Goal: Task Accomplishment & Management: Manage account settings

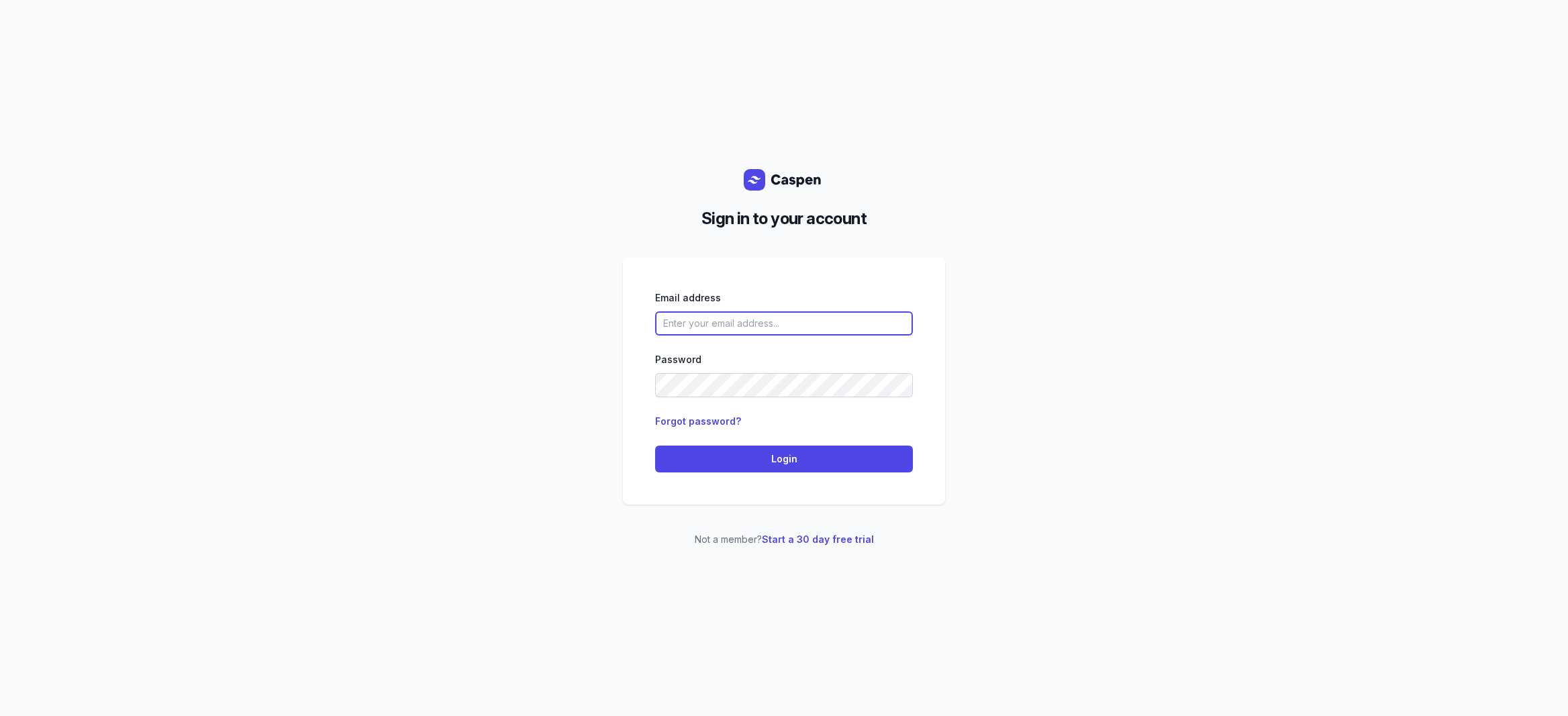
type input "[EMAIL_ADDRESS][DOMAIN_NAME]"
click at [827, 539] on link "Start a 30 day free trial" at bounding box center [818, 539] width 112 height 12
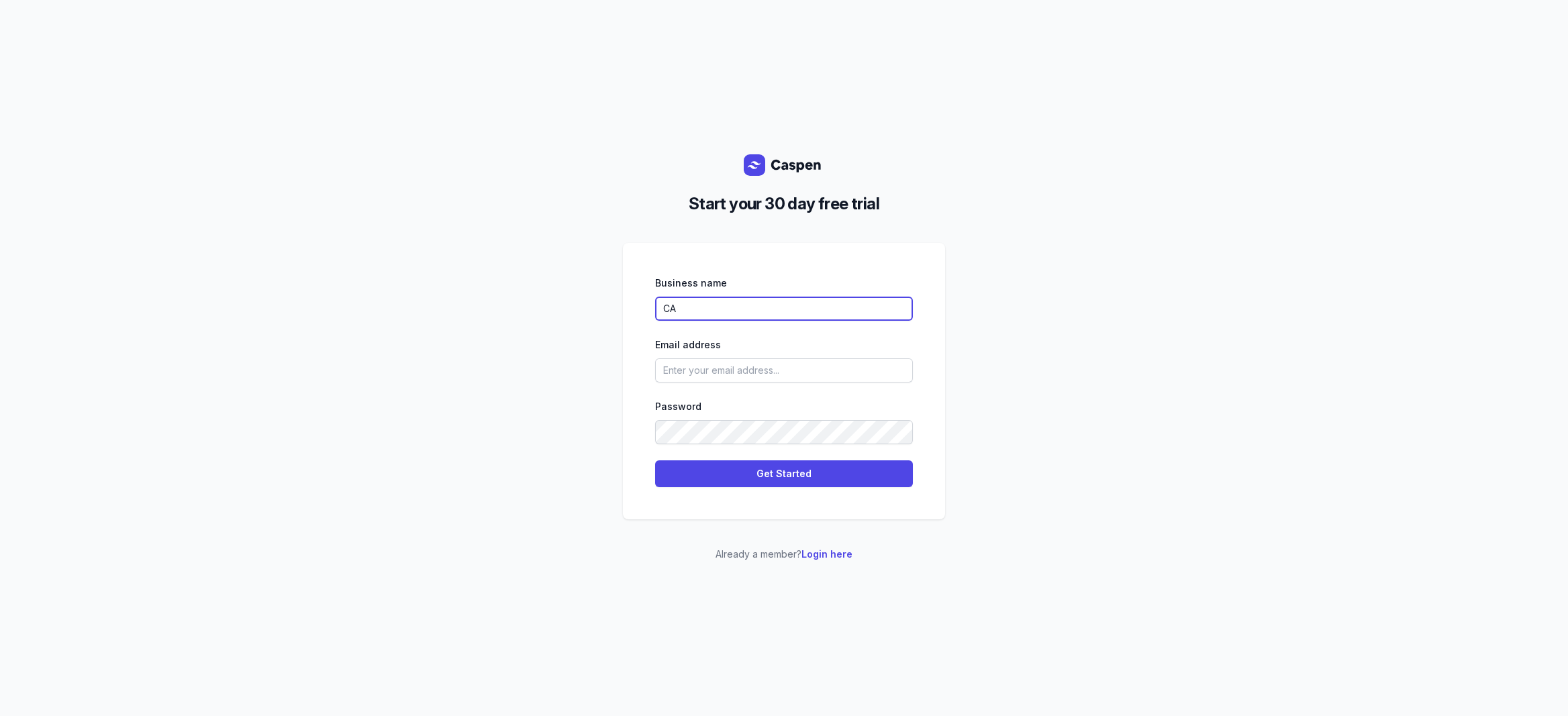
type input "C"
type input "Qi Flow Wellness"
type input "[EMAIL_ADDRESS][DOMAIN_NAME]"
click at [1074, 516] on div "Start your 30 day free trial Business name Qi Flow Wellness Email address admin…" at bounding box center [784, 358] width 1568 height 716
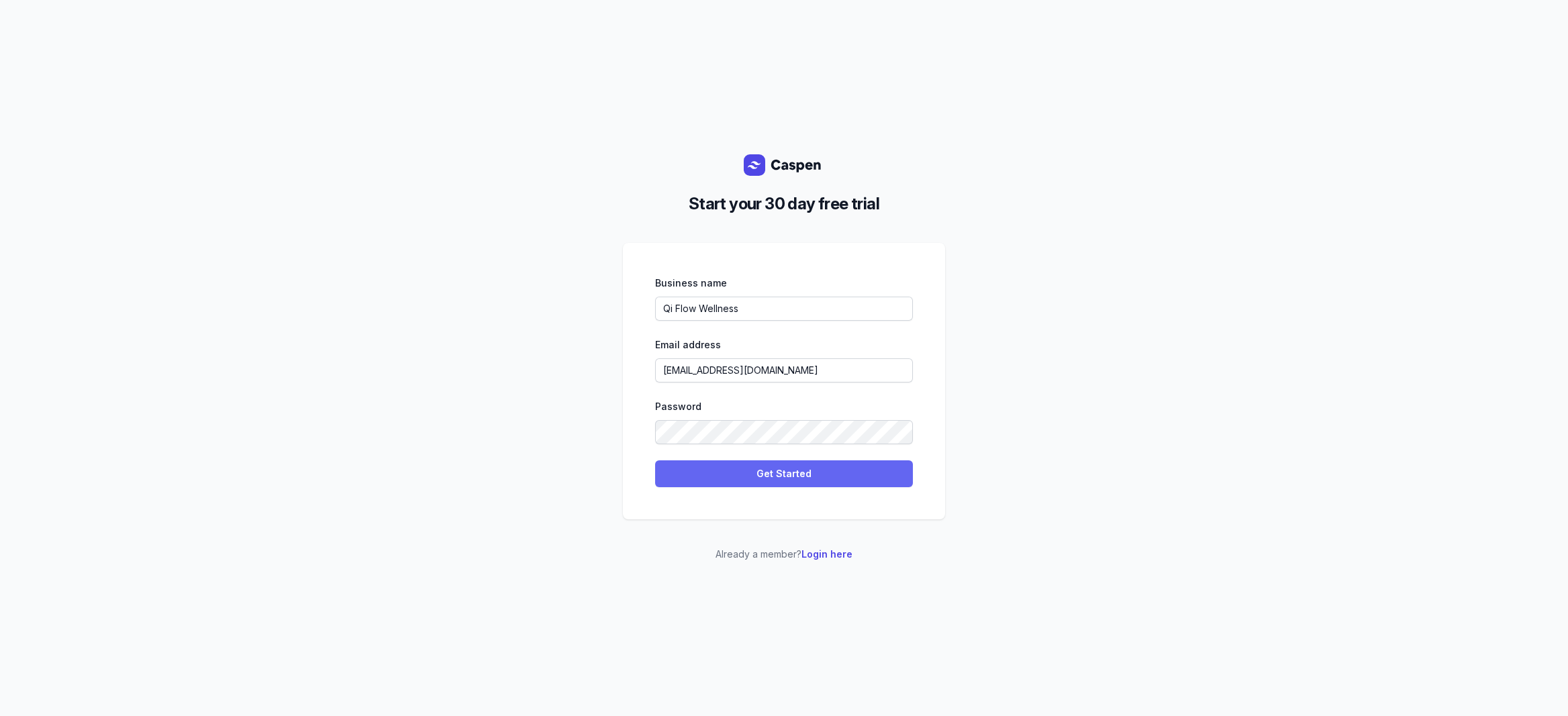
click at [864, 468] on span "Get Started" at bounding box center [784, 474] width 242 height 16
select select
select select "AU"
select select "Australia/Brisbane"
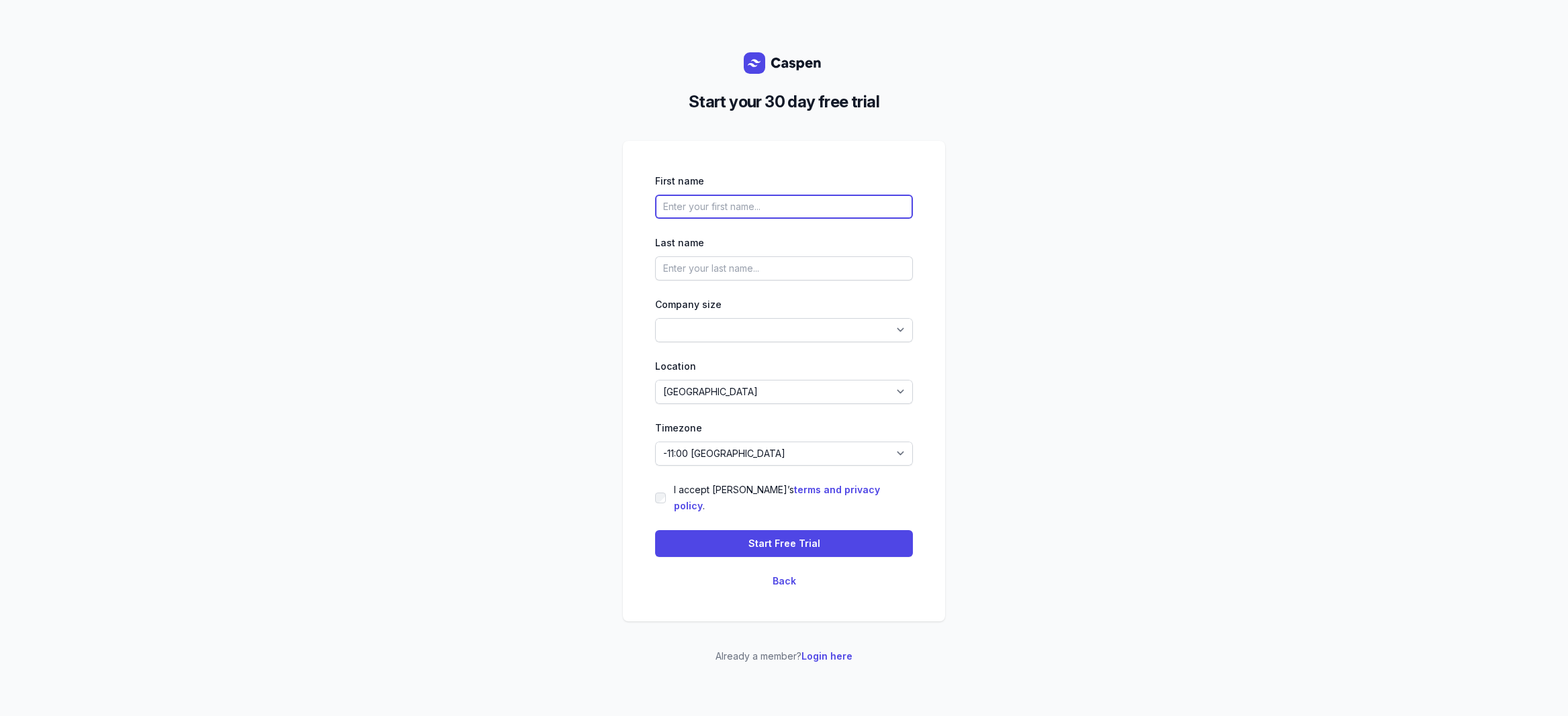
type input "w"
type input "Woody"
type input "Li"
select select "5-14"
click at [684, 495] on label "I accept Caspen’s terms and privacy policy ." at bounding box center [794, 499] width 239 height 33
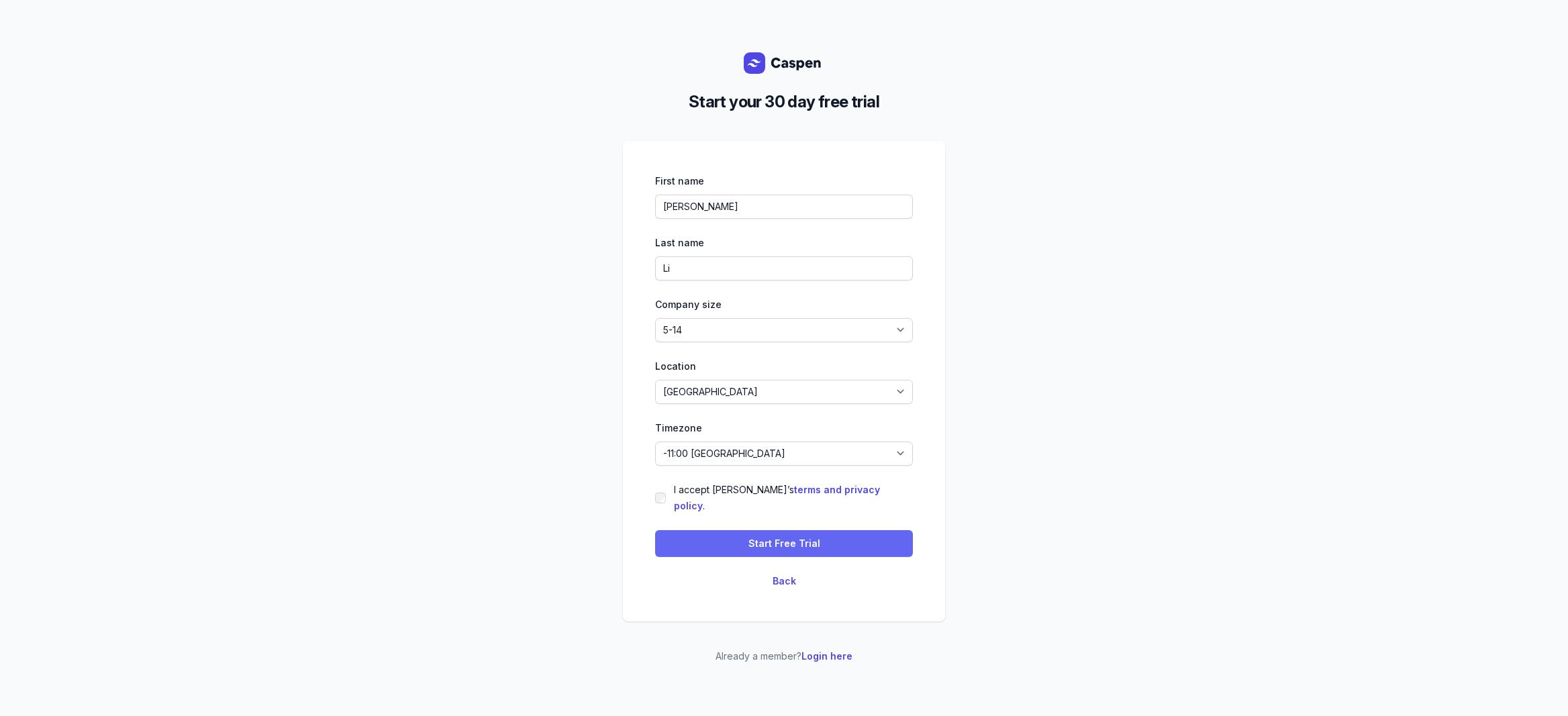
click at [781, 537] on span "Start Free Trial" at bounding box center [784, 544] width 71 height 16
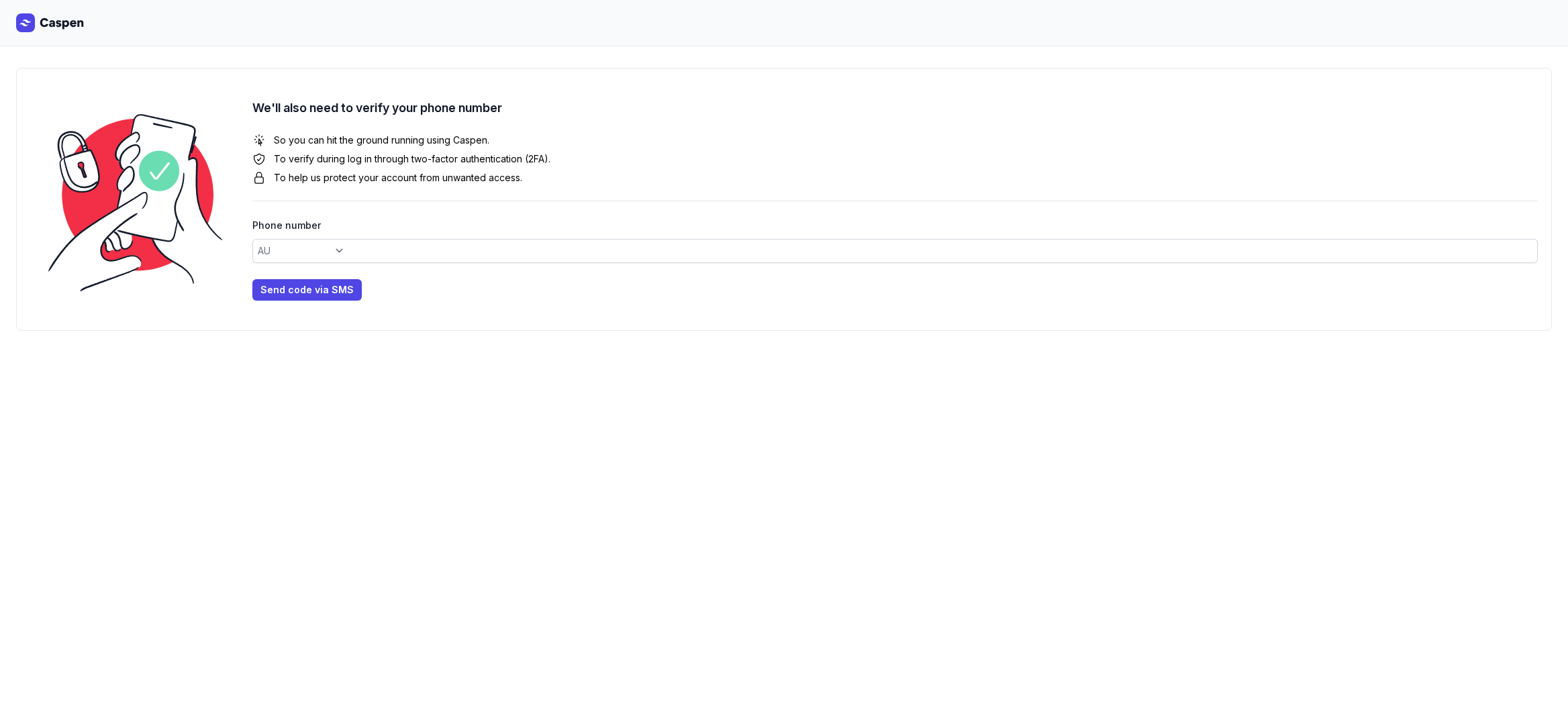
select select "+61"
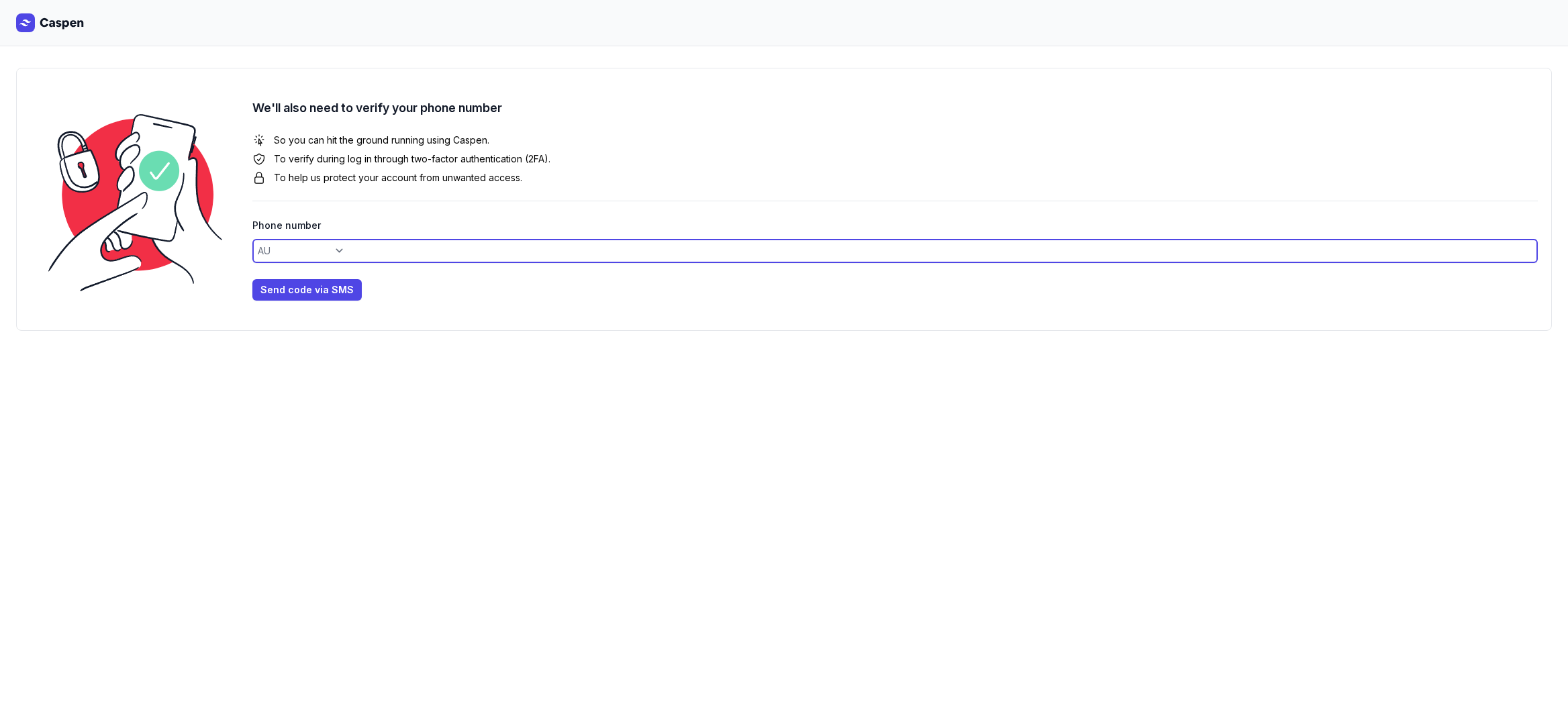
click at [391, 253] on input at bounding box center [895, 251] width 1286 height 24
type input "414315039"
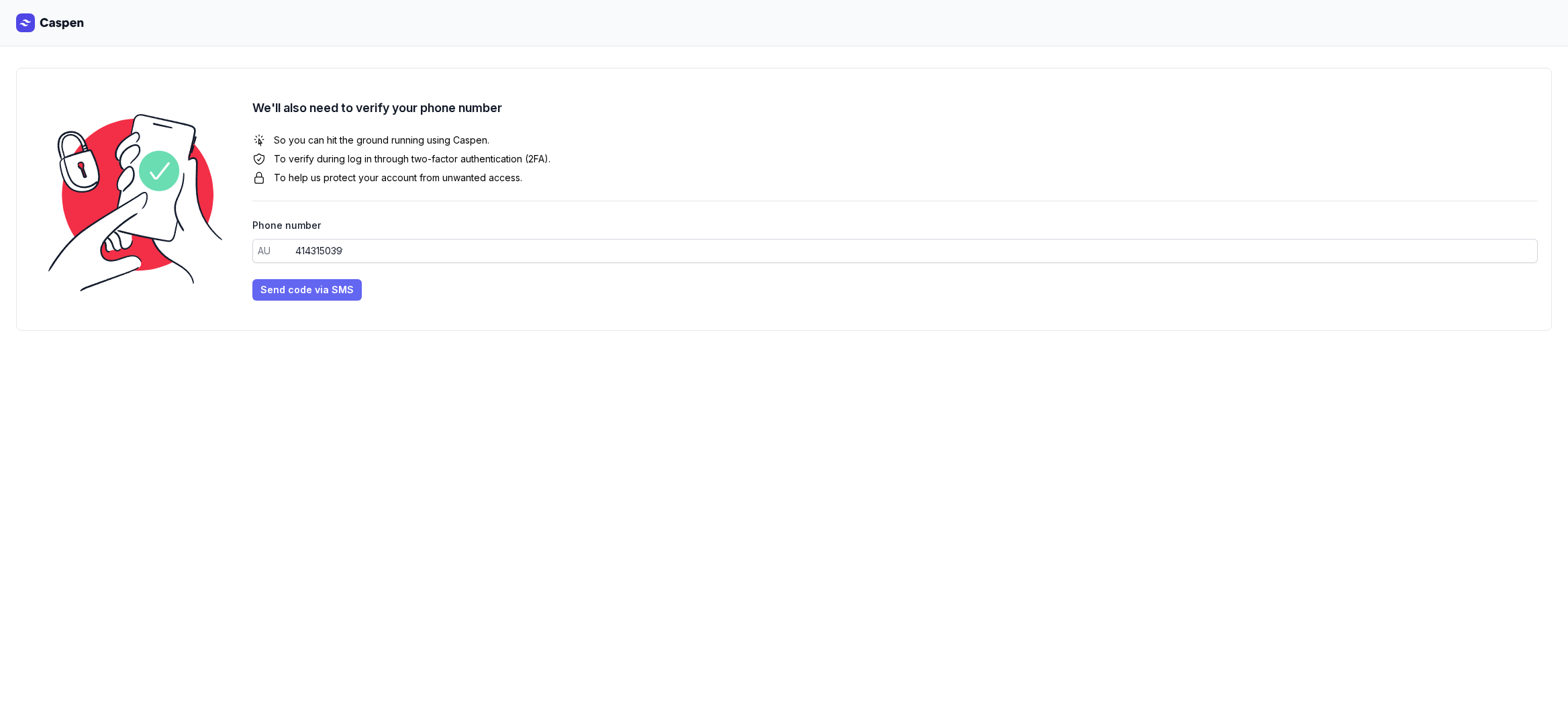
click at [317, 294] on span "Send code via SMS" at bounding box center [307, 291] width 93 height 16
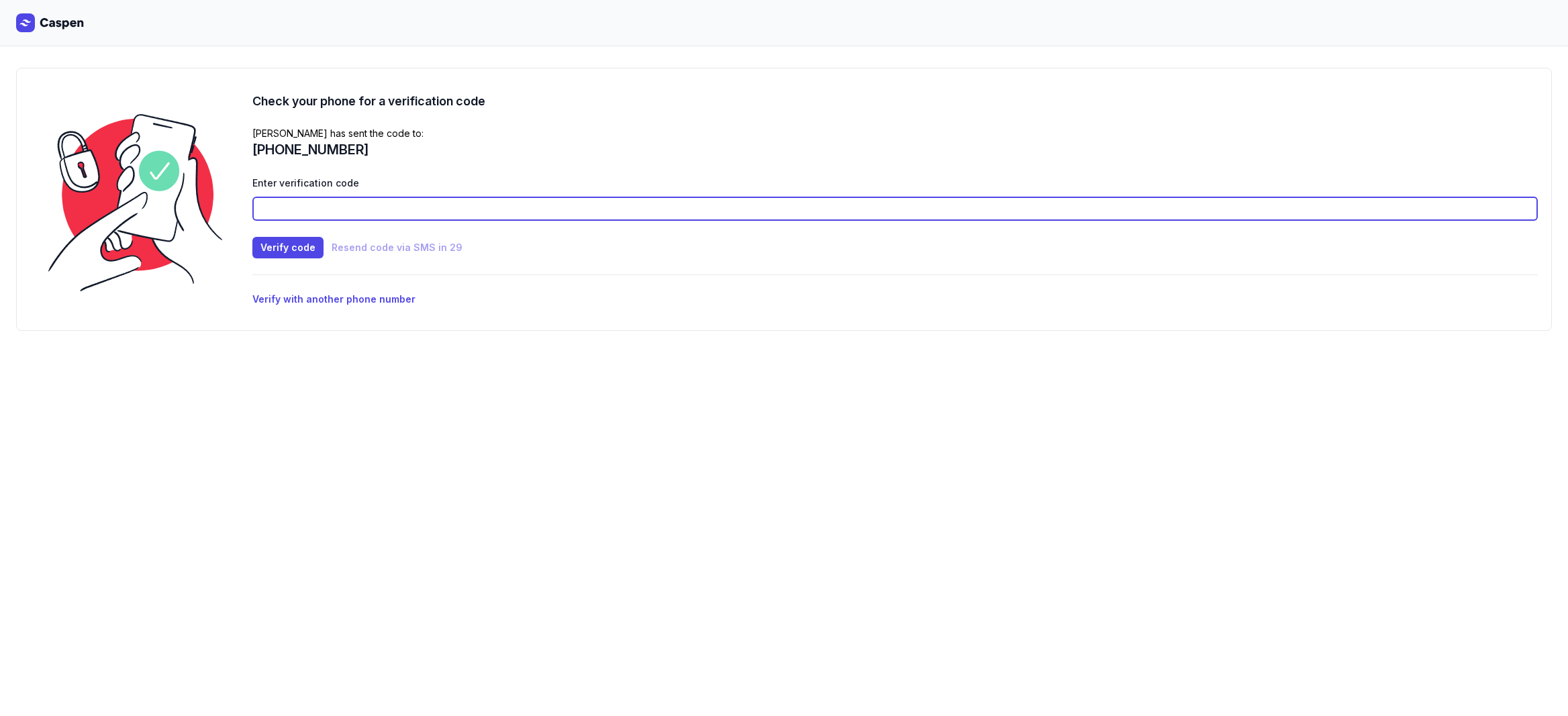
click at [328, 211] on input at bounding box center [895, 208] width 1286 height 24
type input "1671"
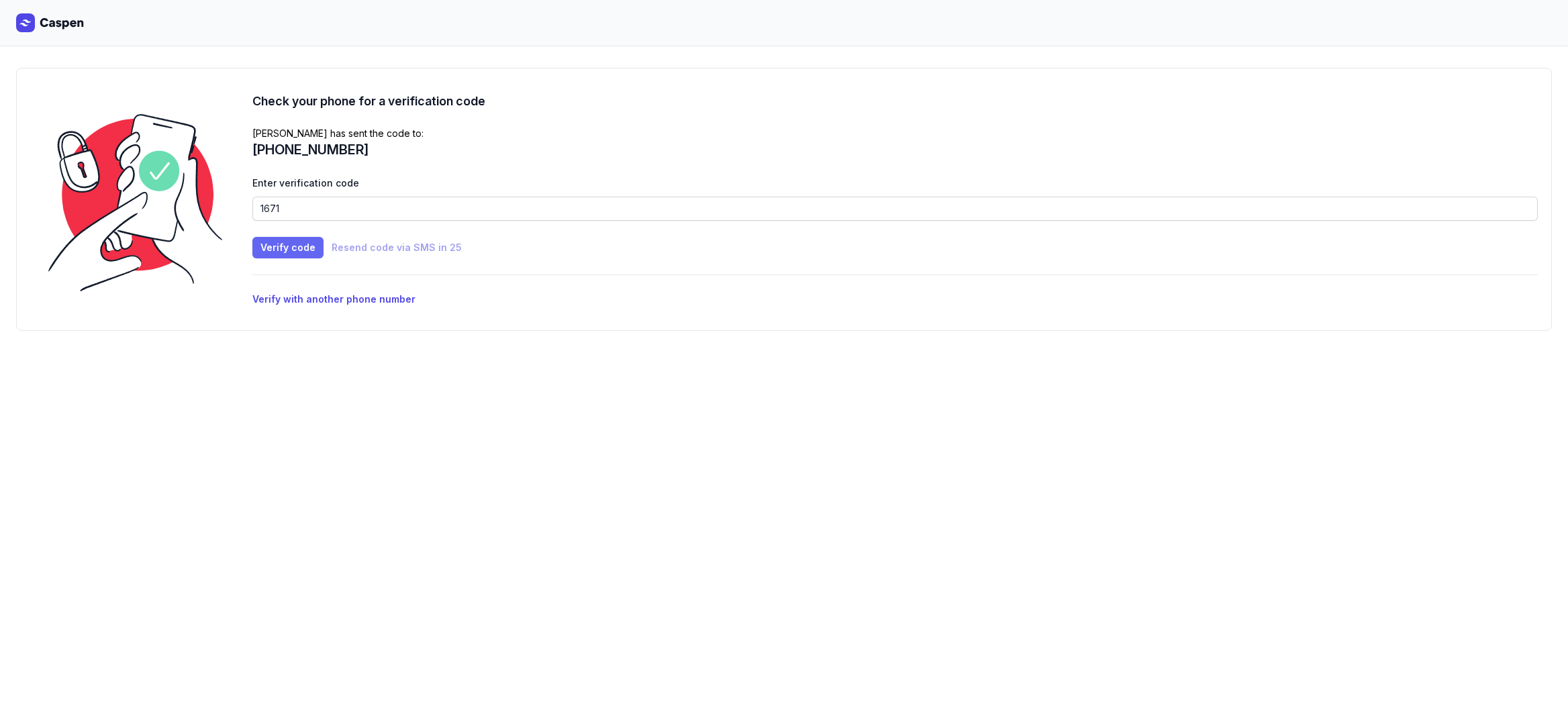
click at [300, 252] on span "Verify code" at bounding box center [288, 248] width 55 height 16
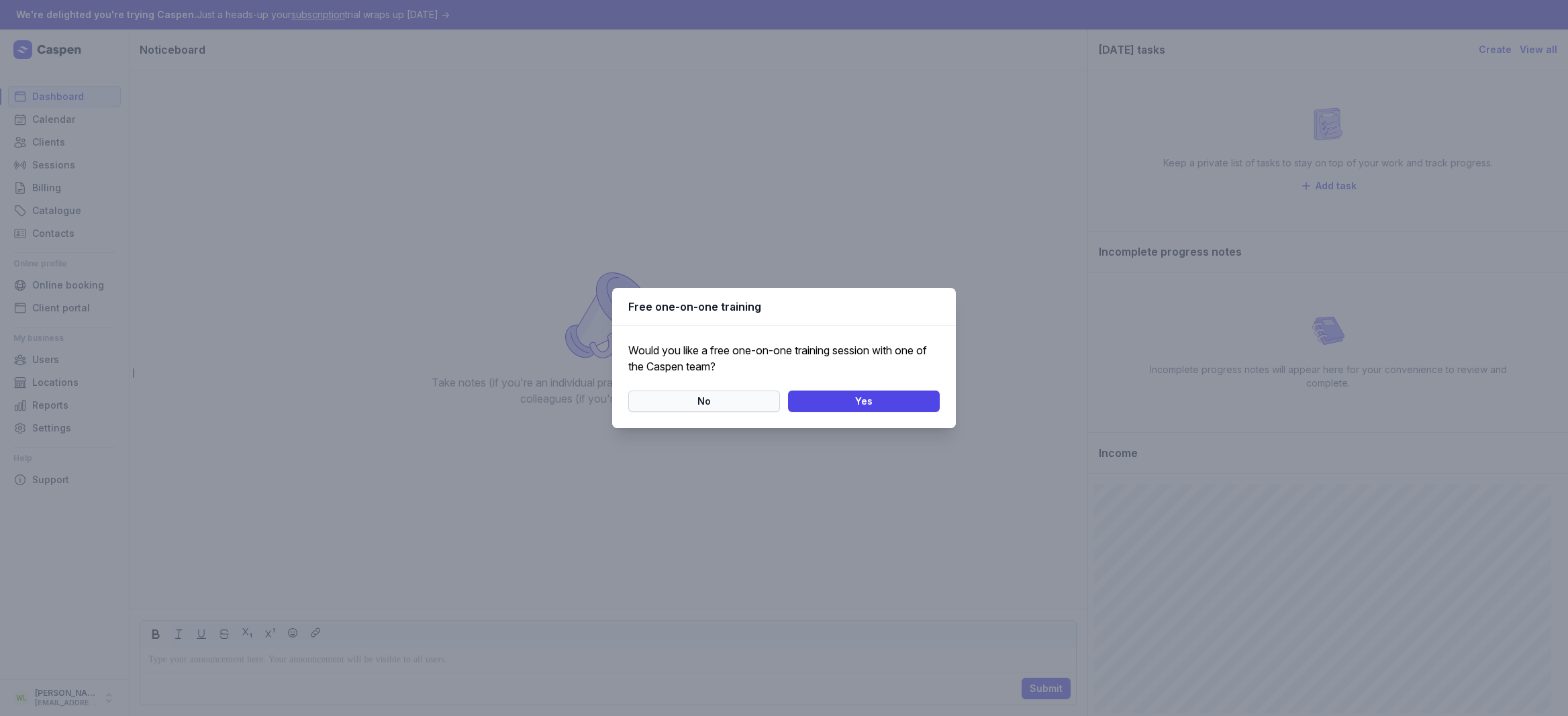
click at [693, 399] on span "No" at bounding box center [704, 402] width 136 height 16
click at [693, 399] on span "Ok" at bounding box center [784, 402] width 295 height 16
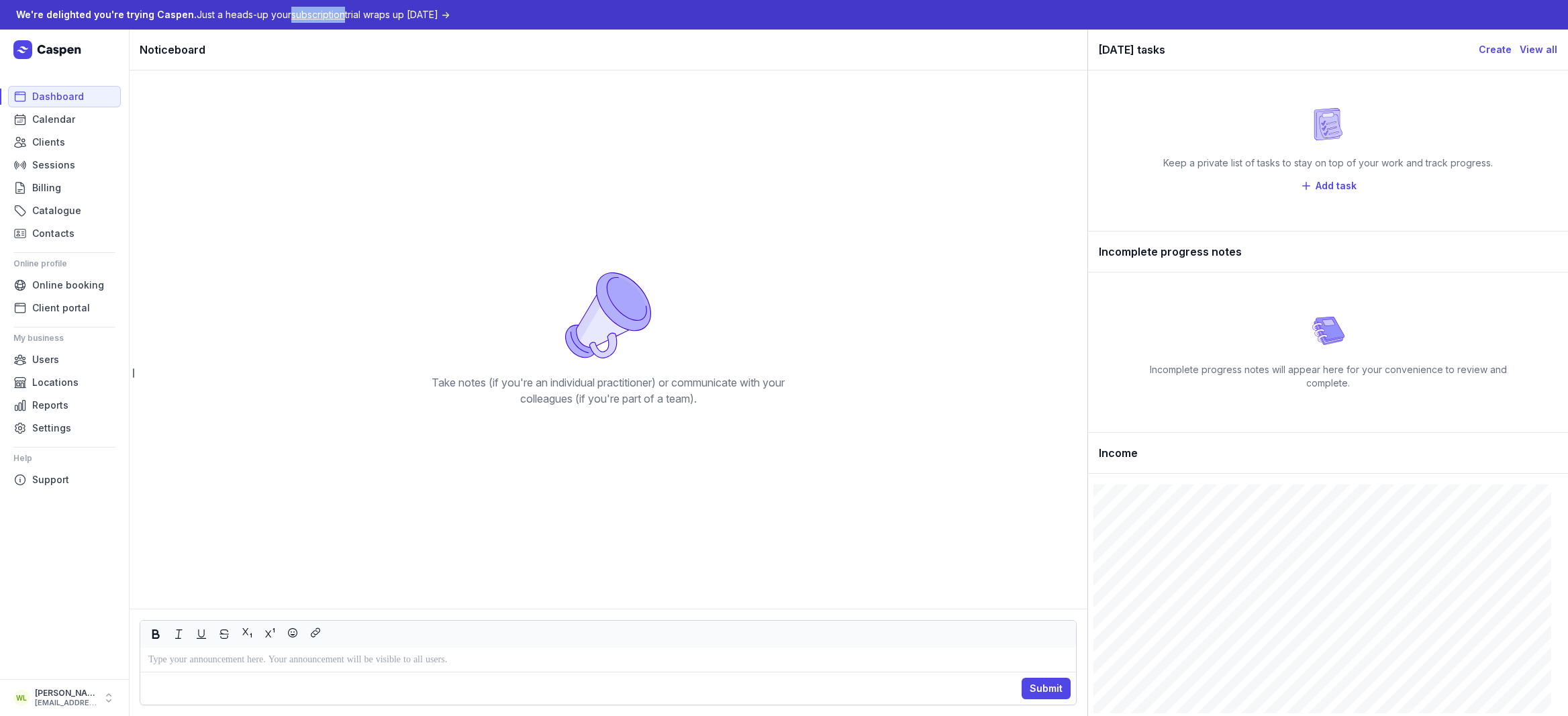
click at [312, 14] on span "subscription" at bounding box center [318, 14] width 53 height 12
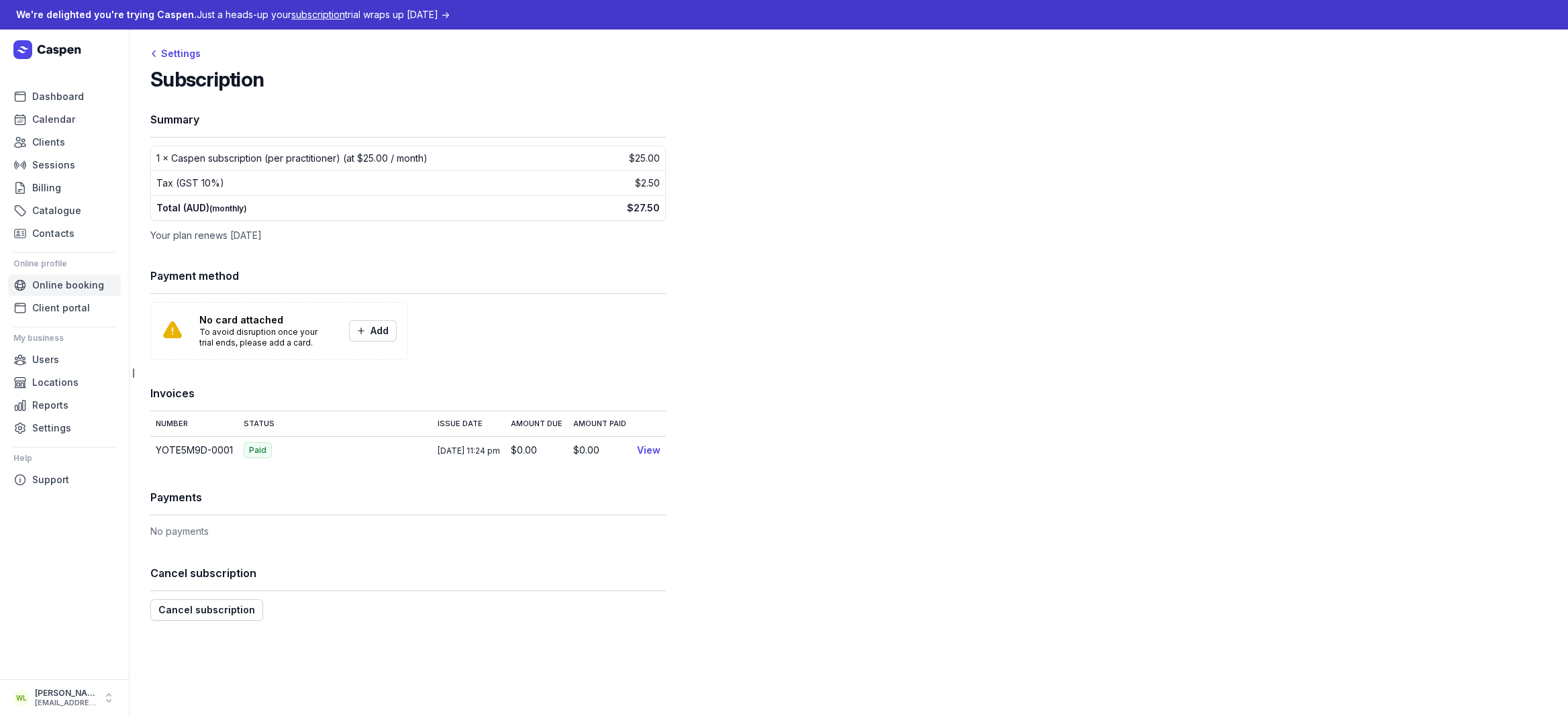
click at [81, 291] on span "Online booking" at bounding box center [68, 285] width 71 height 16
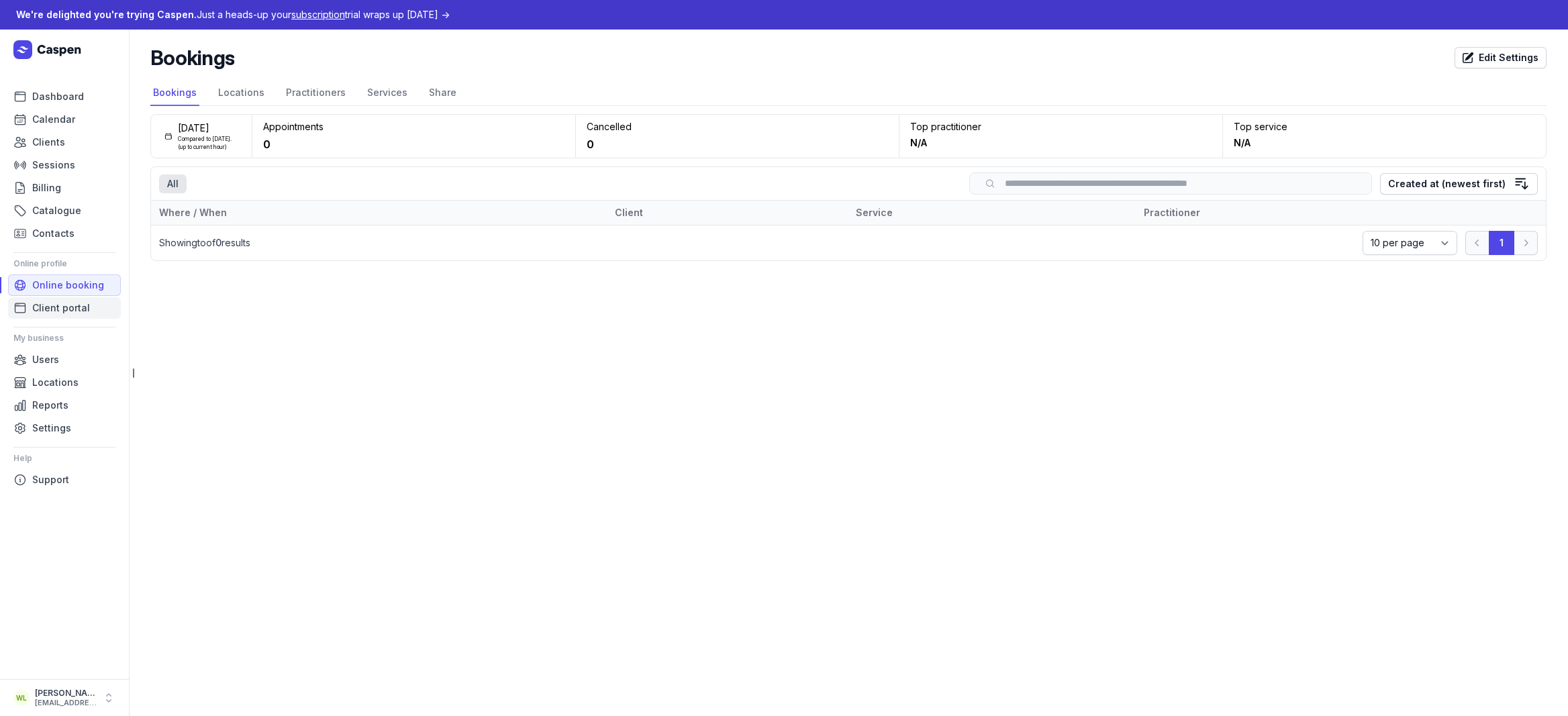
click at [71, 310] on span "Client portal" at bounding box center [62, 309] width 58 height 16
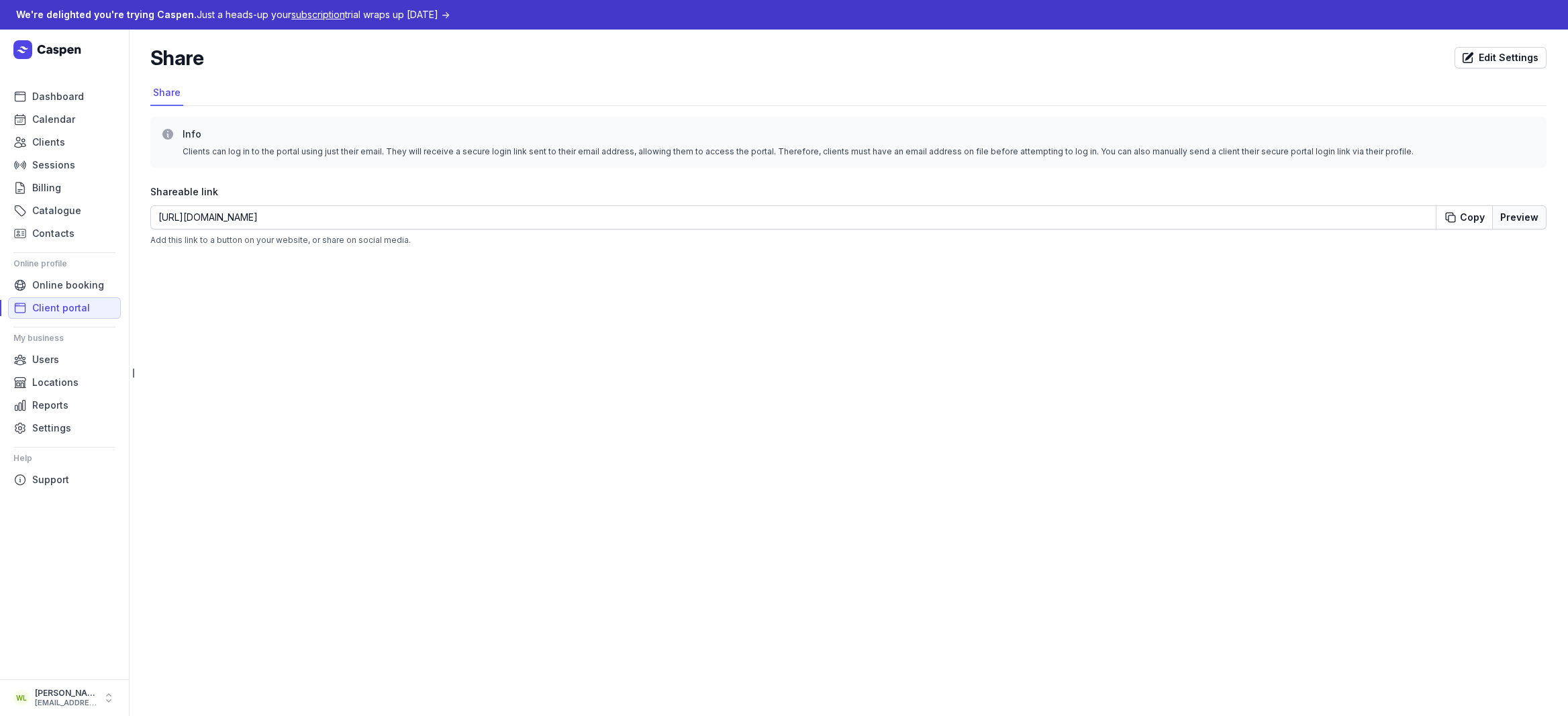
click at [1512, 220] on button "Preview" at bounding box center [1519, 217] width 54 height 24
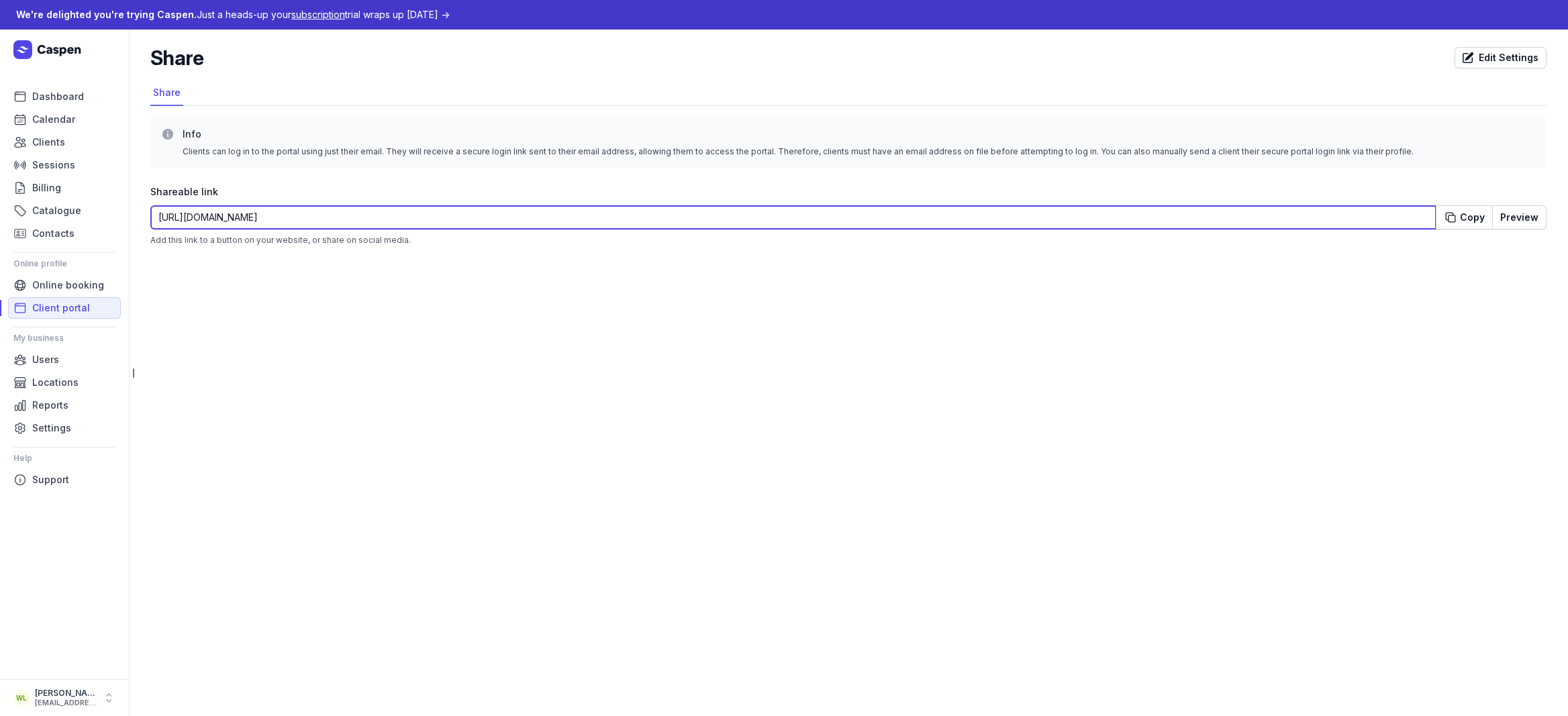
click at [342, 214] on input "https://qi-flow-wellness.caspen.com/portal" at bounding box center [793, 217] width 1286 height 24
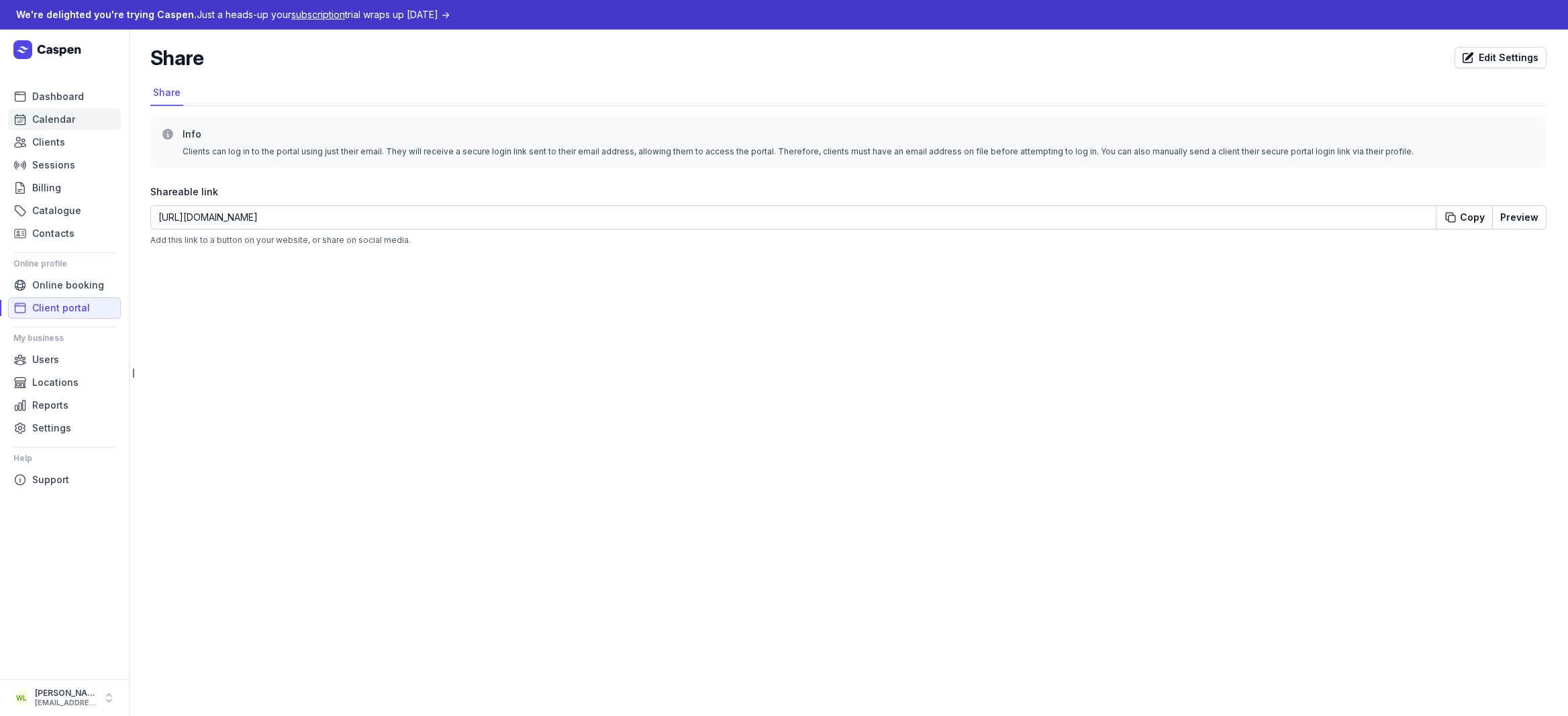
click at [82, 116] on link "Calendar" at bounding box center [64, 119] width 113 height 22
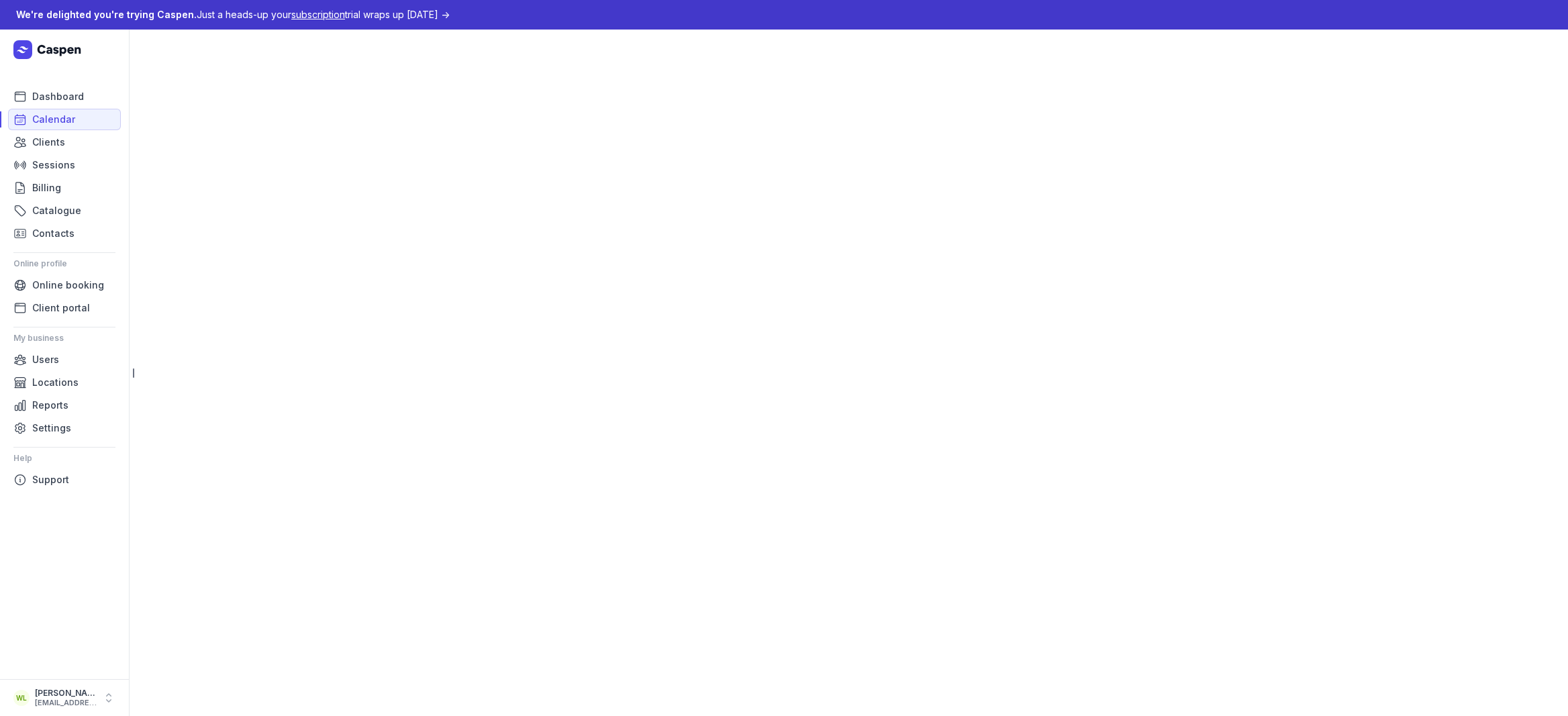
select select "week"
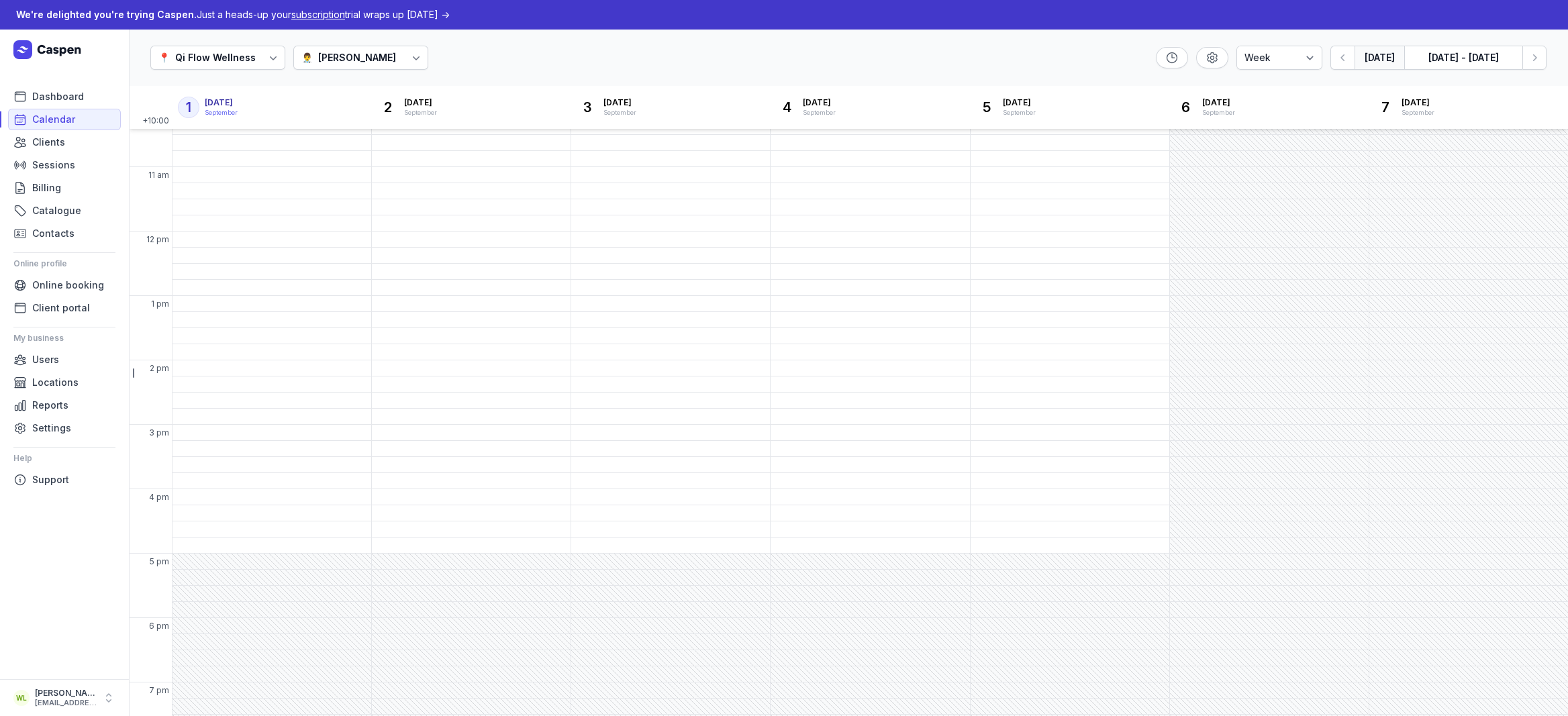
scroll to position [186, 0]
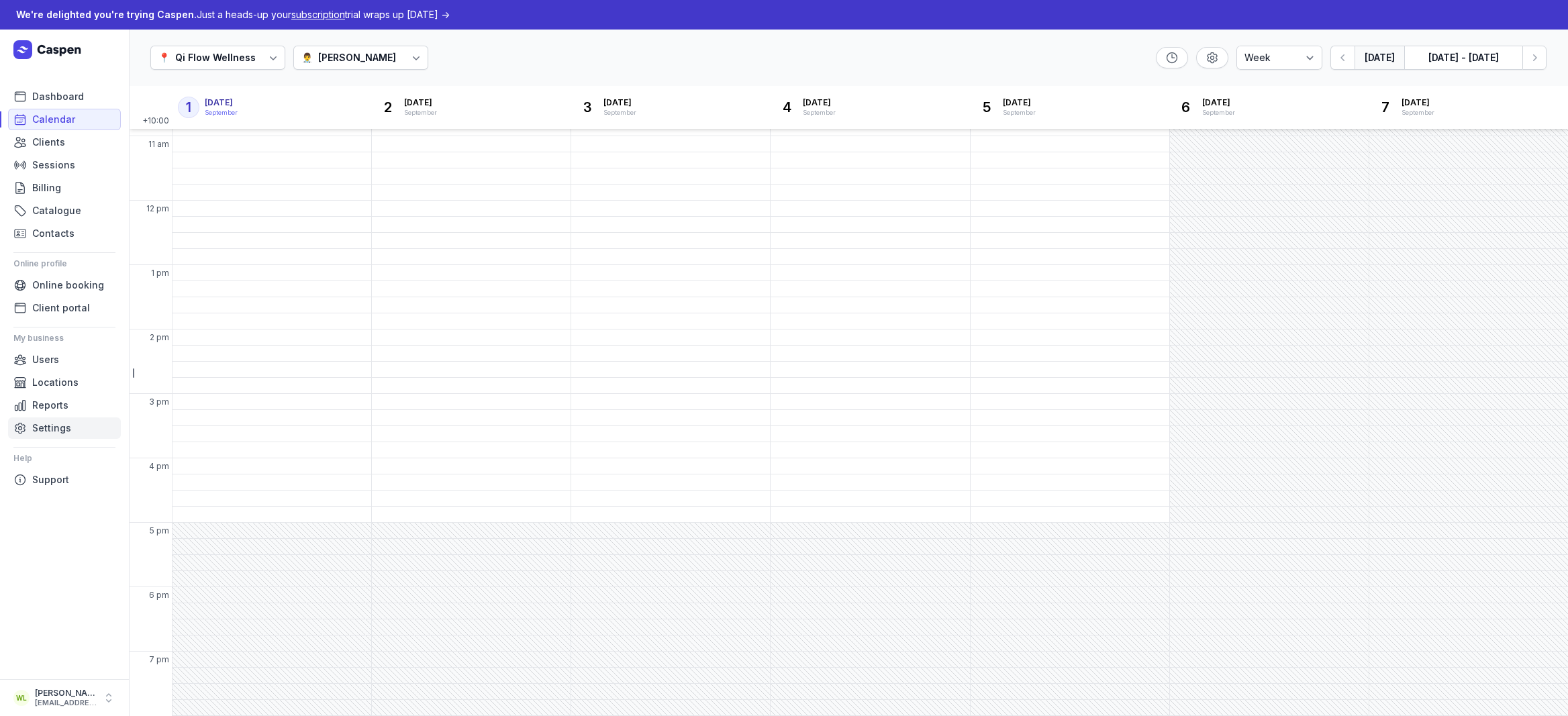
click at [54, 425] on span "Settings" at bounding box center [52, 428] width 39 height 16
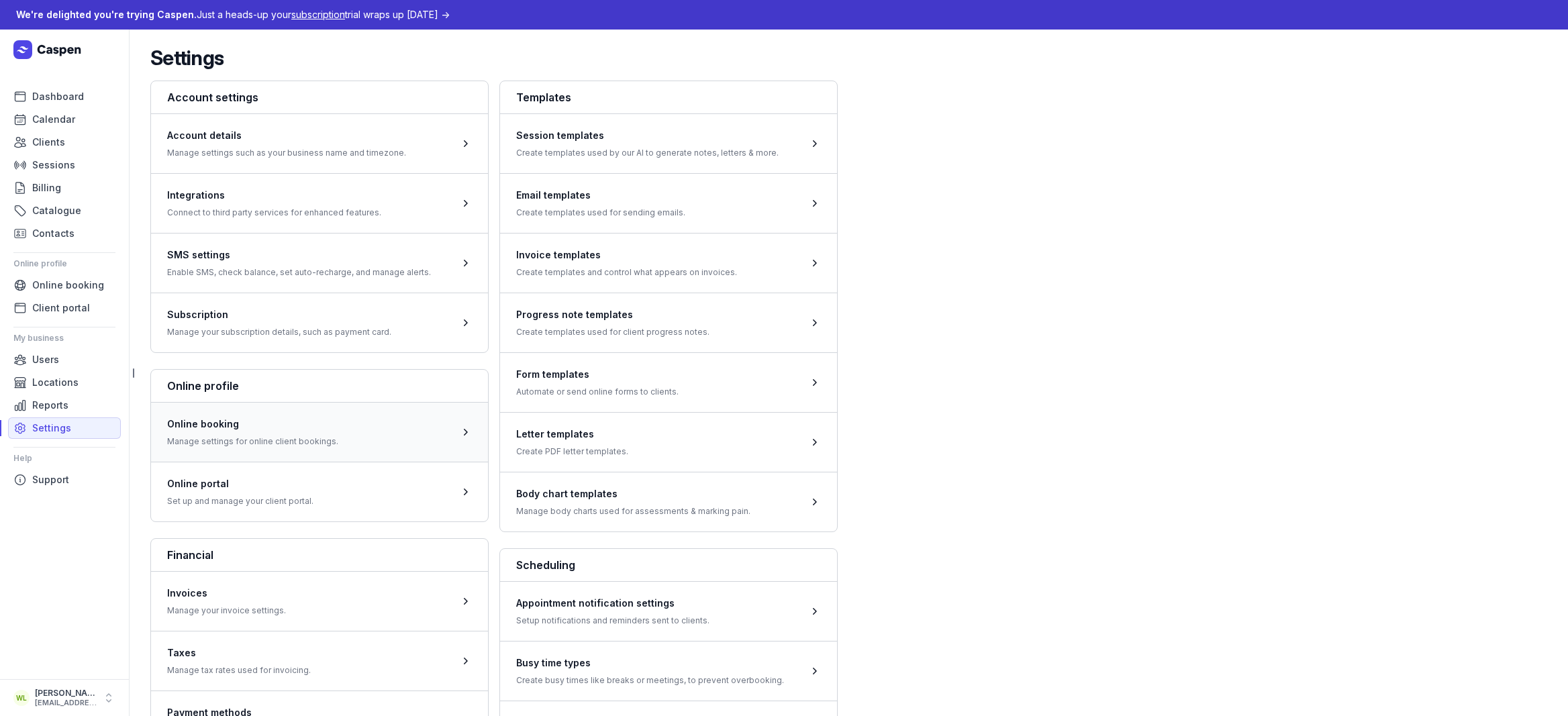
click at [364, 445] on span at bounding box center [319, 432] width 337 height 60
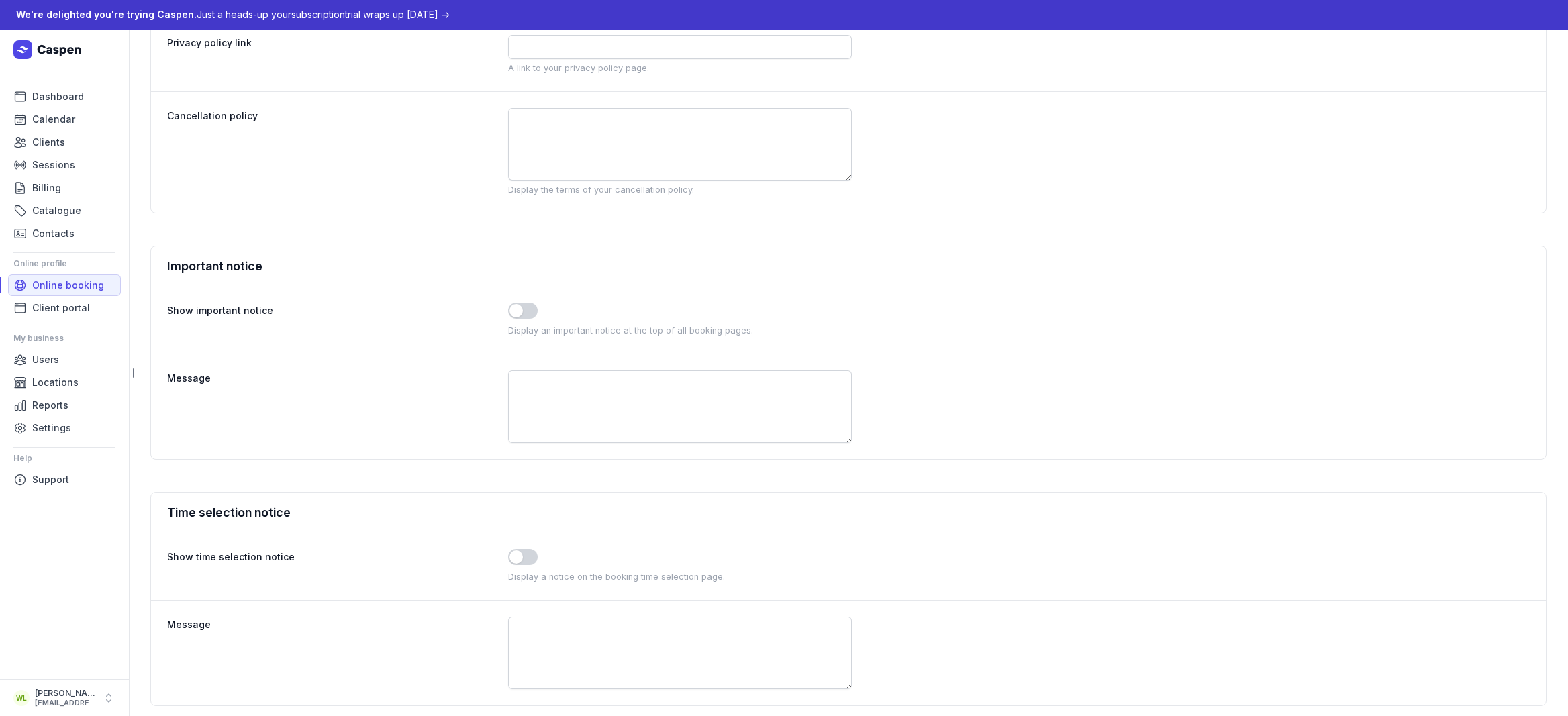
scroll to position [1360, 0]
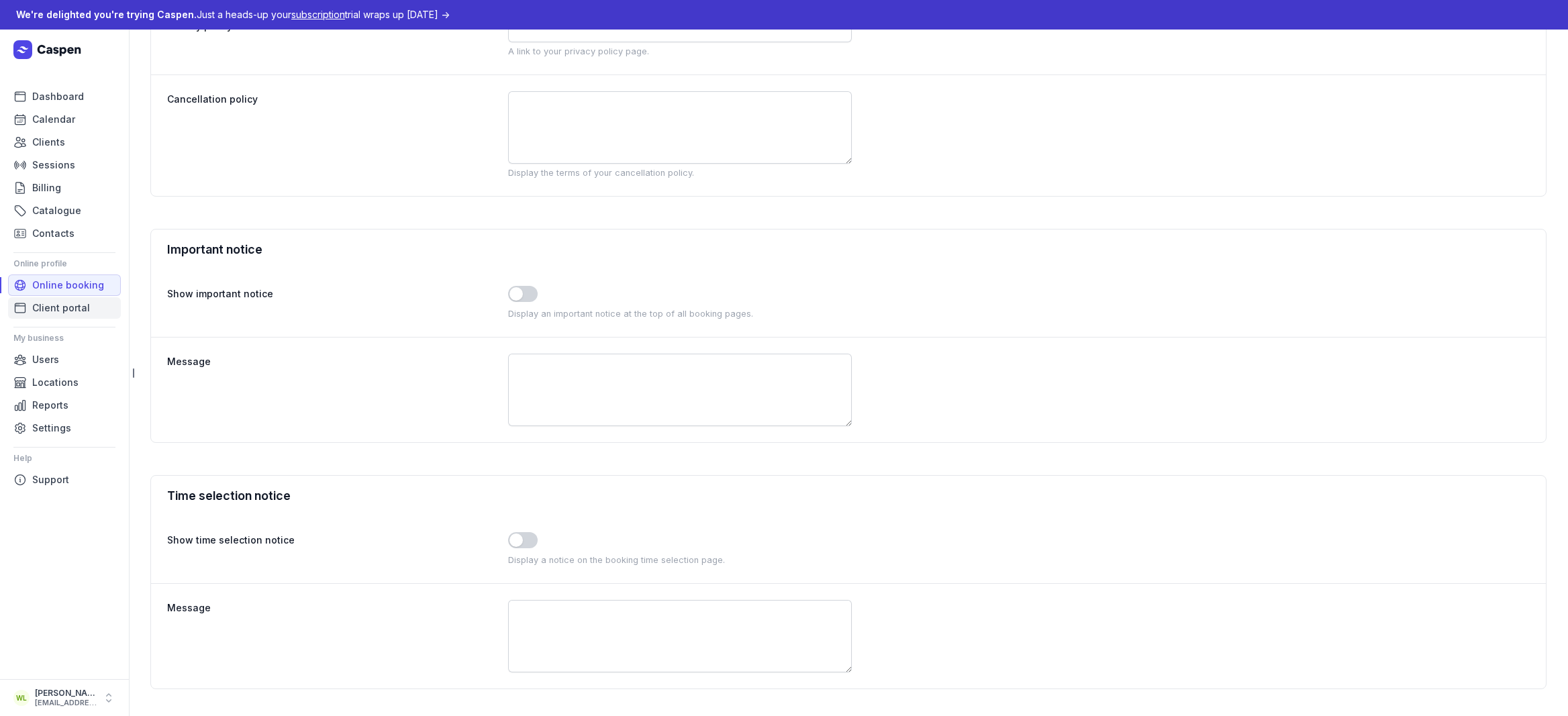
click at [80, 307] on span "Client portal" at bounding box center [62, 309] width 58 height 16
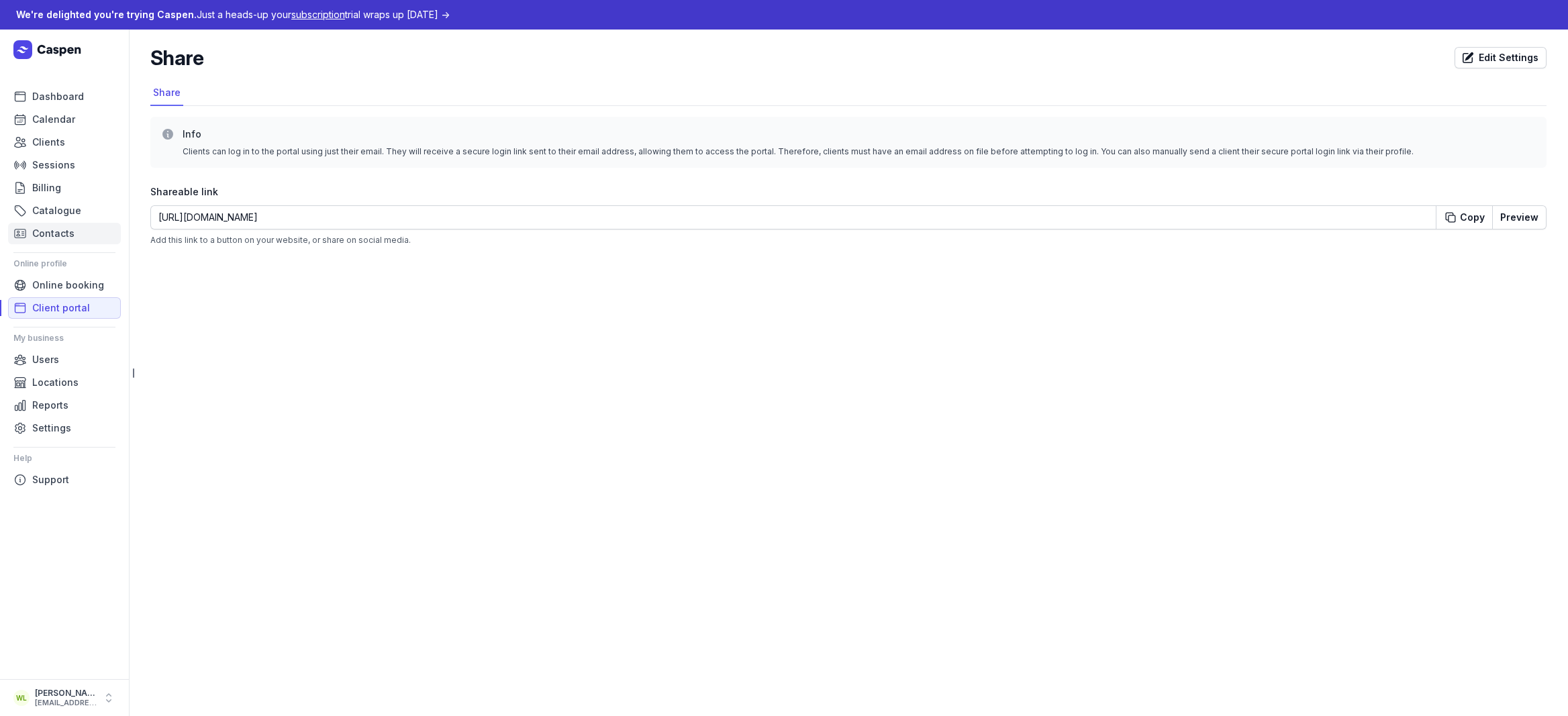
click at [65, 233] on span "Contacts" at bounding box center [53, 234] width 43 height 16
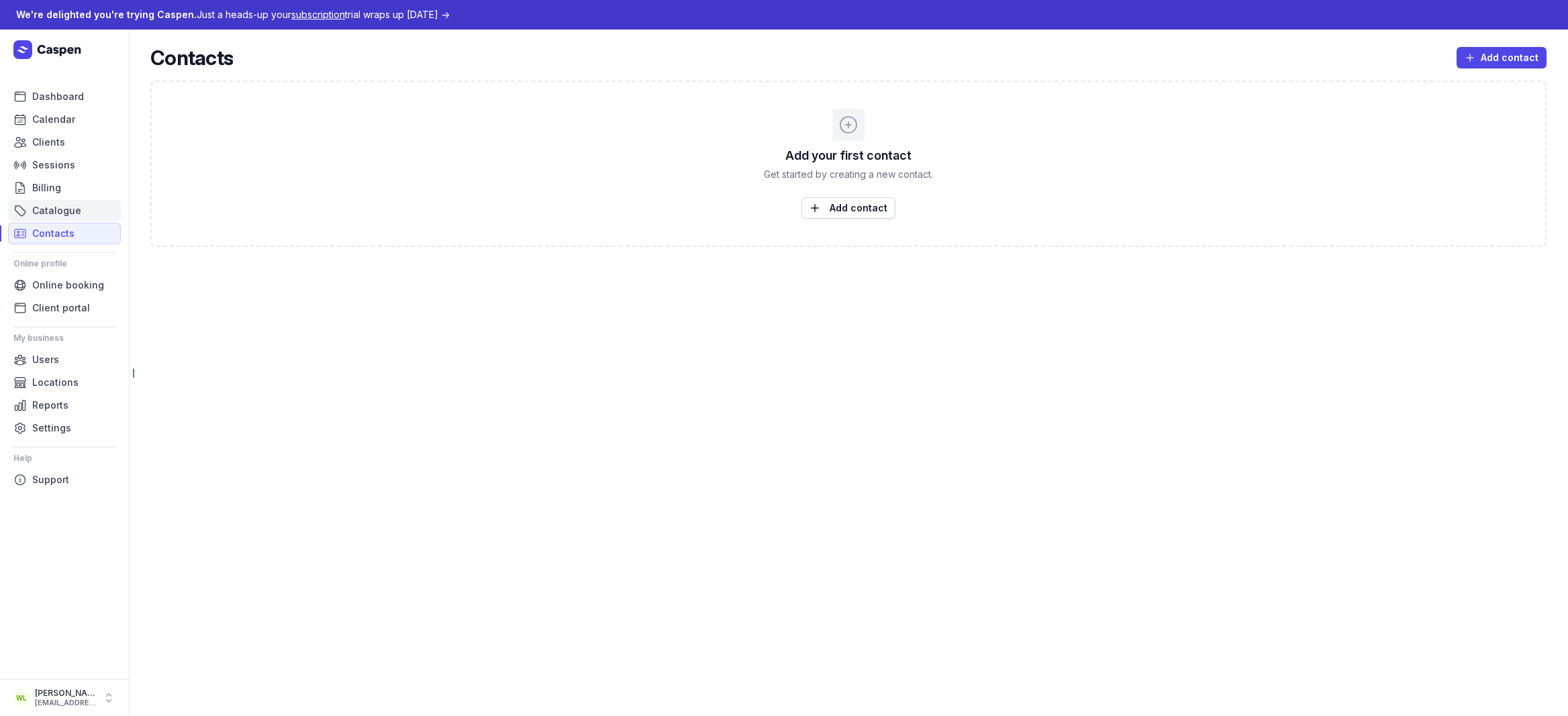
click at [71, 214] on span "Catalogue" at bounding box center [57, 211] width 49 height 16
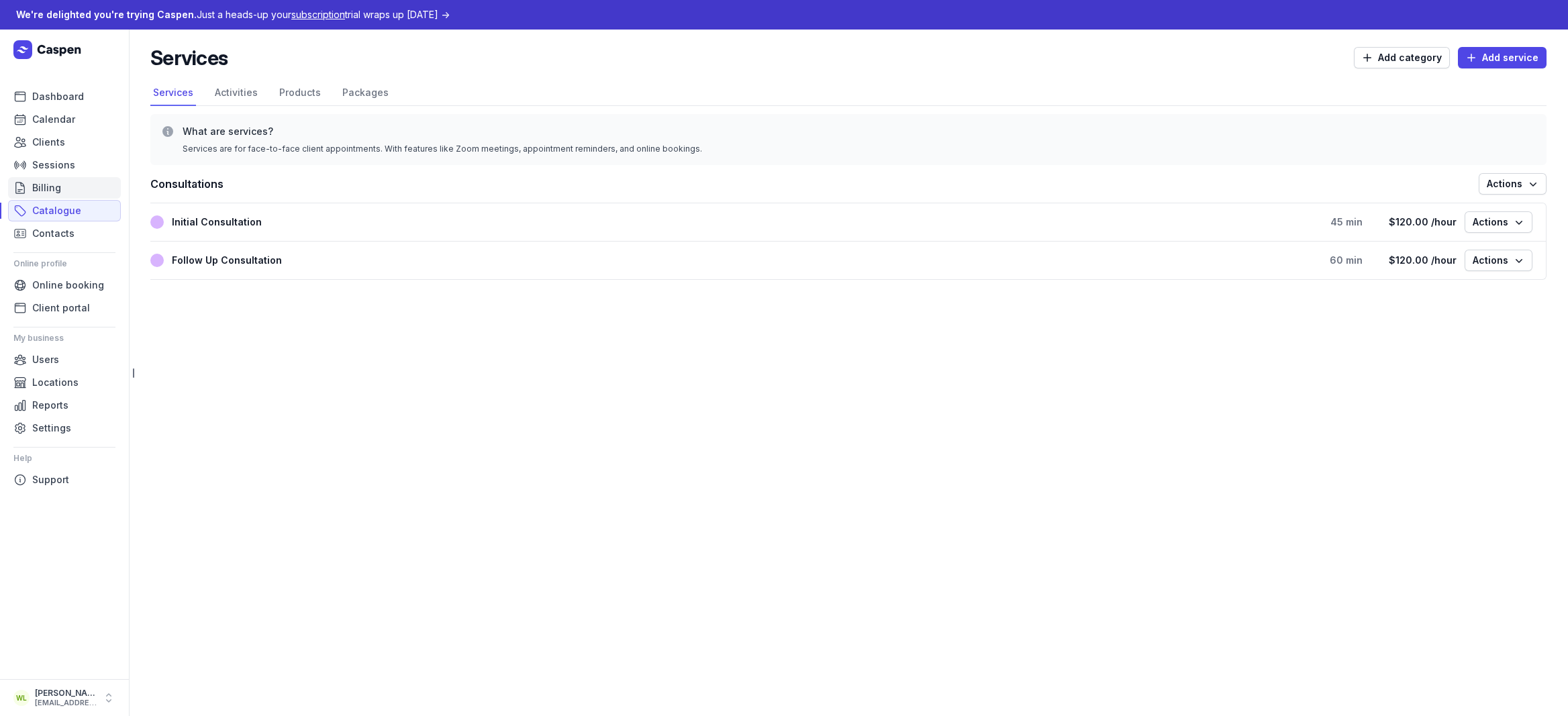
click at [64, 194] on link "Billing" at bounding box center [64, 188] width 113 height 22
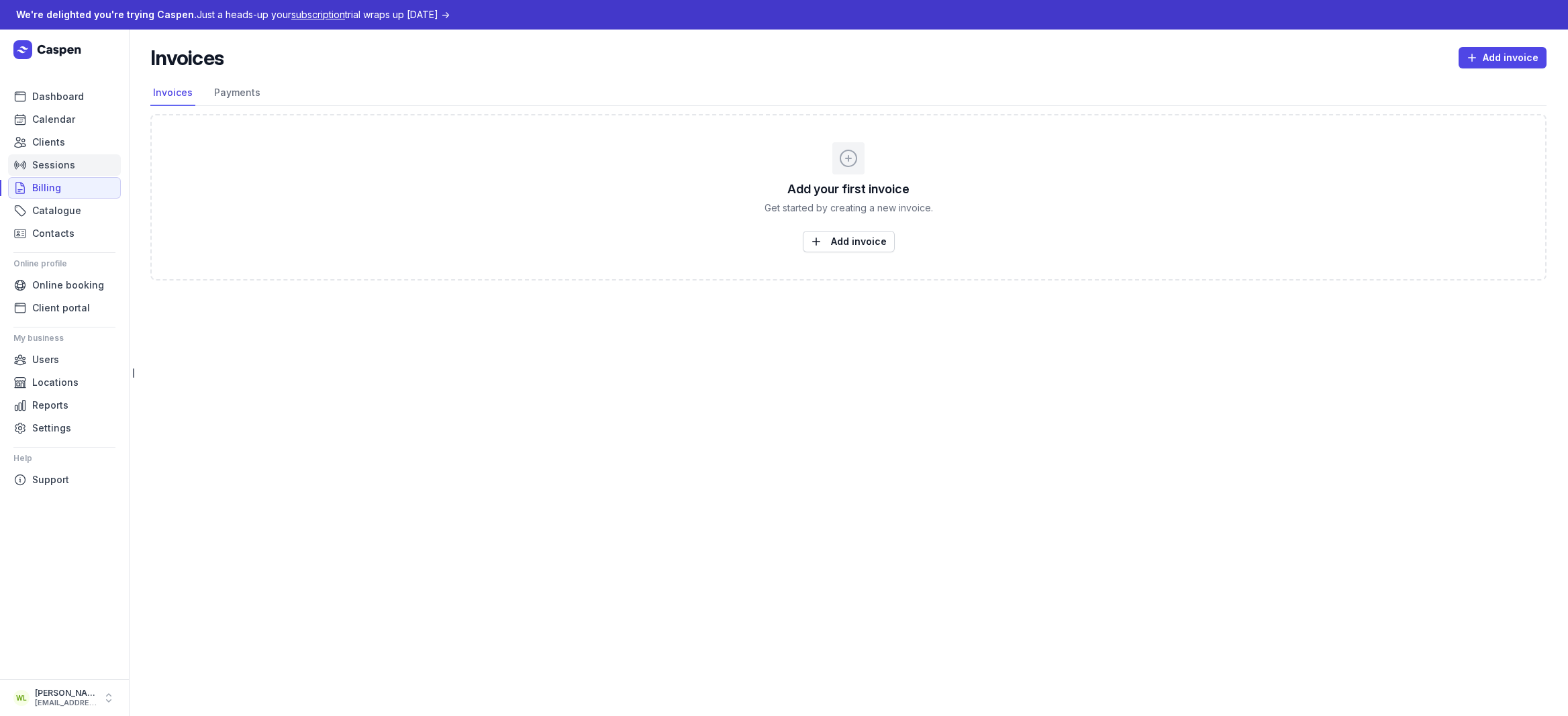
click at [62, 173] on span "Sessions" at bounding box center [53, 166] width 43 height 16
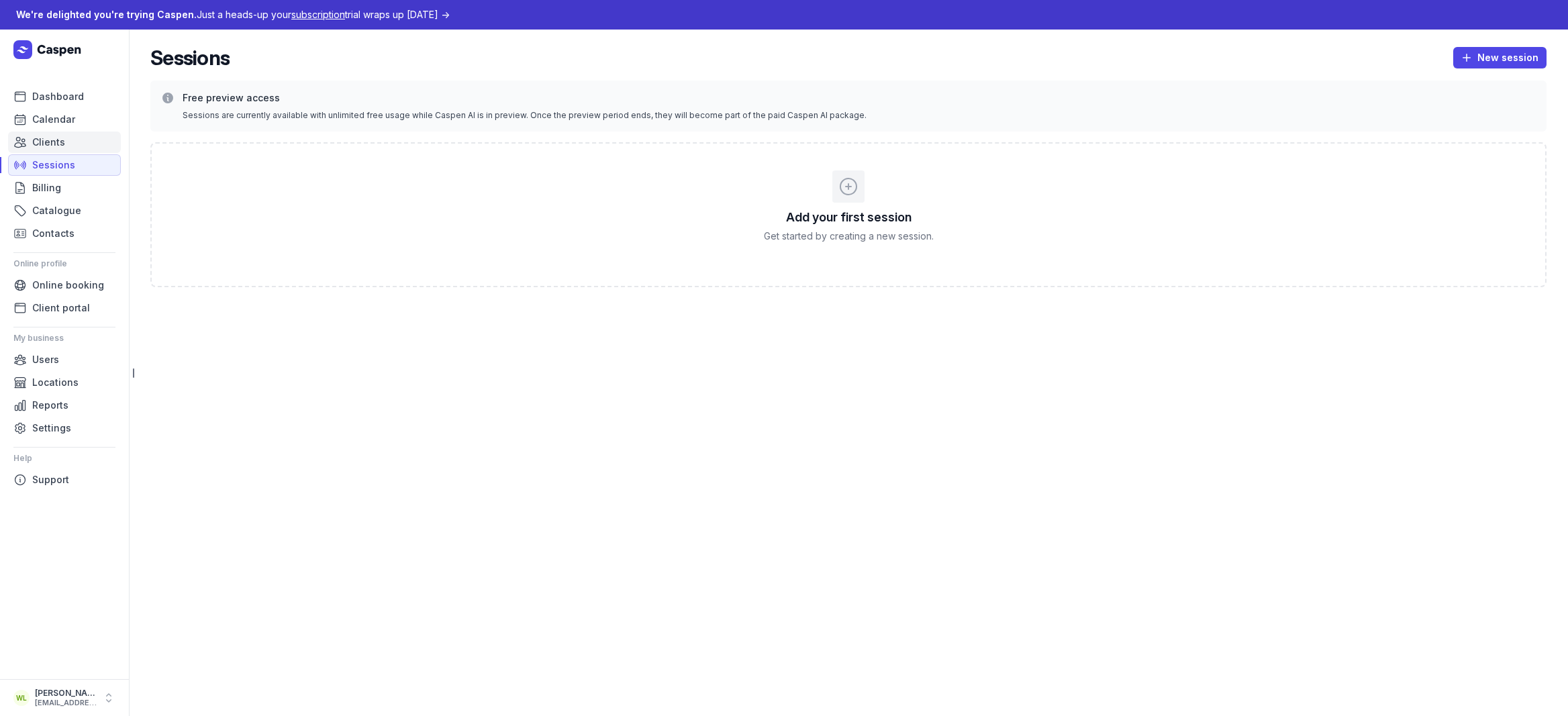
click at [54, 150] on link "Clients" at bounding box center [64, 142] width 113 height 22
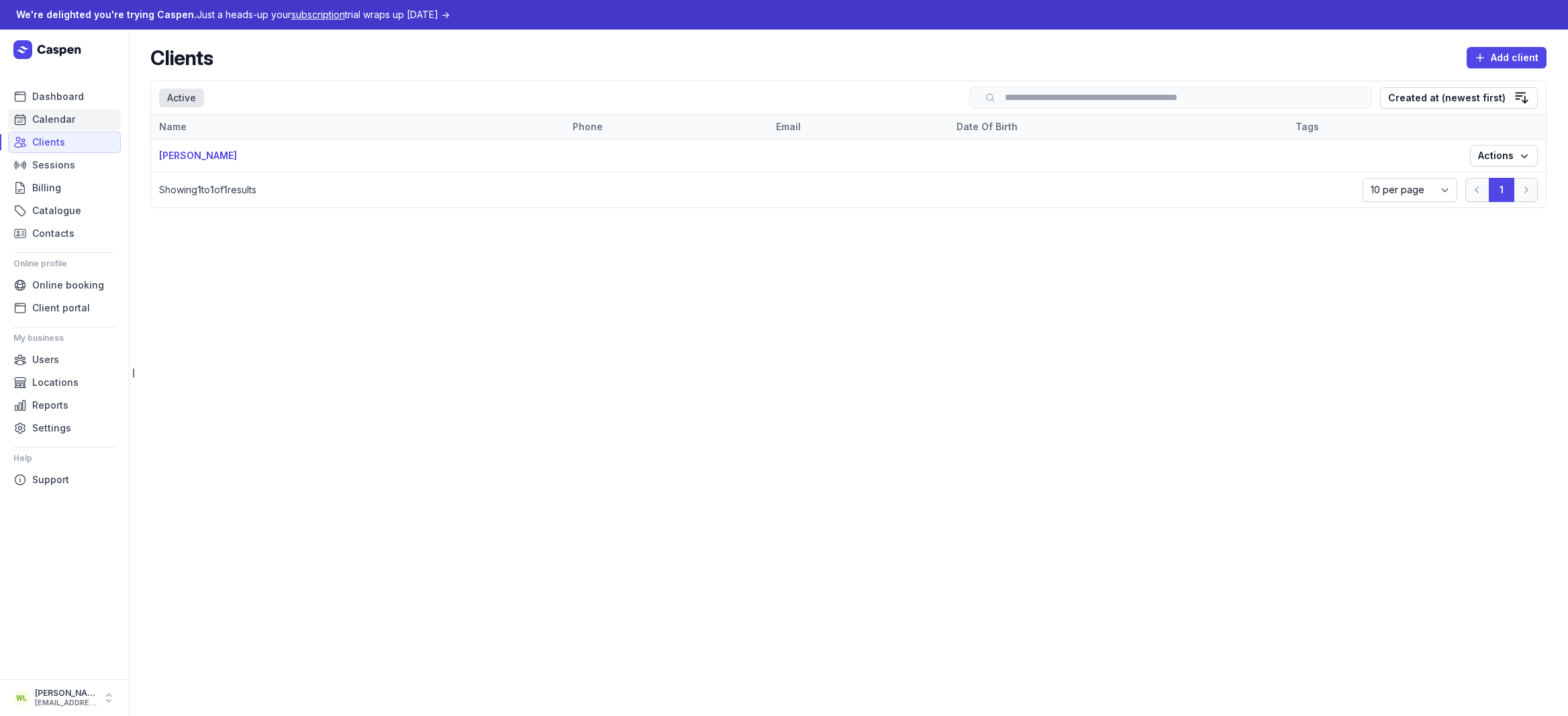
click at [56, 119] on span "Calendar" at bounding box center [53, 119] width 43 height 16
select select "week"
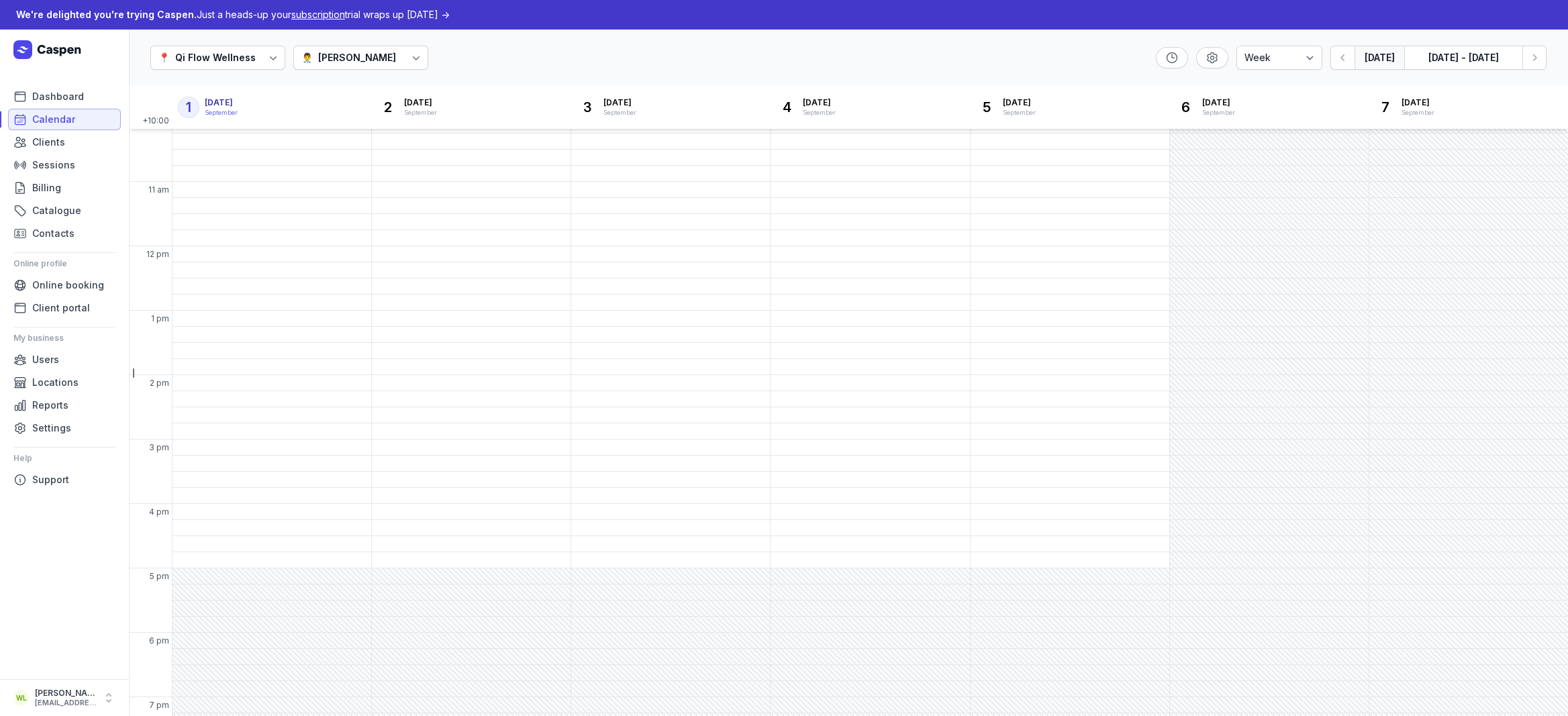
scroll to position [186, 0]
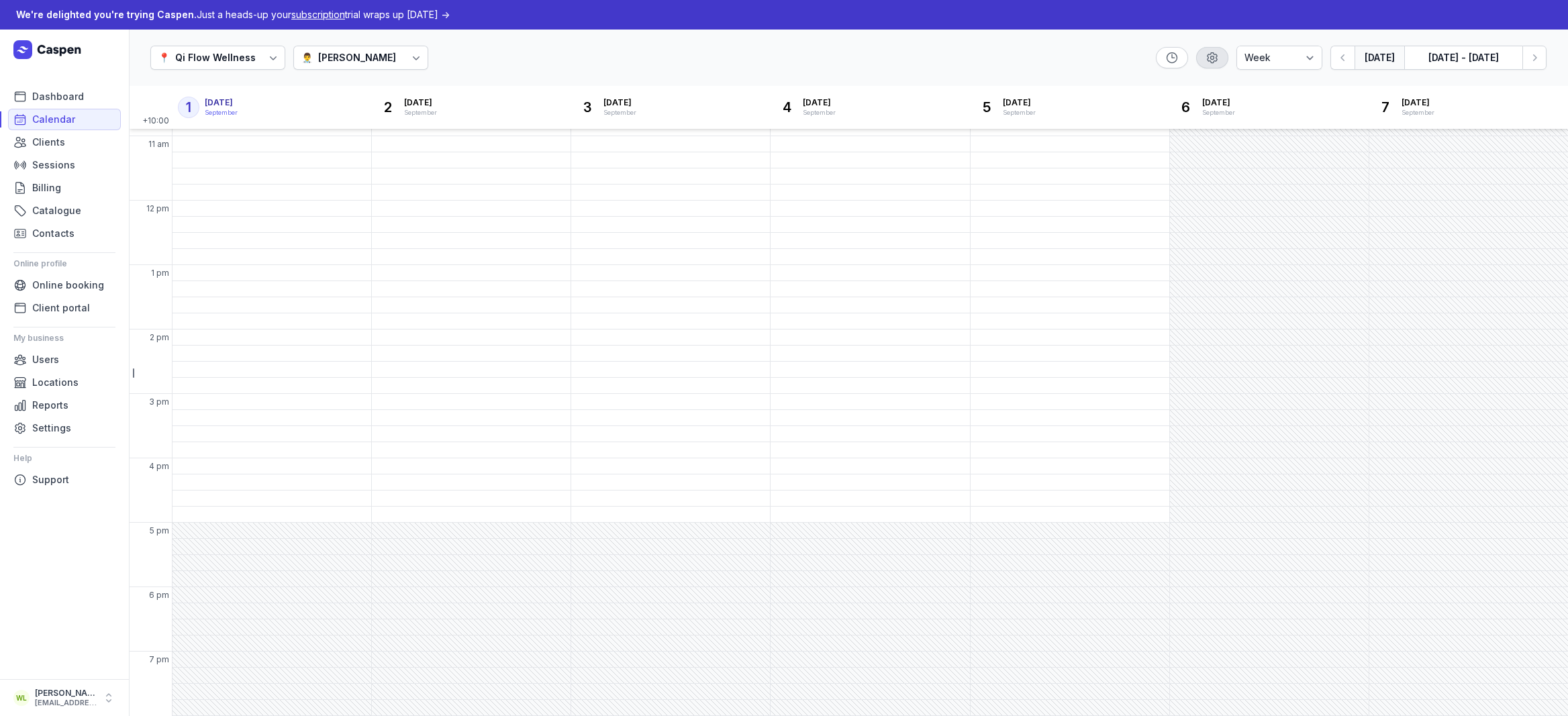
click at [1216, 66] on div "button" at bounding box center [1212, 58] width 33 height 22
select select "8"
select select "20"
click at [1132, 243] on span "Done" at bounding box center [1157, 246] width 119 height 16
click at [338, 59] on div "[PERSON_NAME]" at bounding box center [357, 58] width 78 height 16
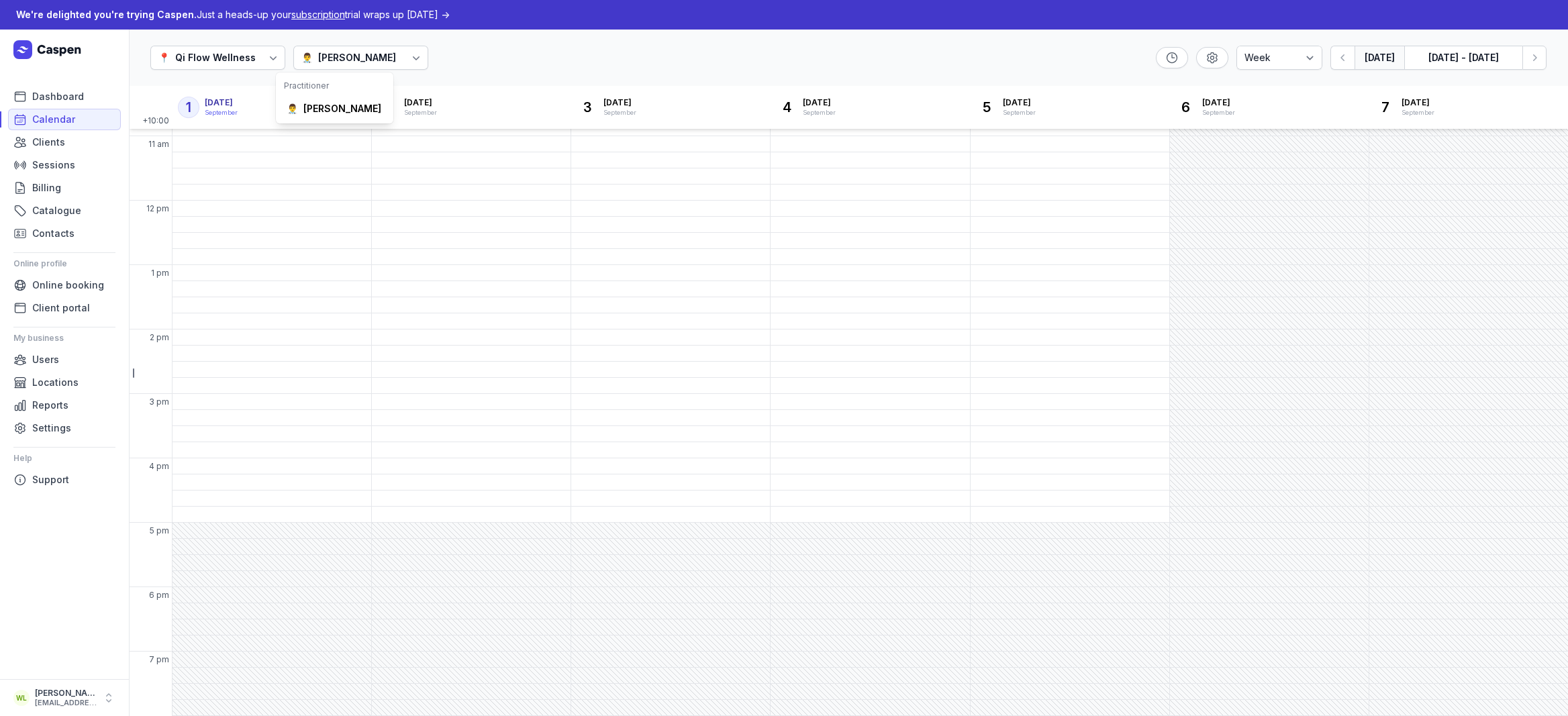
click at [557, 69] on div "📍 Qi Flow Wellness 👨‍⚕️ Woody Li Day 3 days Work week Week Today 1 - 7 Sep, 202…" at bounding box center [848, 58] width 1439 height 57
click at [52, 95] on span "Dashboard" at bounding box center [58, 97] width 52 height 16
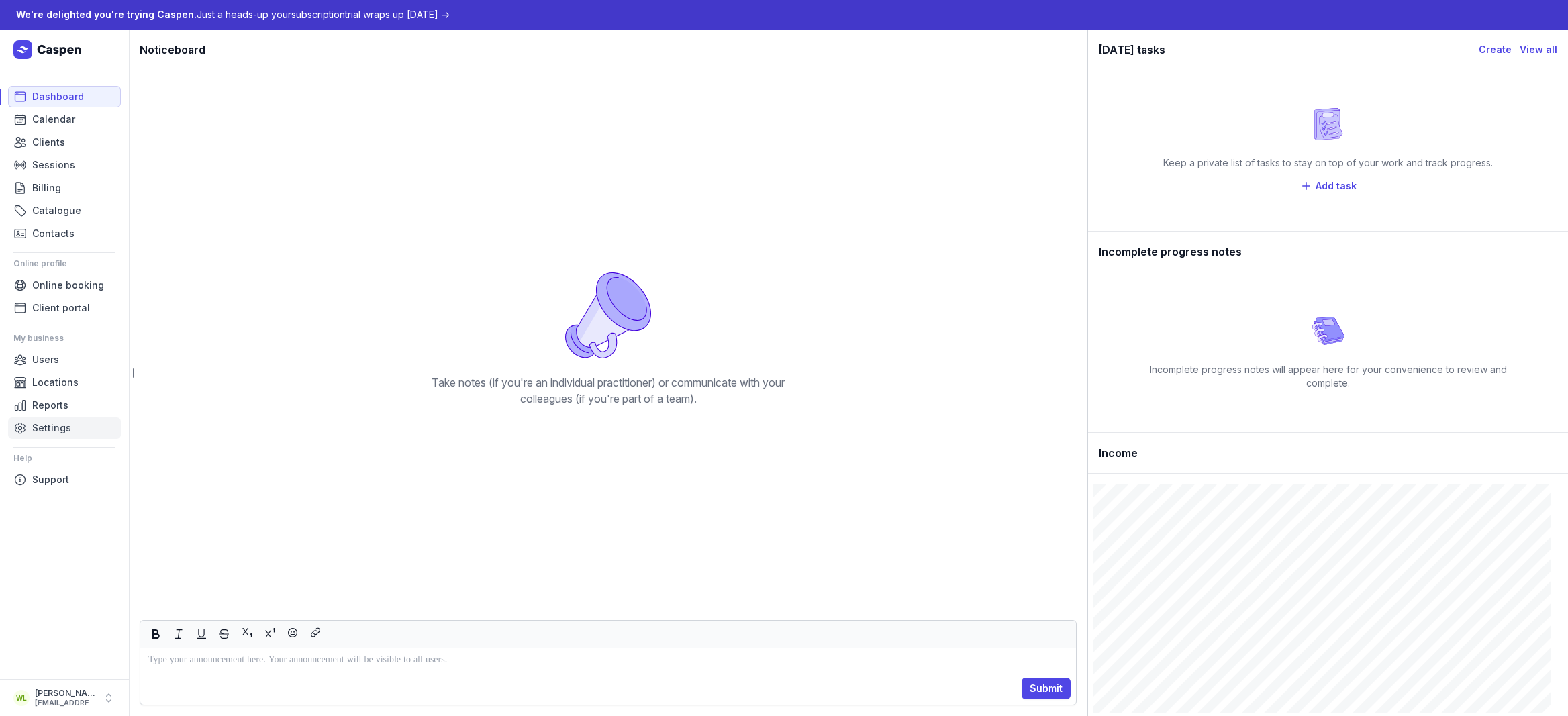
click at [74, 420] on link "Settings" at bounding box center [64, 428] width 113 height 22
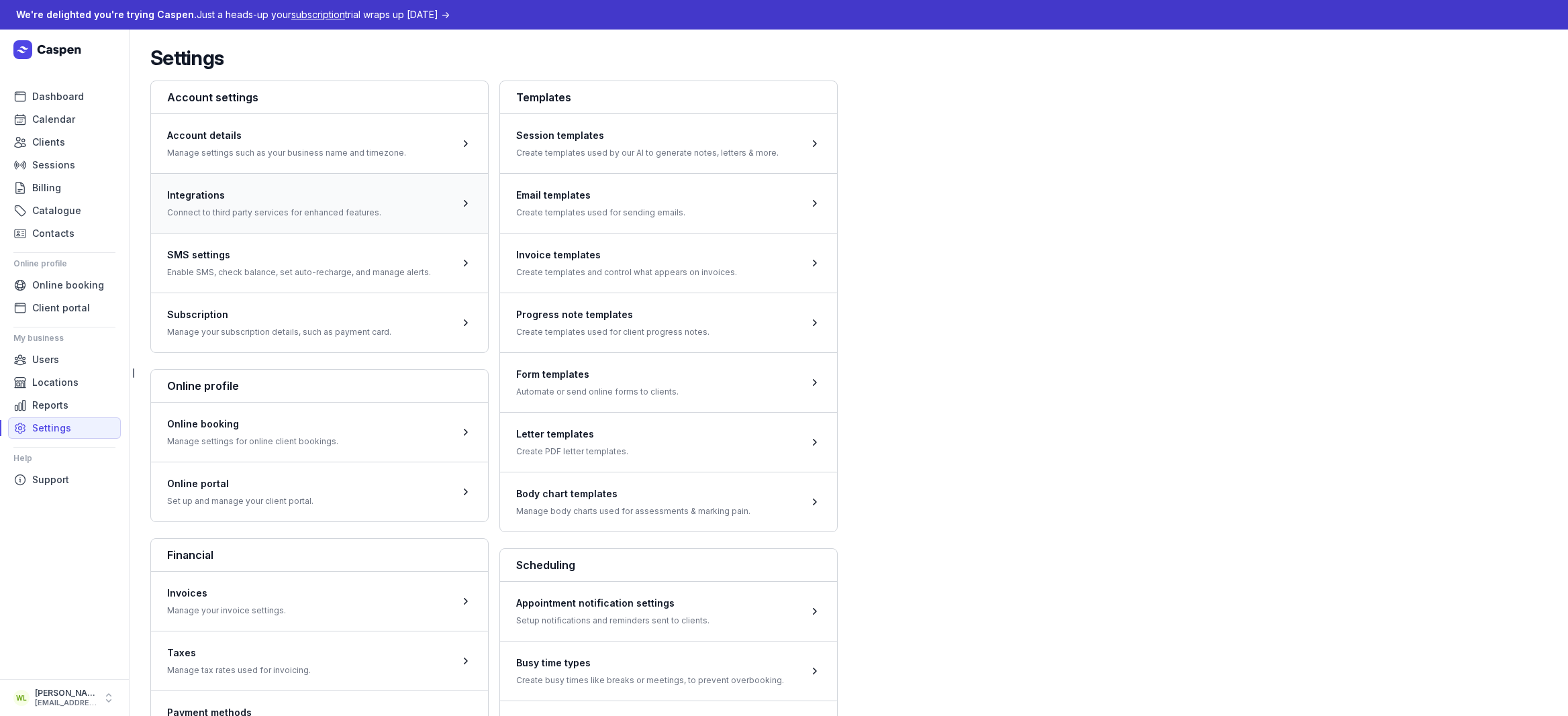
click at [310, 213] on span at bounding box center [319, 203] width 337 height 60
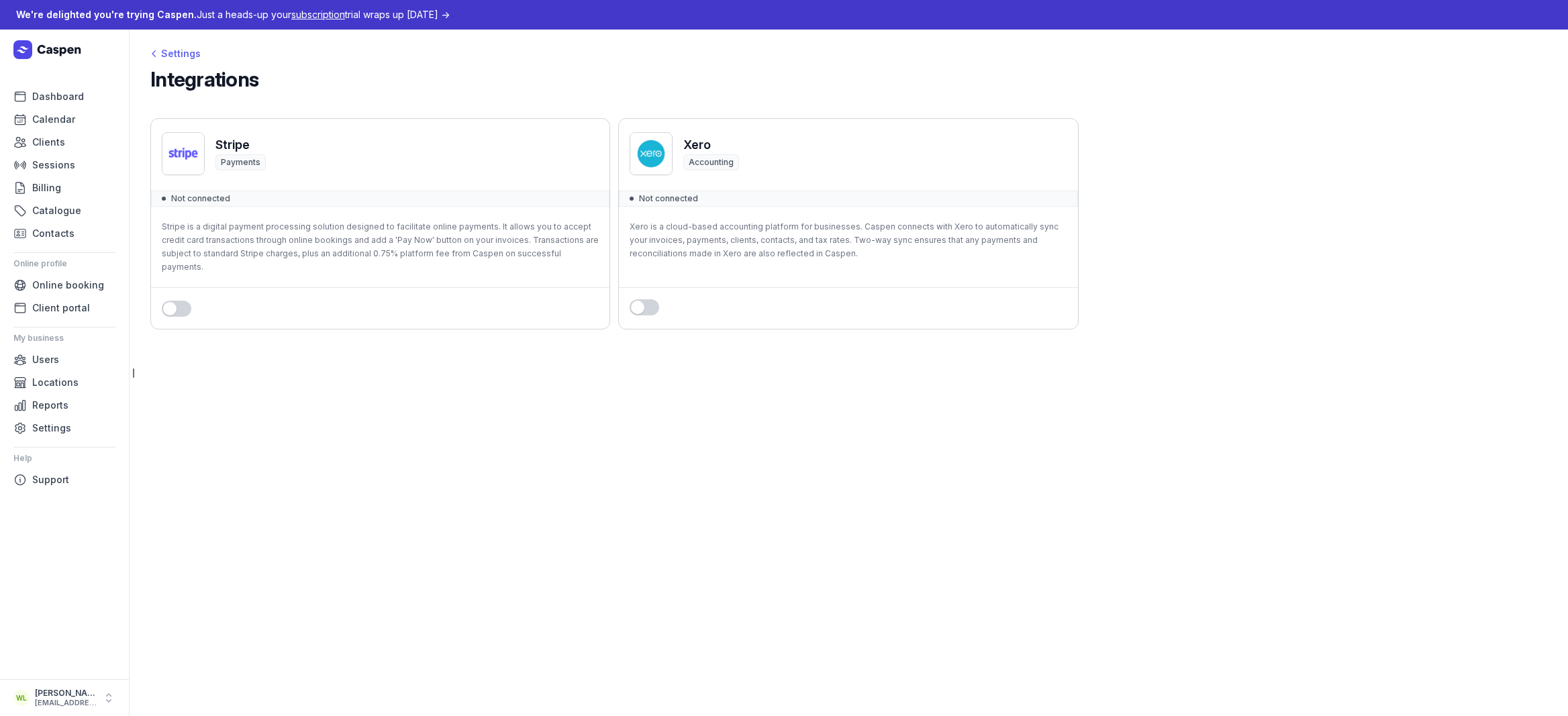
click at [170, 52] on div "Settings" at bounding box center [176, 53] width 51 height 16
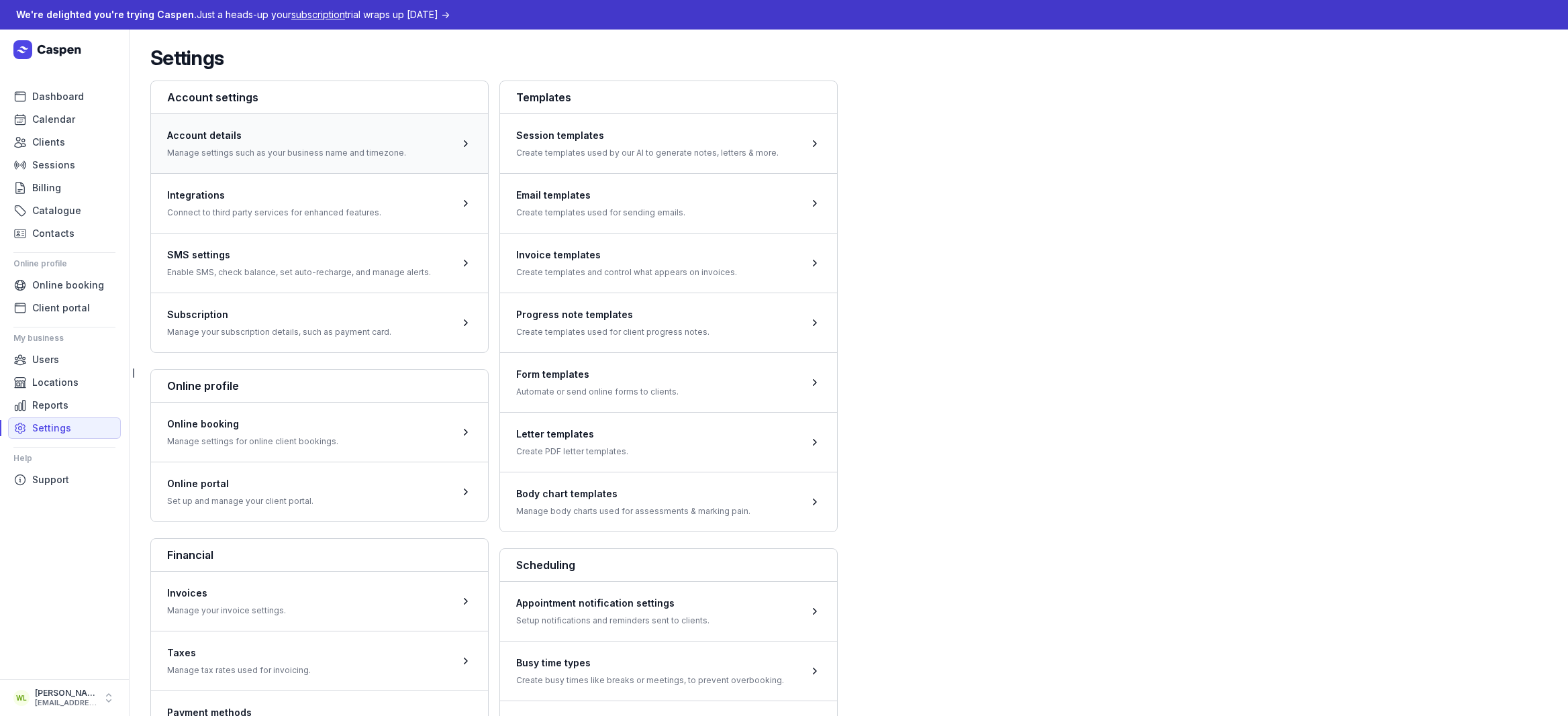
click at [272, 149] on span at bounding box center [319, 143] width 337 height 60
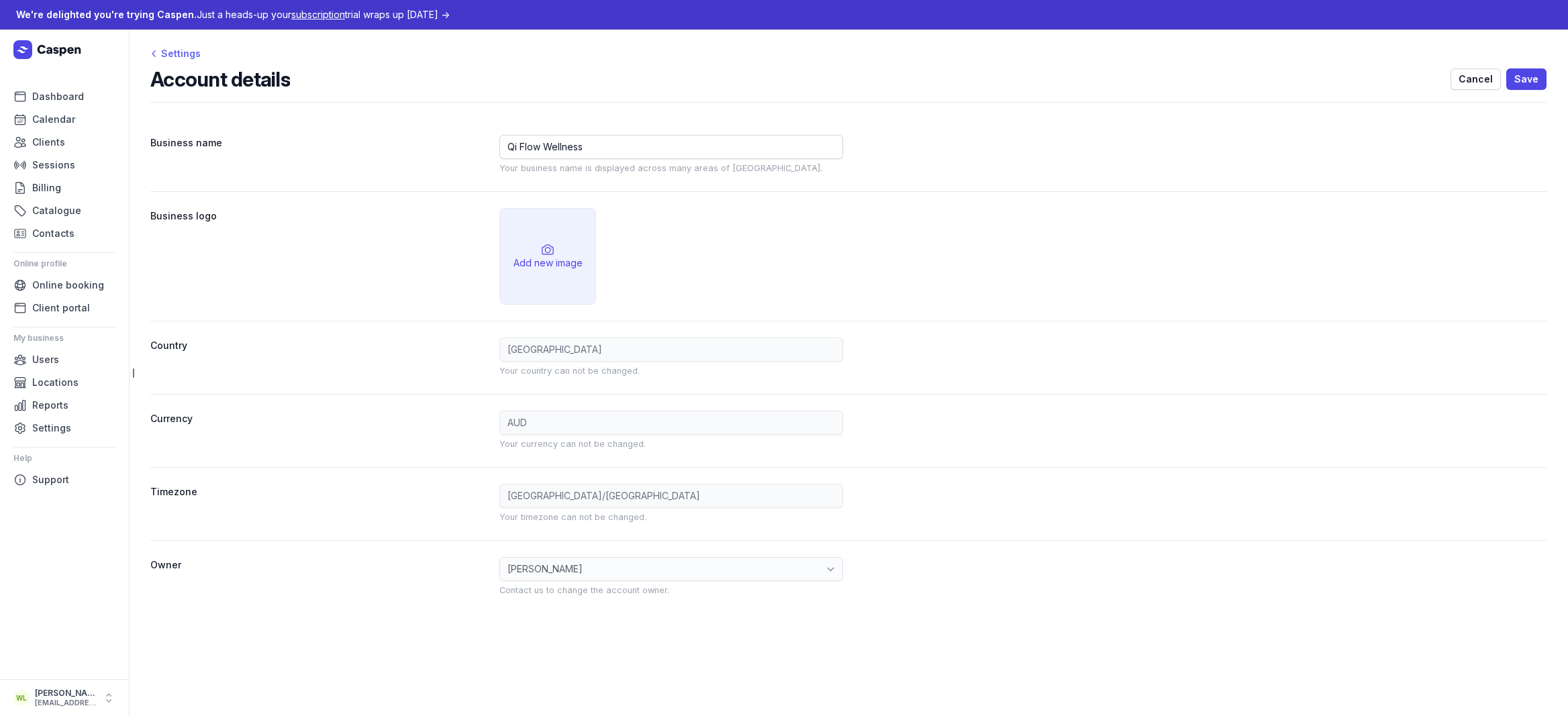
click at [186, 54] on div "Settings" at bounding box center [176, 53] width 51 height 16
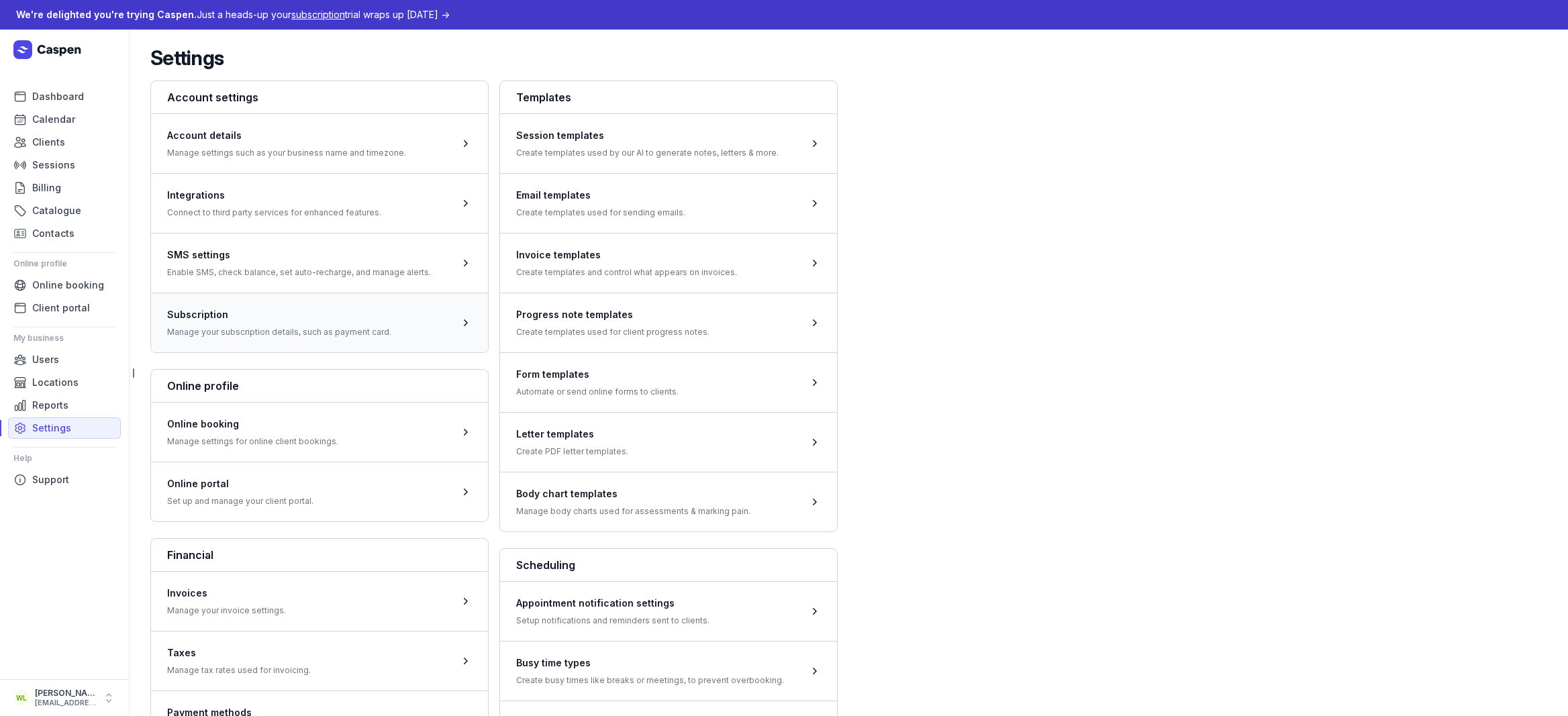
scroll to position [131, 0]
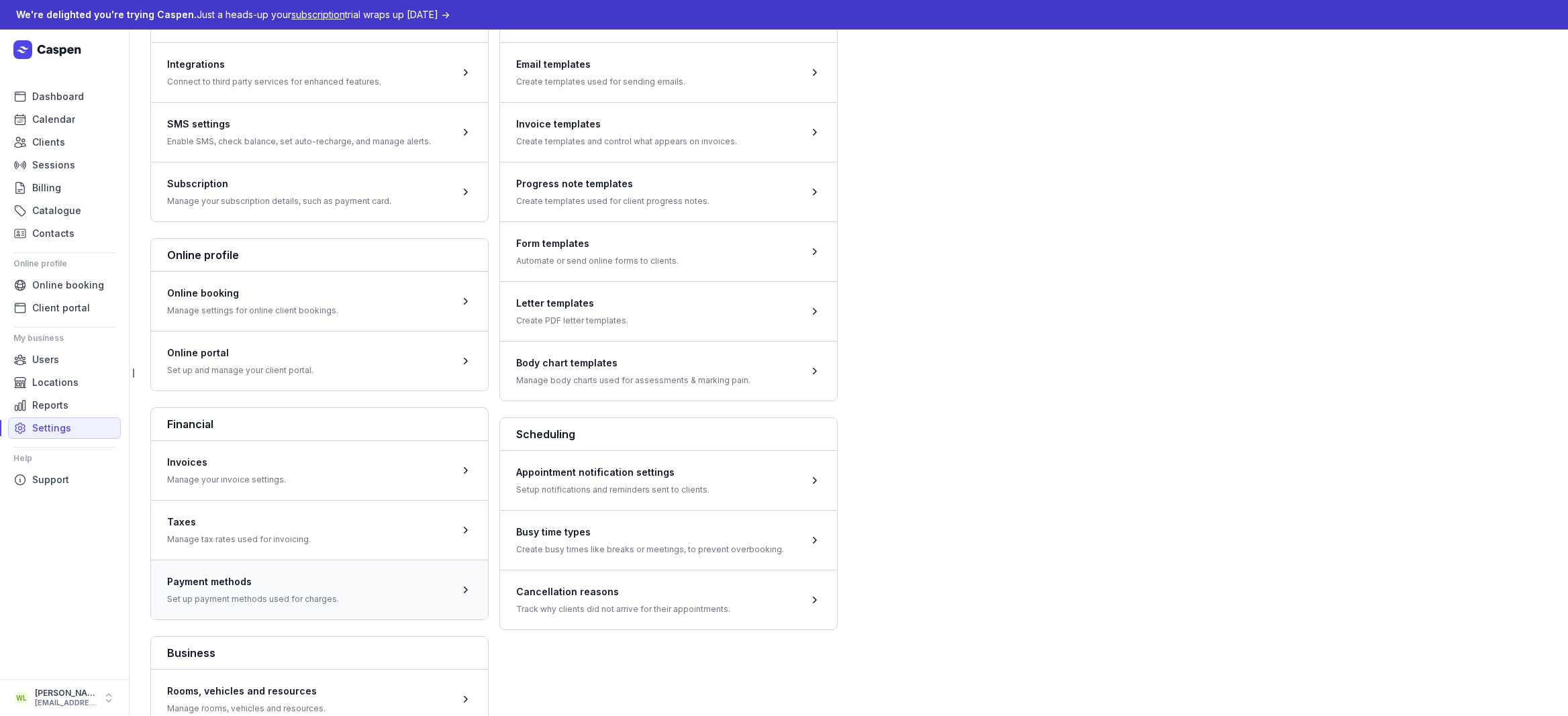
click at [331, 583] on span at bounding box center [319, 590] width 337 height 60
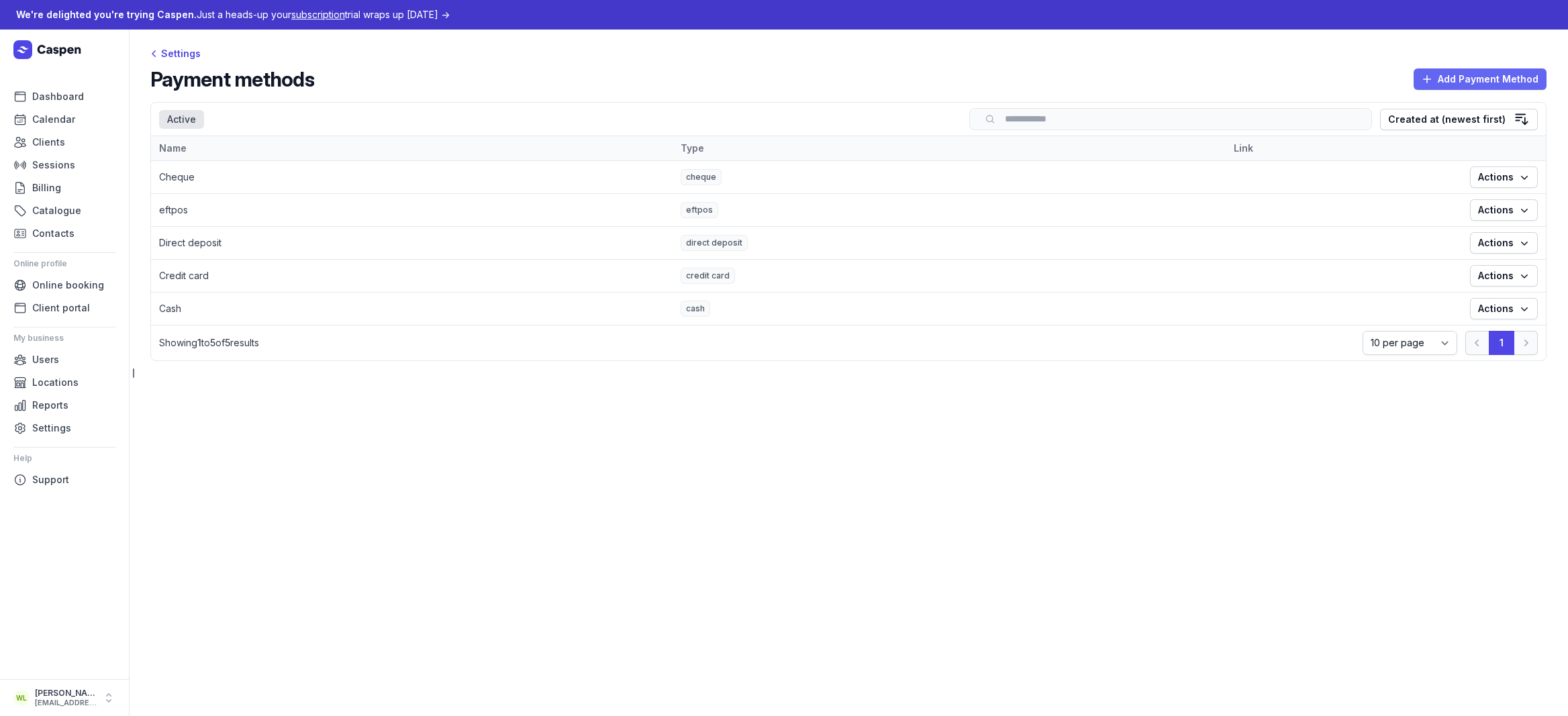
click at [1492, 80] on span "Add Payment Method" at bounding box center [1479, 80] width 117 height 16
select select "other"
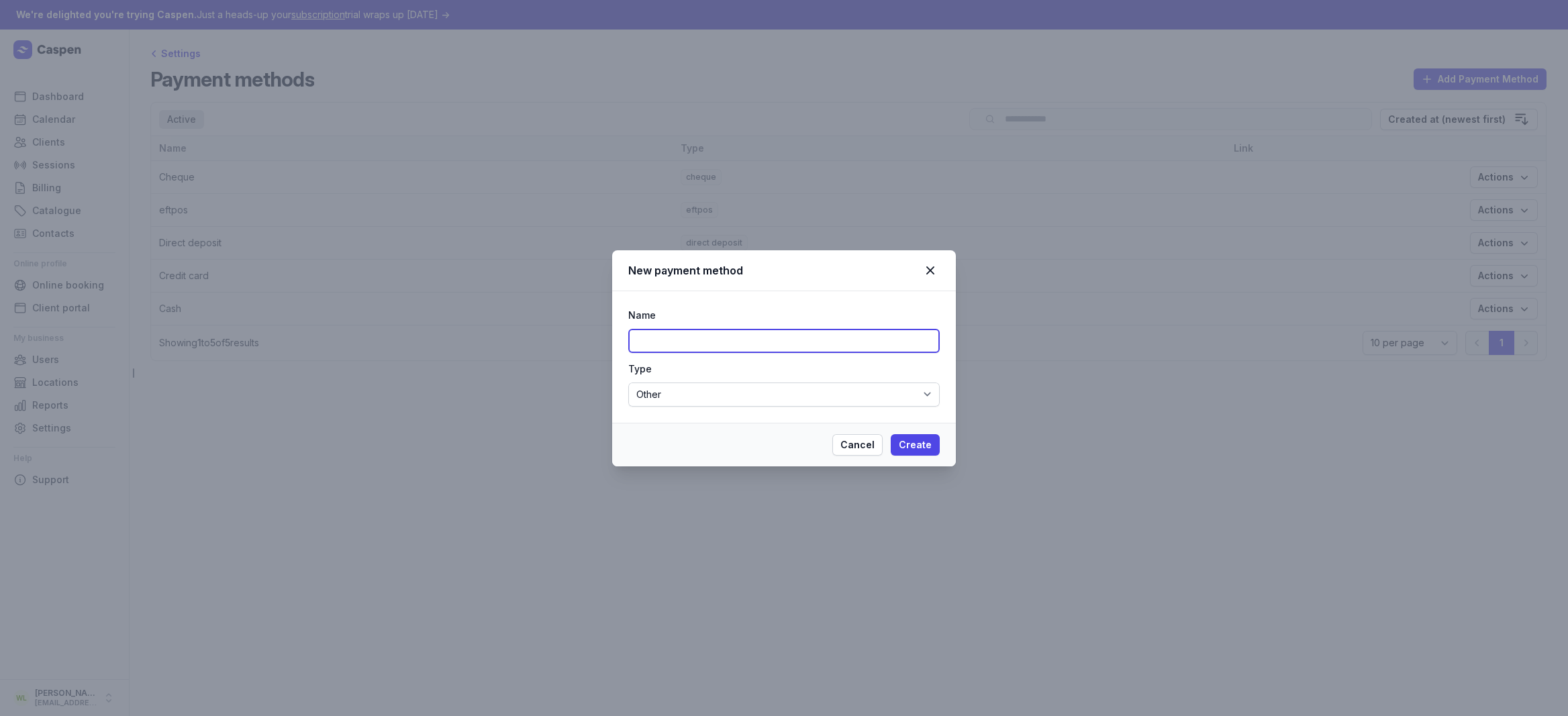
click at [743, 334] on input at bounding box center [784, 340] width 311 height 24
type input "HICAPS"
click at [920, 447] on span "Create" at bounding box center [915, 445] width 33 height 16
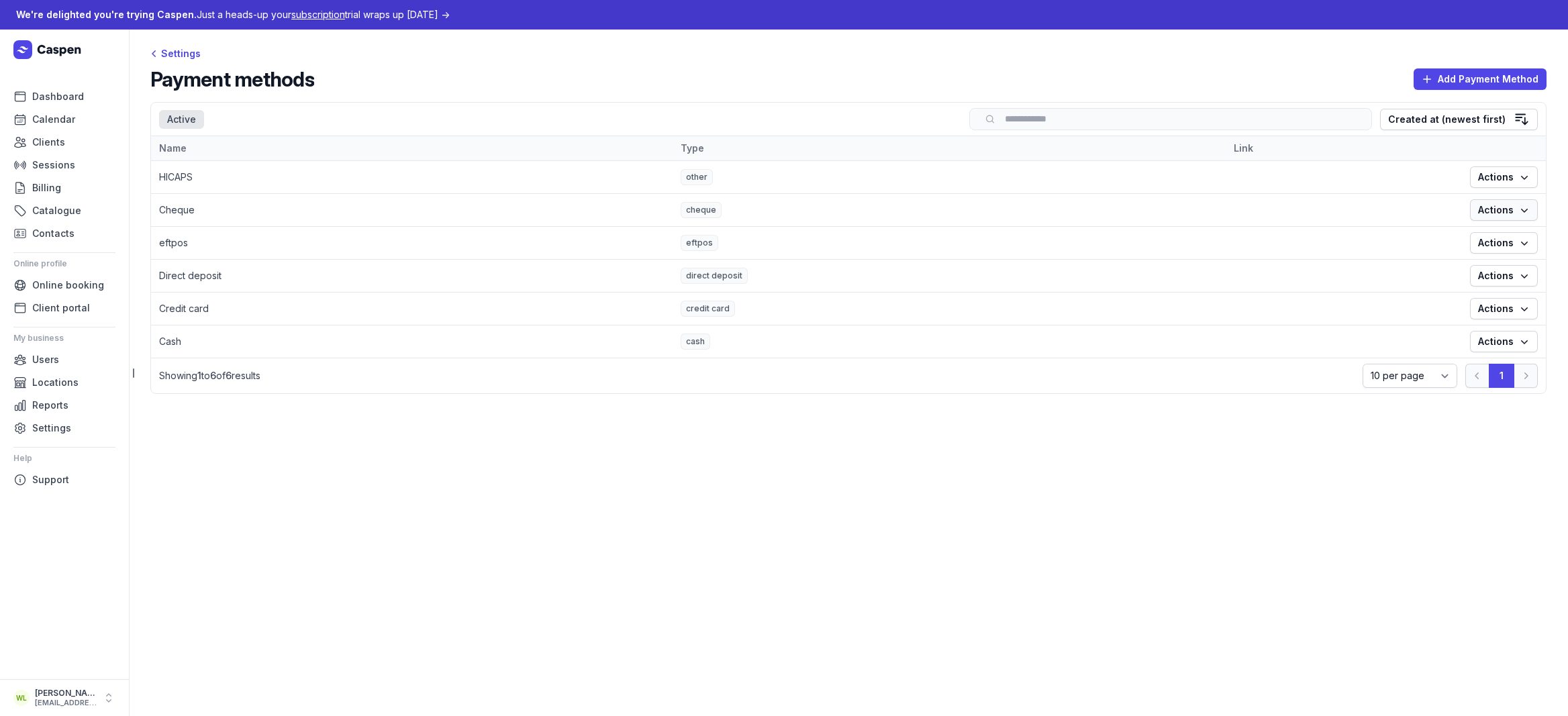
click at [1503, 218] on span "Actions" at bounding box center [1503, 210] width 52 height 16
click at [1478, 243] on button "Edit" at bounding box center [1462, 240] width 150 height 19
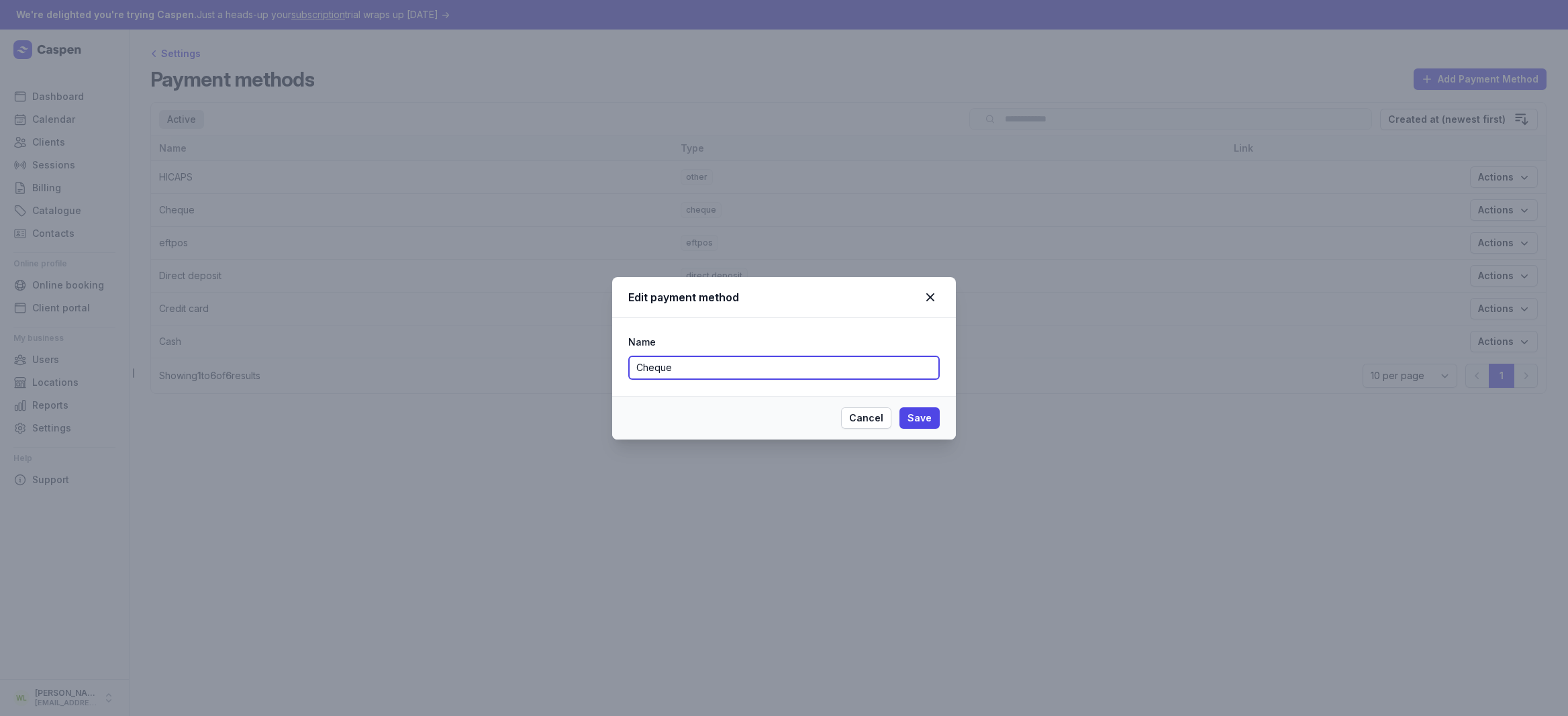
click at [740, 370] on input "Cheque" at bounding box center [784, 368] width 311 height 24
click at [933, 296] on icon at bounding box center [930, 298] width 16 height 16
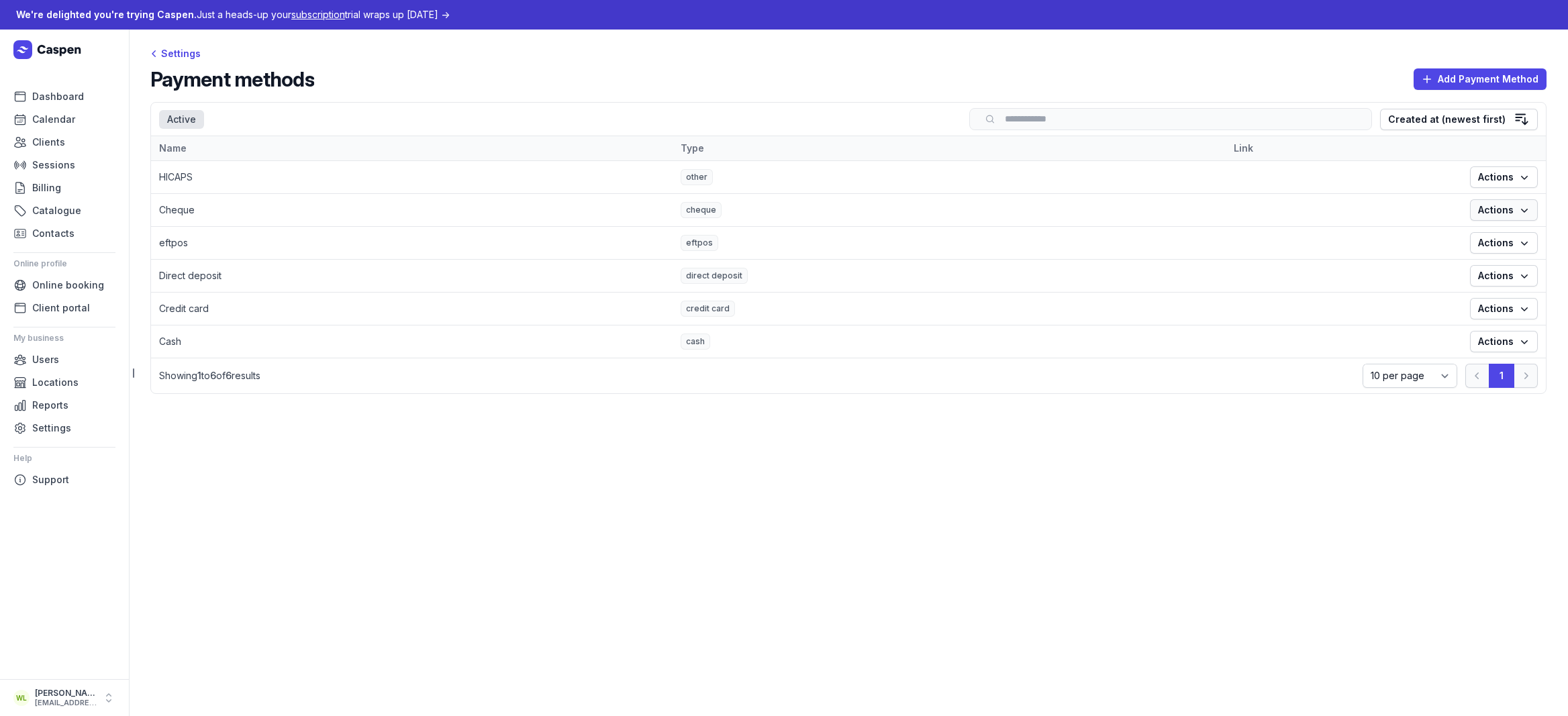
click at [1504, 217] on span "Actions" at bounding box center [1503, 210] width 52 height 16
click at [1328, 488] on main "Settings Payment methods Add Payment Method Select a tab Active Active Search C…" at bounding box center [848, 373] width 1439 height 687
click at [43, 383] on span "Locations" at bounding box center [55, 383] width 46 height 16
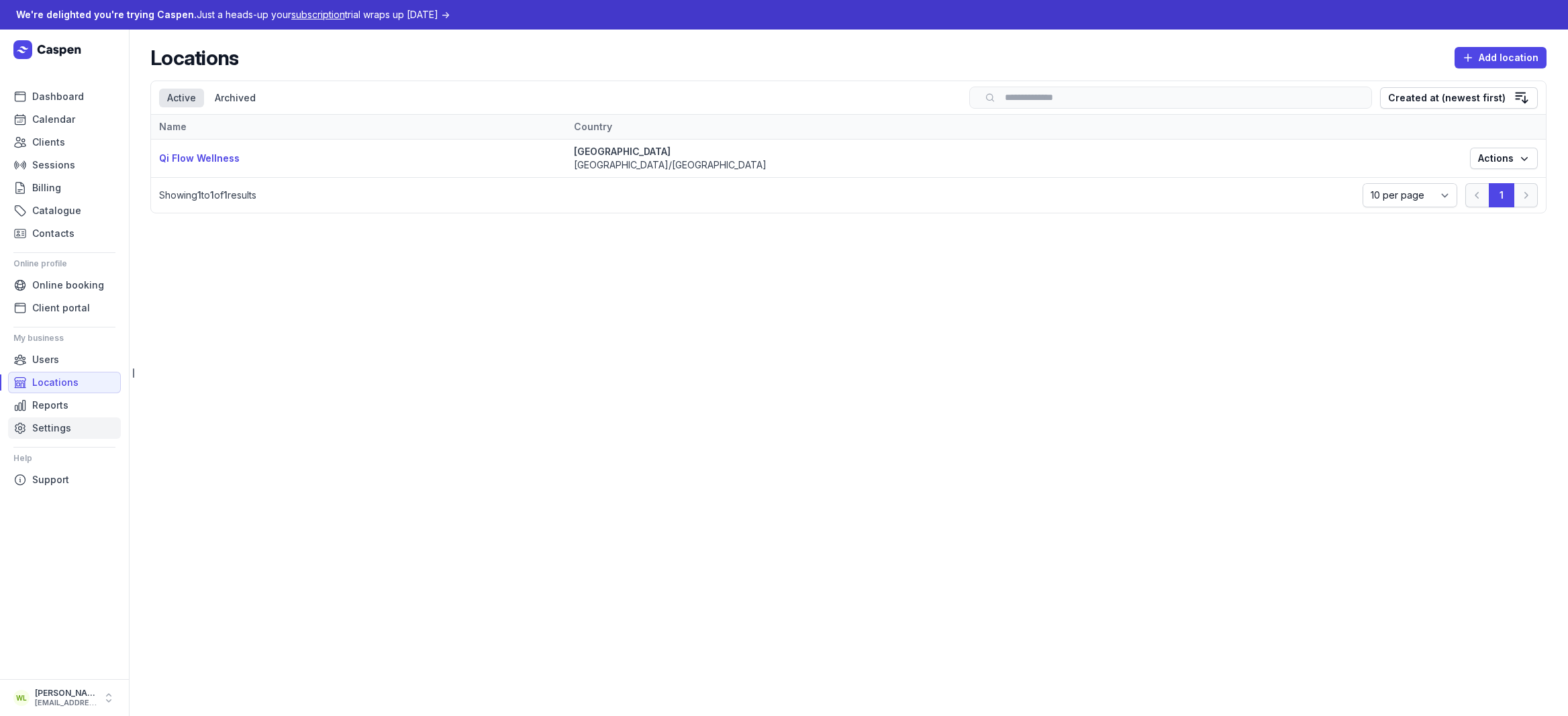
click at [49, 423] on span "Settings" at bounding box center [52, 428] width 39 height 16
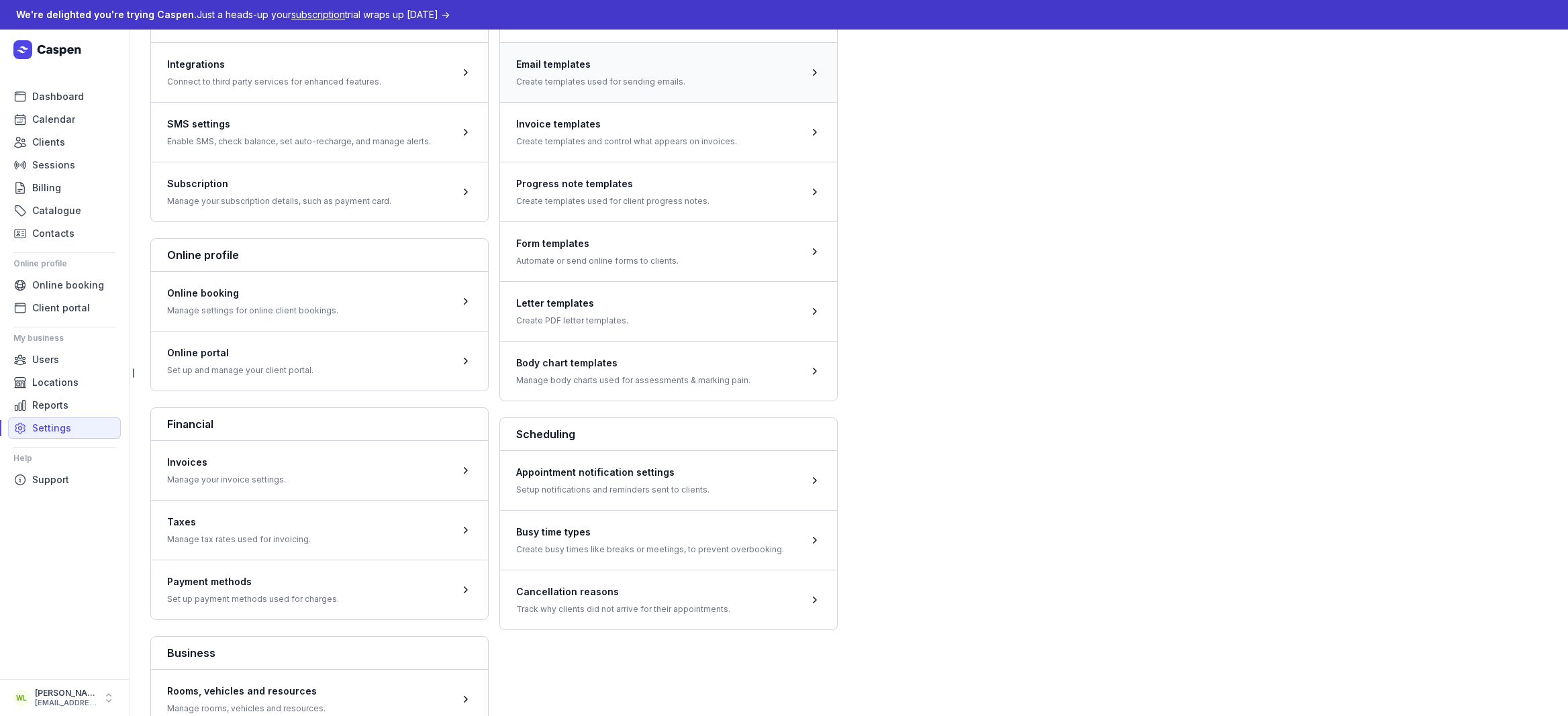
scroll to position [166, 0]
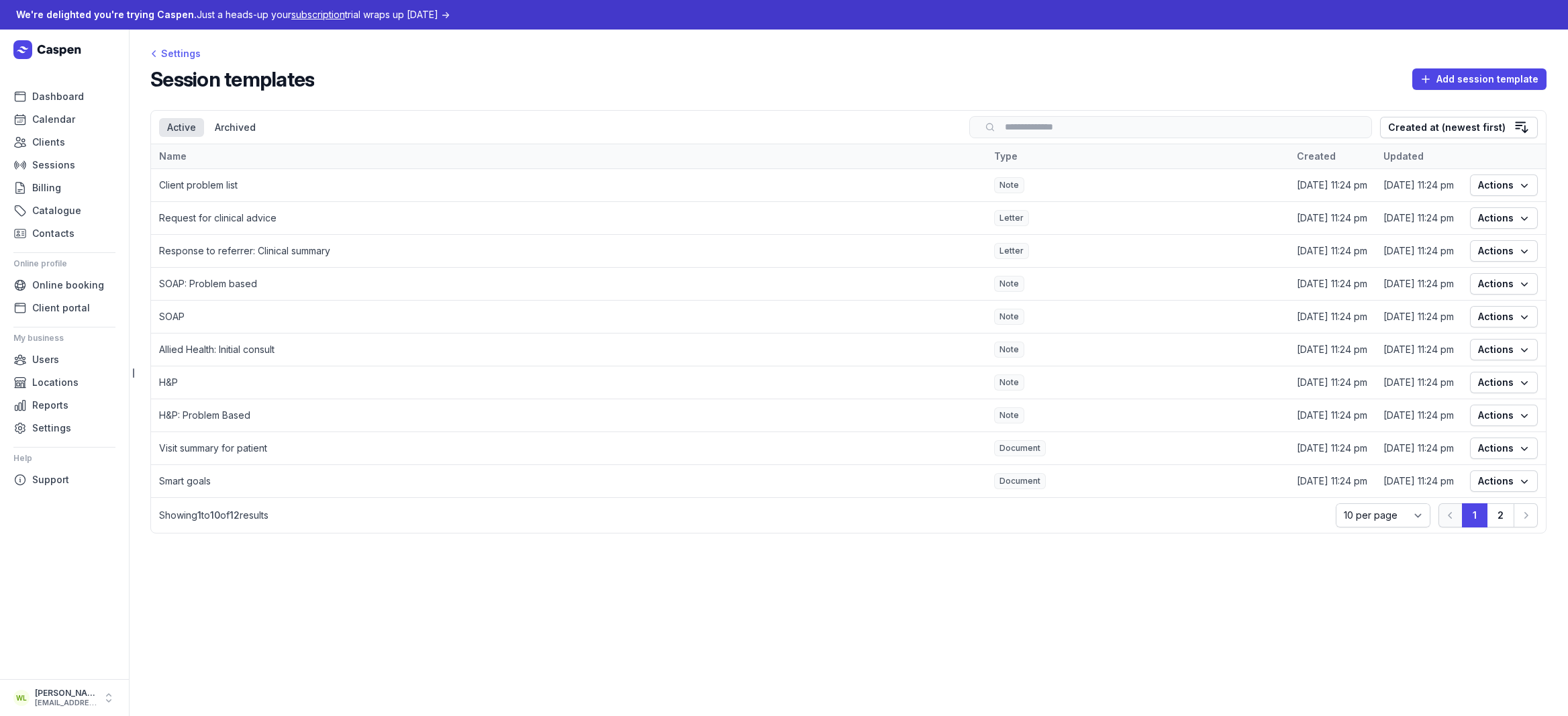
click at [163, 50] on div "Settings" at bounding box center [176, 53] width 51 height 16
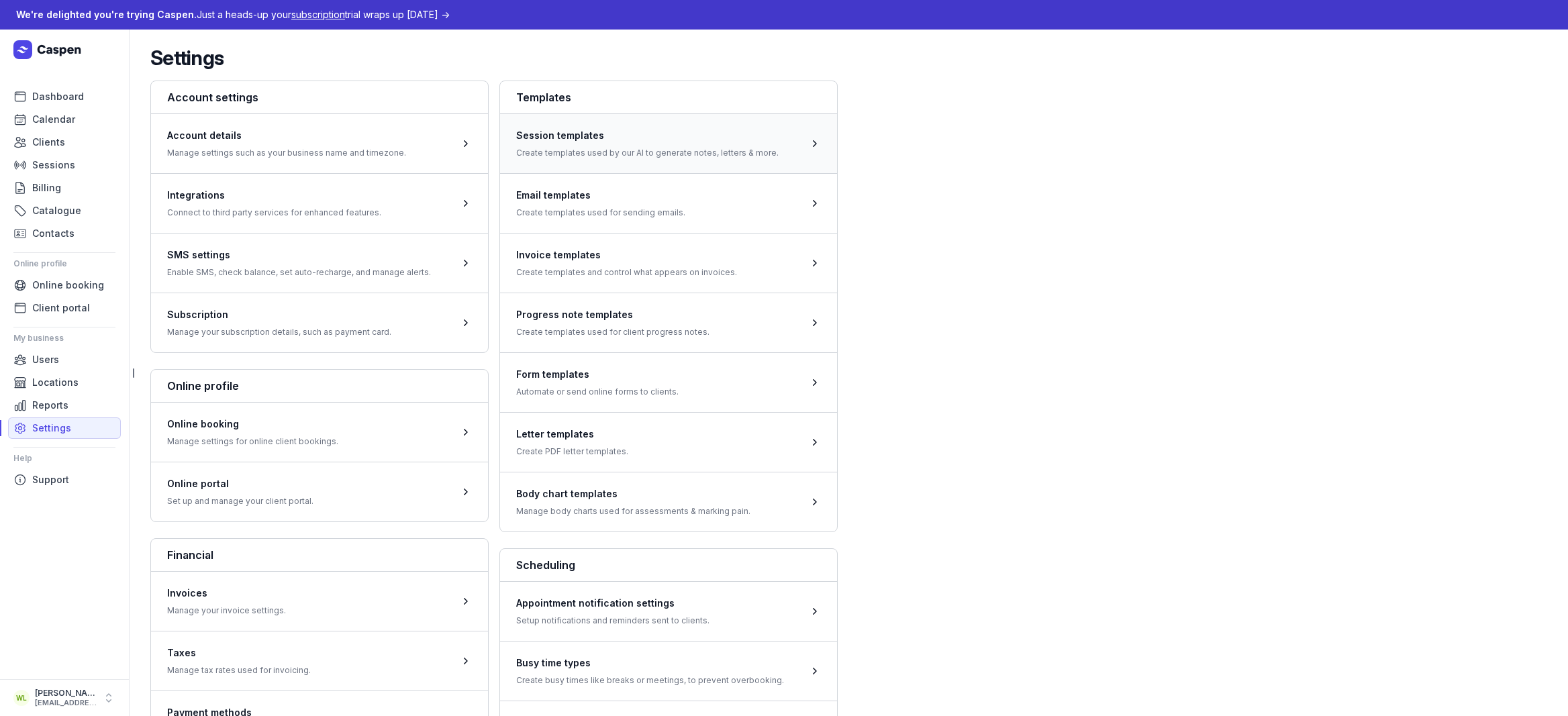
click at [641, 173] on span at bounding box center [669, 143] width 337 height 60
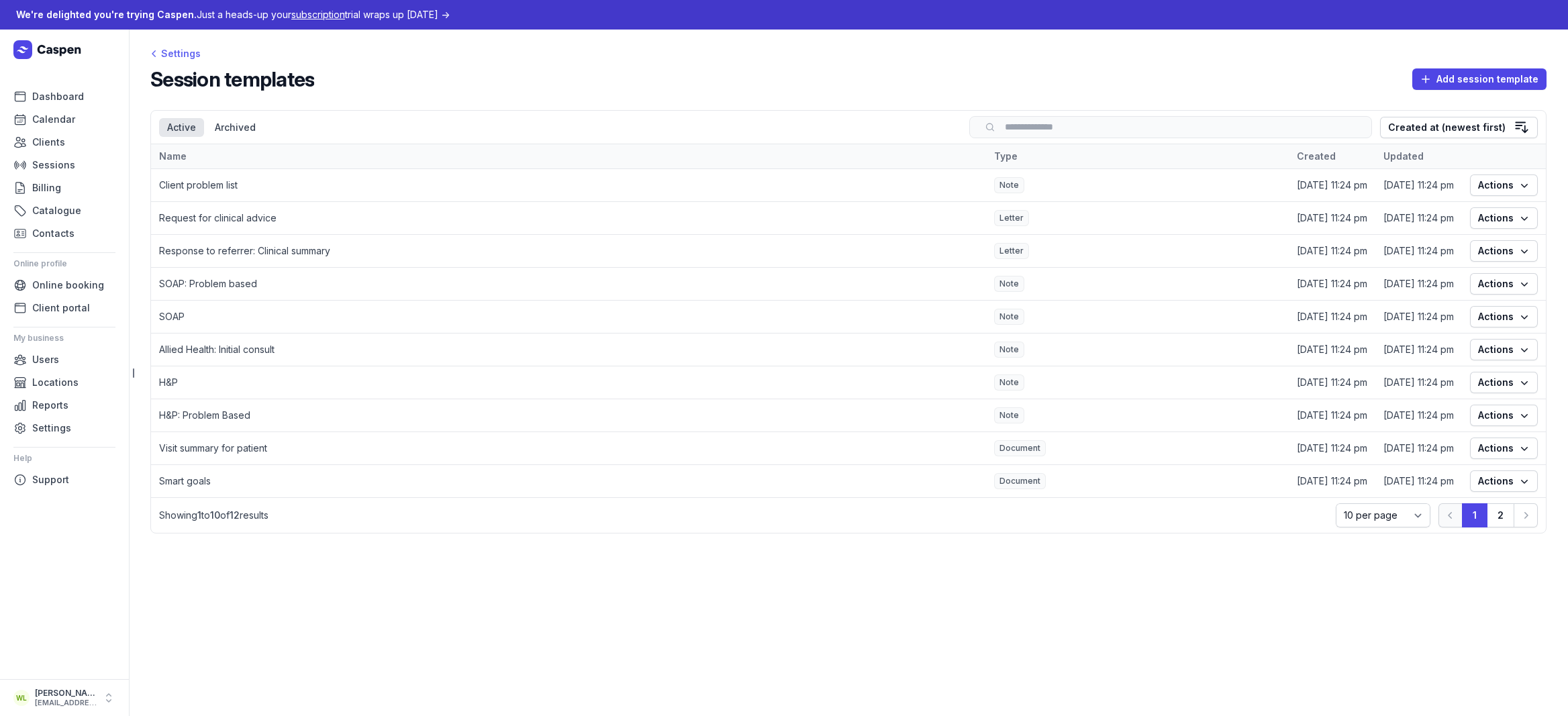
click at [173, 53] on div "Settings" at bounding box center [176, 53] width 51 height 16
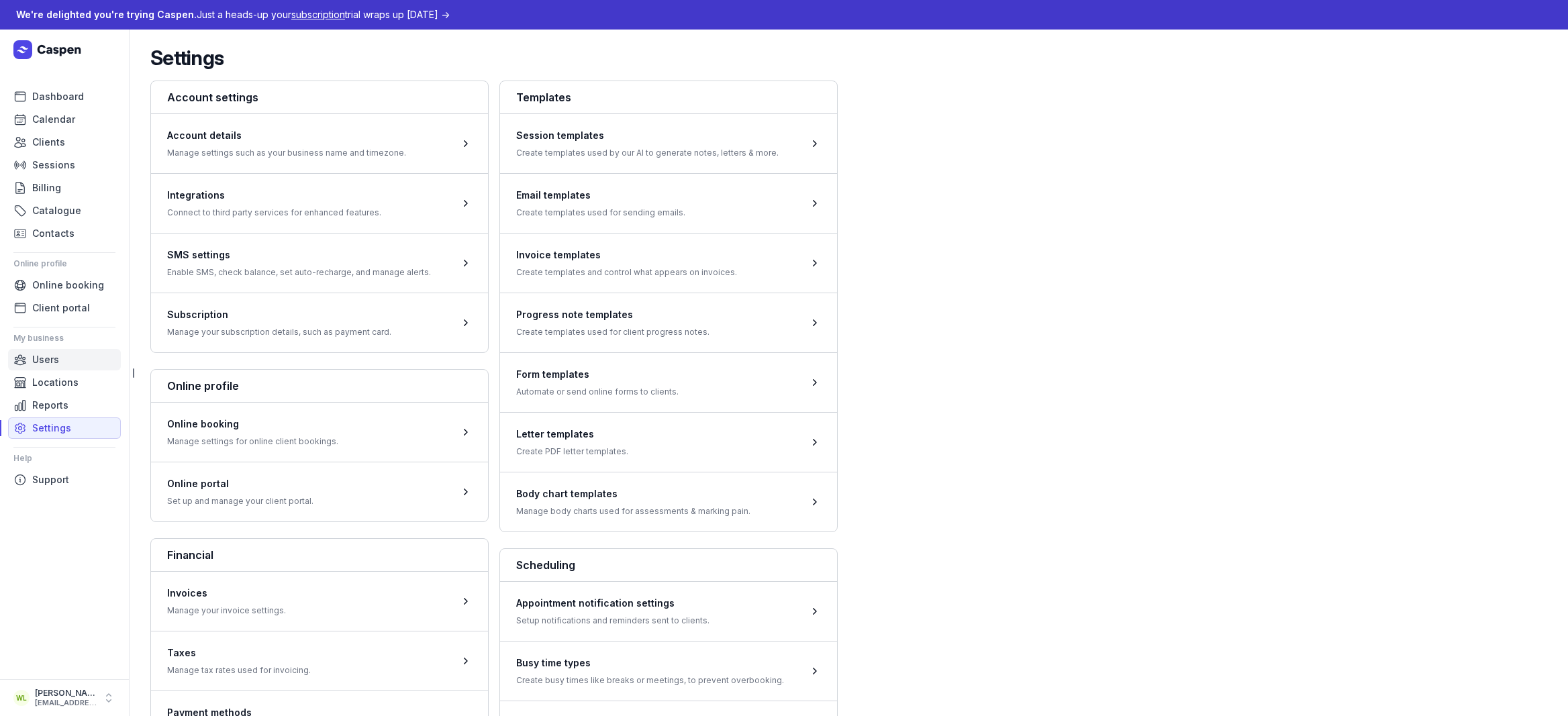
click at [61, 359] on link "Users" at bounding box center [64, 360] width 113 height 22
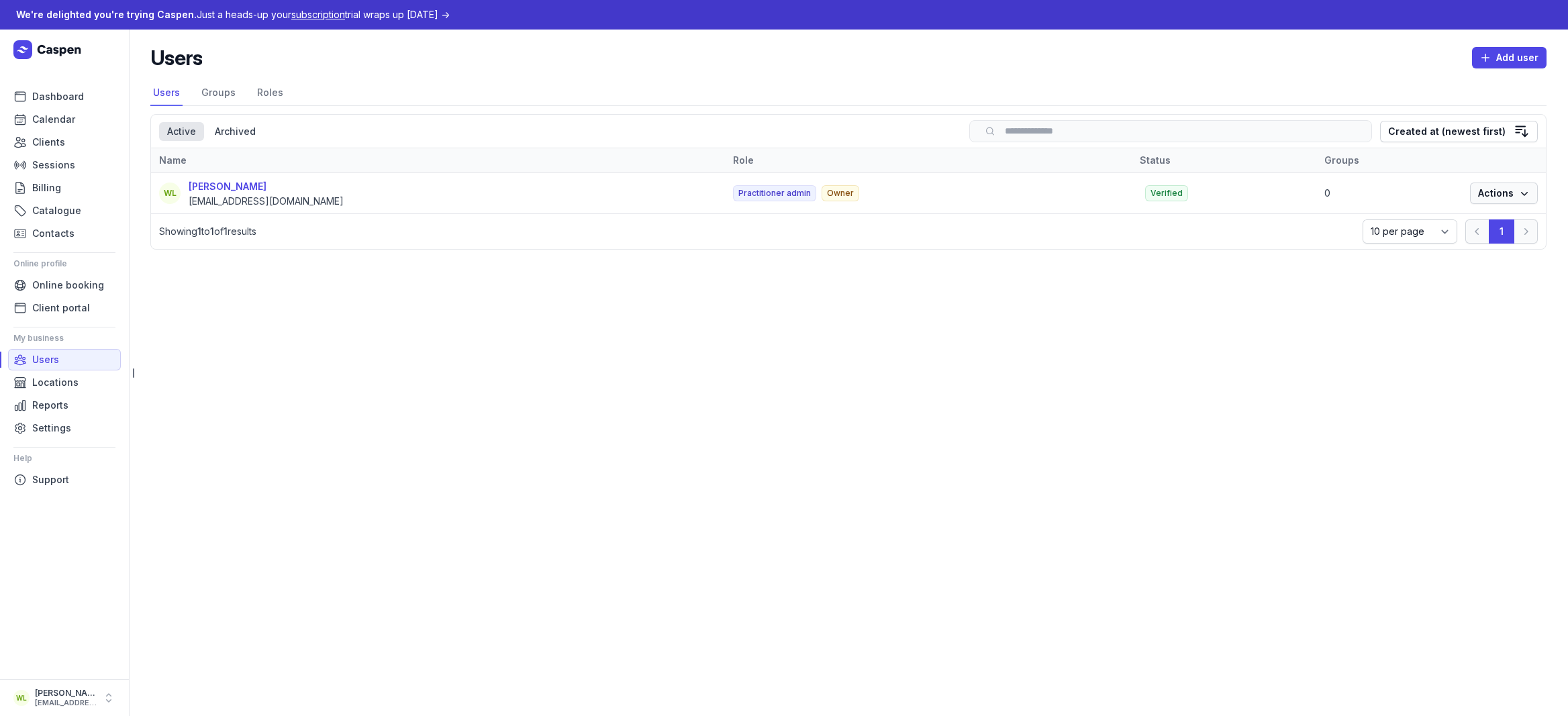
click at [1517, 199] on icon "button" at bounding box center [1524, 193] width 14 height 14
click at [1472, 225] on link "Edit" at bounding box center [1462, 224] width 150 height 19
select select
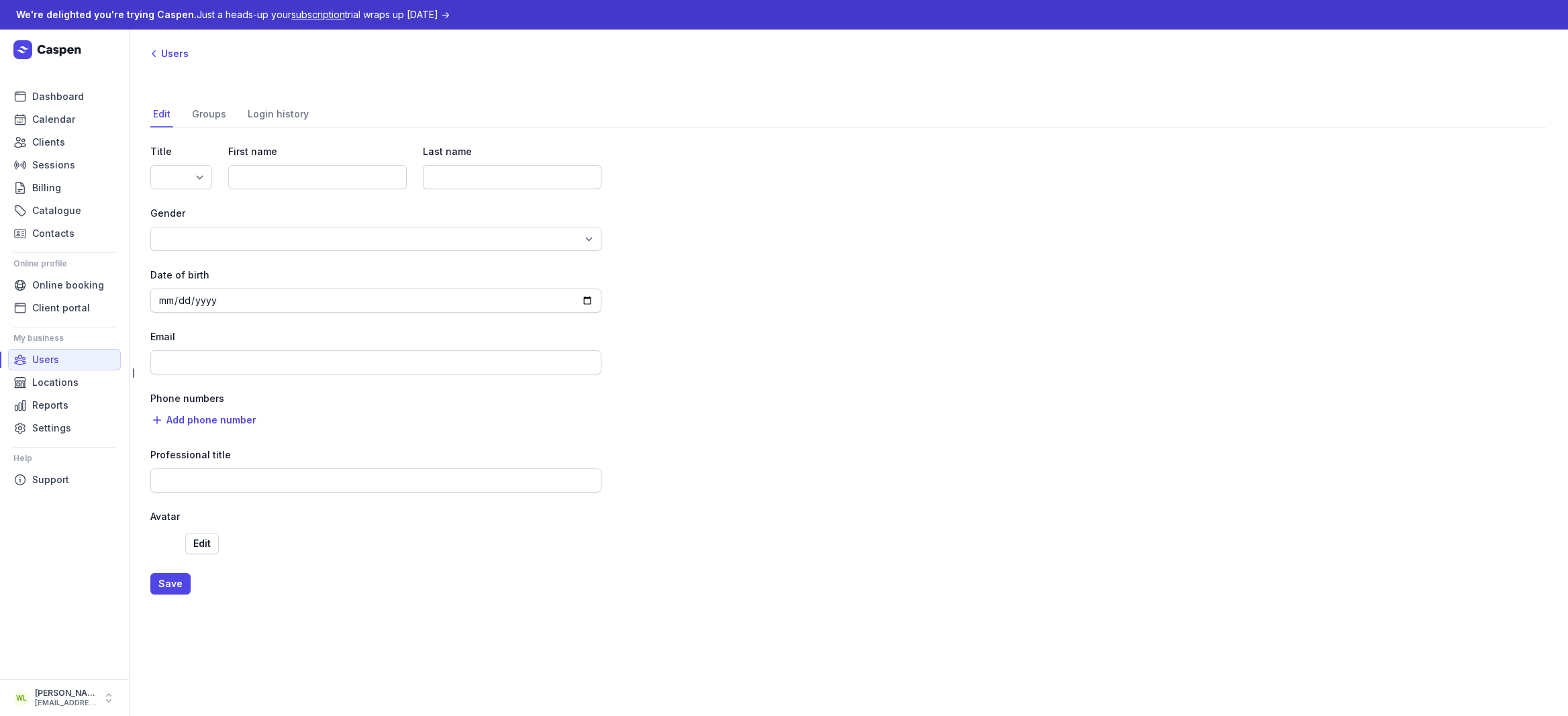
type input "Woody"
type input "Li"
type input "[EMAIL_ADDRESS][DOMAIN_NAME]"
select select "+61"
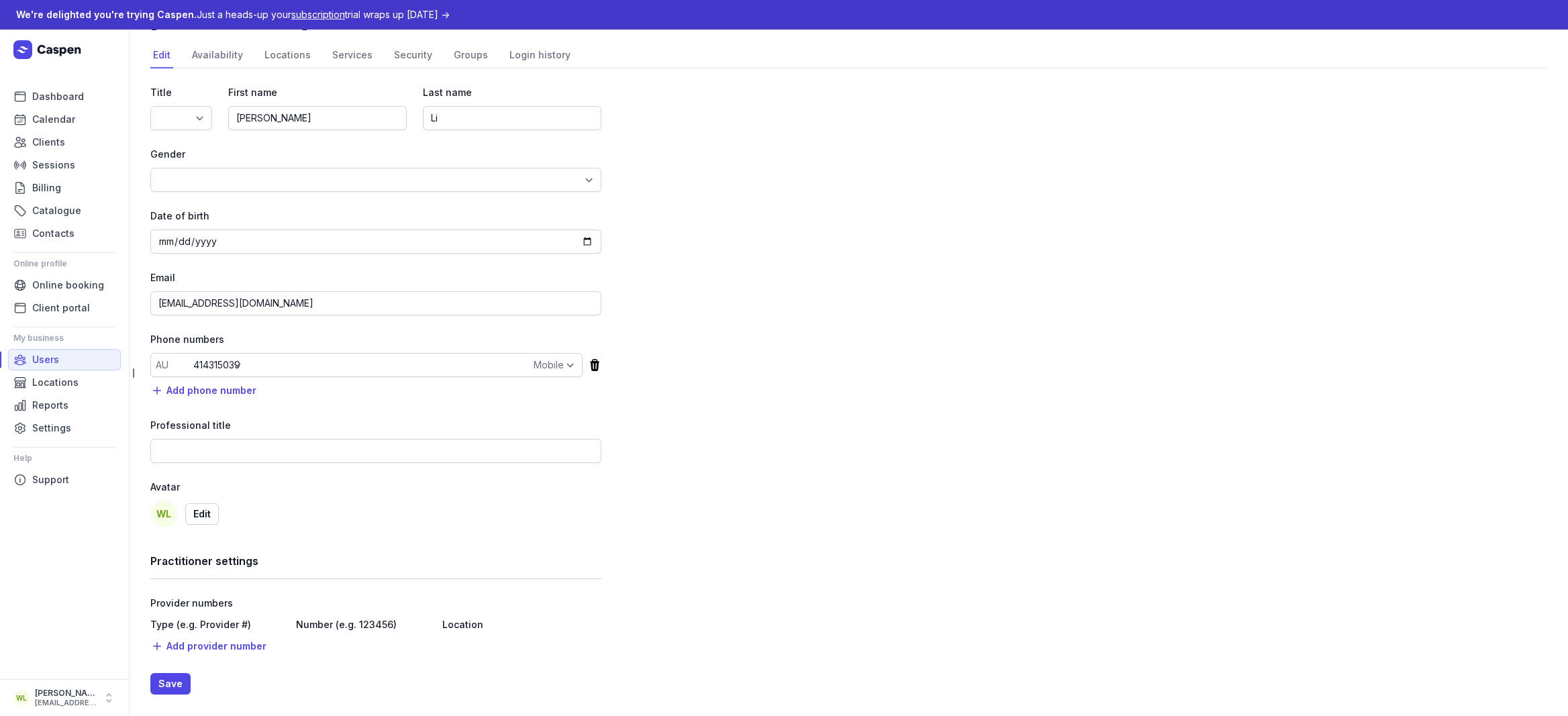
scroll to position [64, 0]
click at [231, 642] on span "Add provider number" at bounding box center [216, 642] width 100 height 16
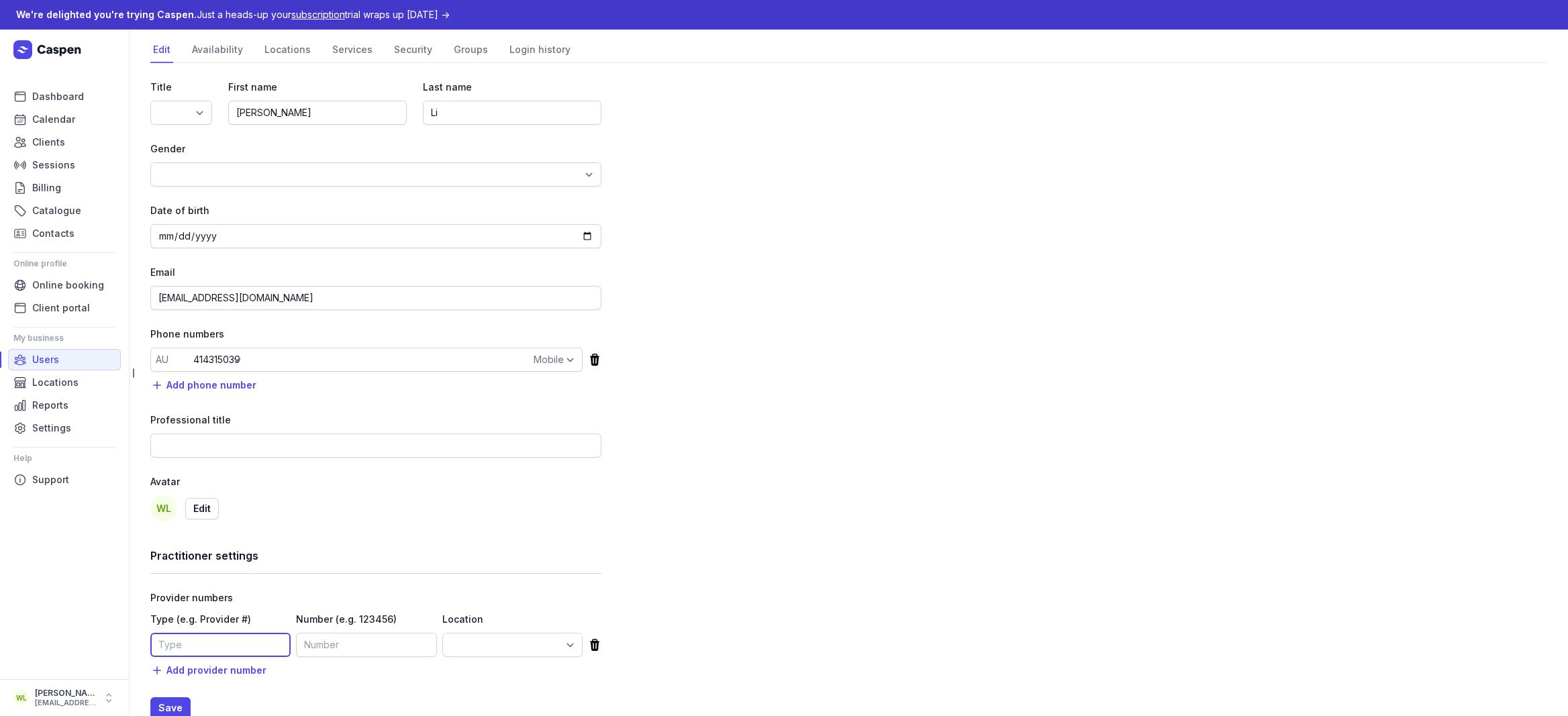
click at [226, 647] on input at bounding box center [220, 645] width 140 height 24
select select "loc_01K42Q65G2NPYF06FXRPCG1GTH"
click at [73, 696] on div "[PERSON_NAME]" at bounding box center [66, 693] width 62 height 11
click at [178, 679] on button "My account" at bounding box center [209, 673] width 150 height 19
click at [90, 702] on div "[EMAIL_ADDRESS][DOMAIN_NAME]" at bounding box center [66, 703] width 62 height 9
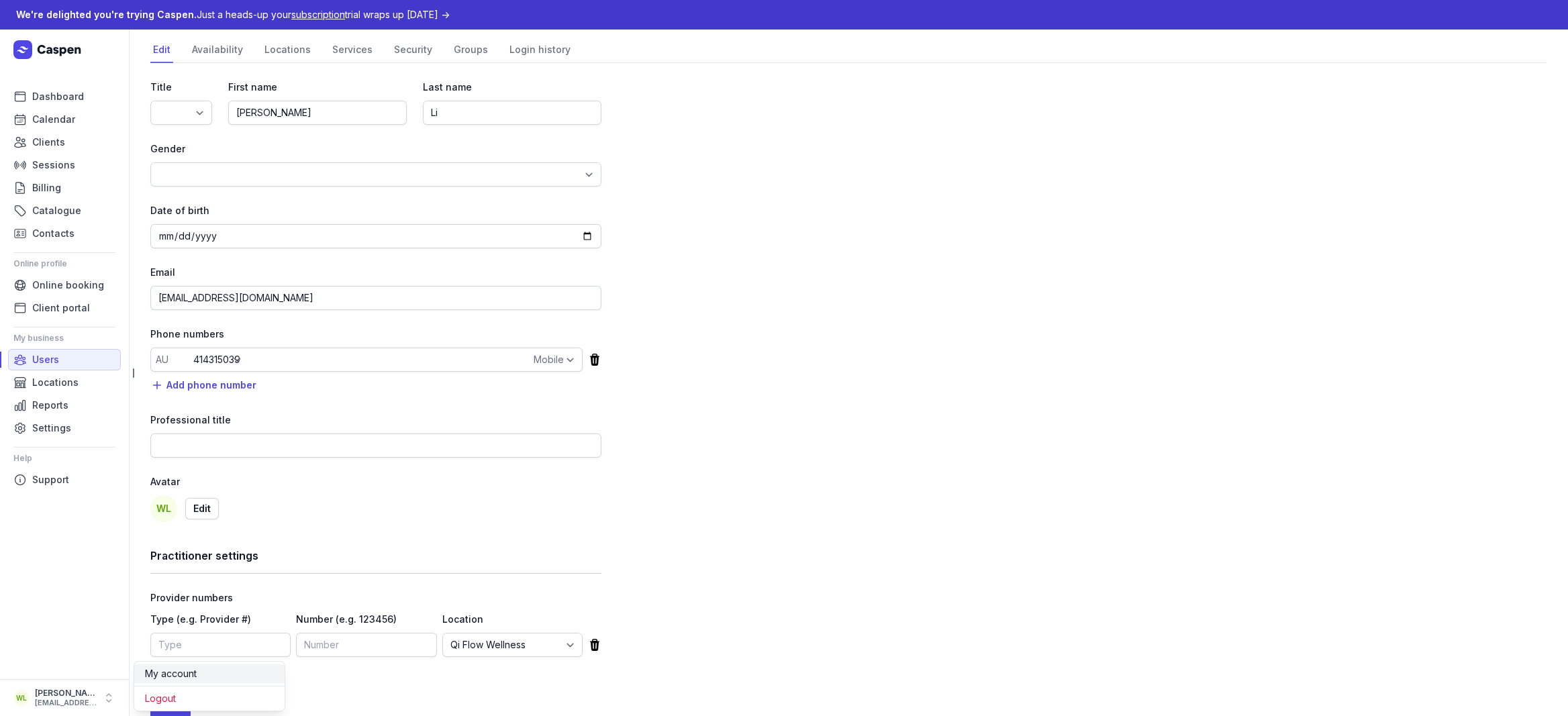
click at [171, 673] on button "My account" at bounding box center [209, 673] width 150 height 19
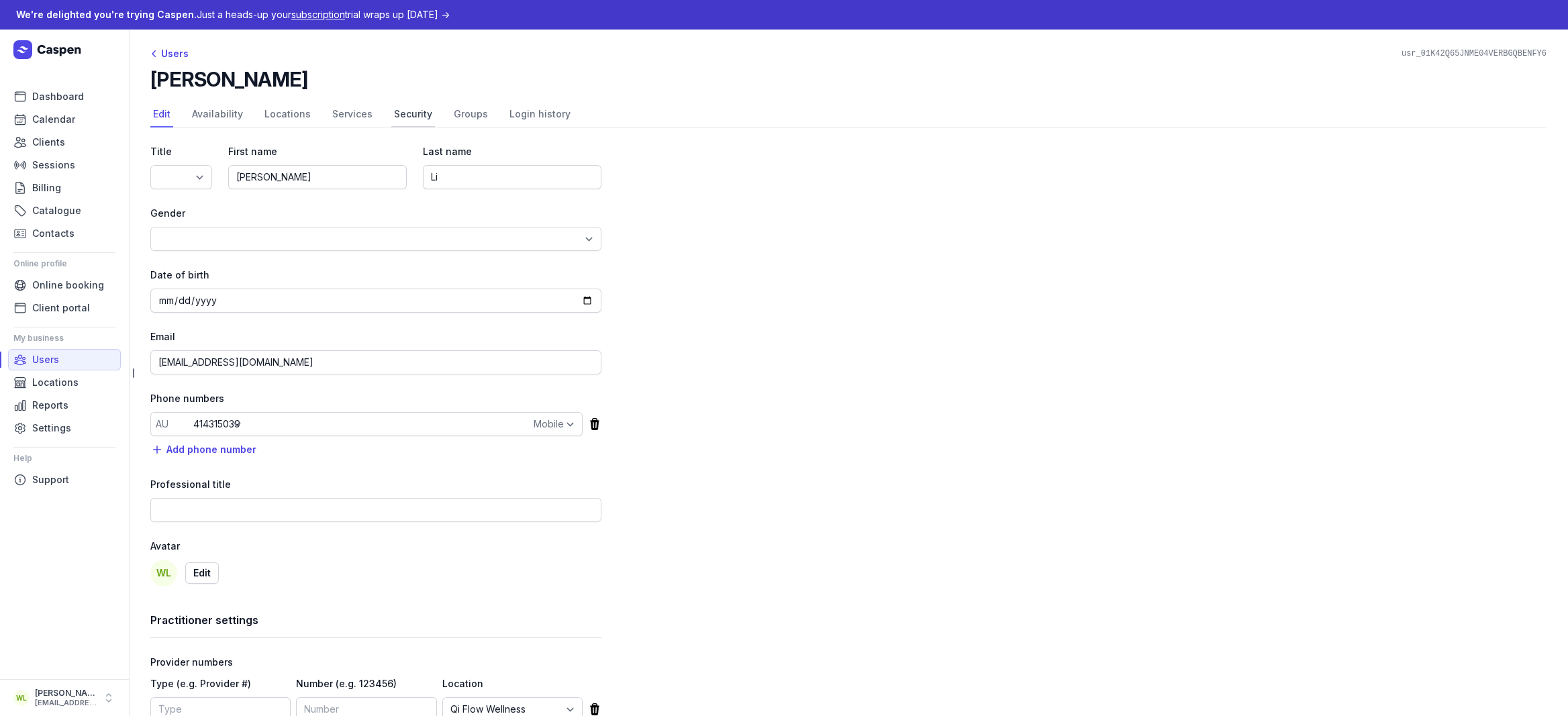
click at [394, 115] on link "Security" at bounding box center [413, 115] width 43 height 25
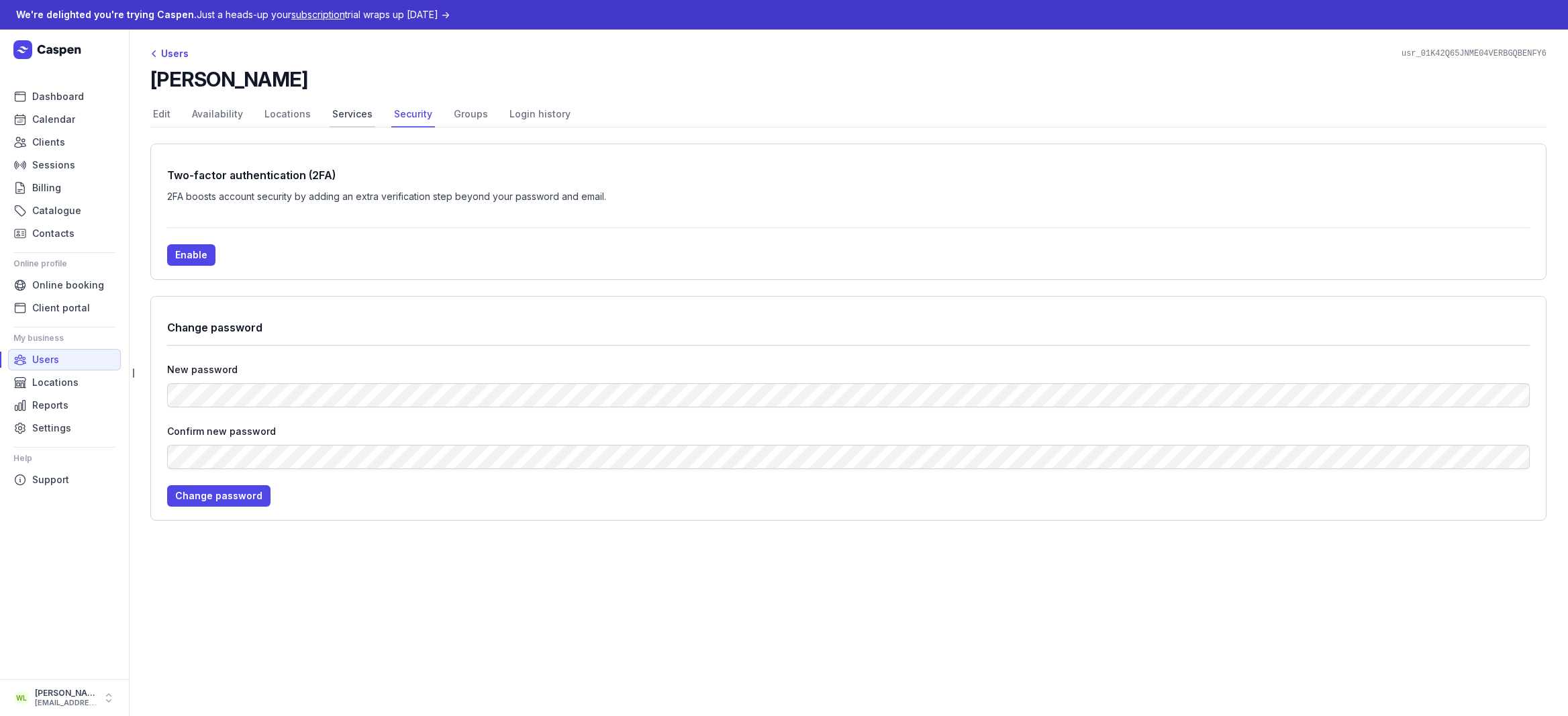
click at [349, 116] on link "Services" at bounding box center [352, 115] width 45 height 25
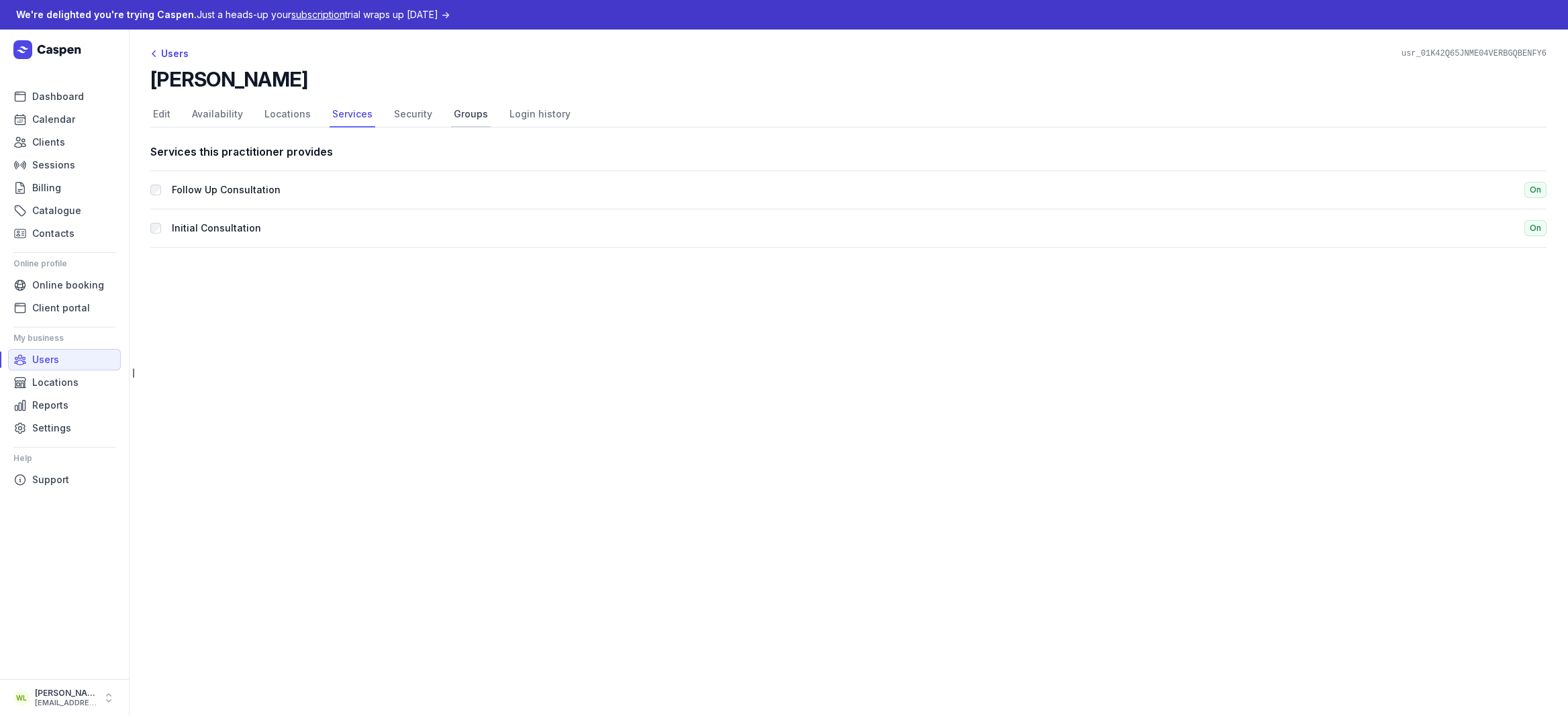
click at [468, 115] on link "Groups" at bounding box center [470, 115] width 40 height 25
click at [540, 117] on link "Login history" at bounding box center [539, 115] width 66 height 25
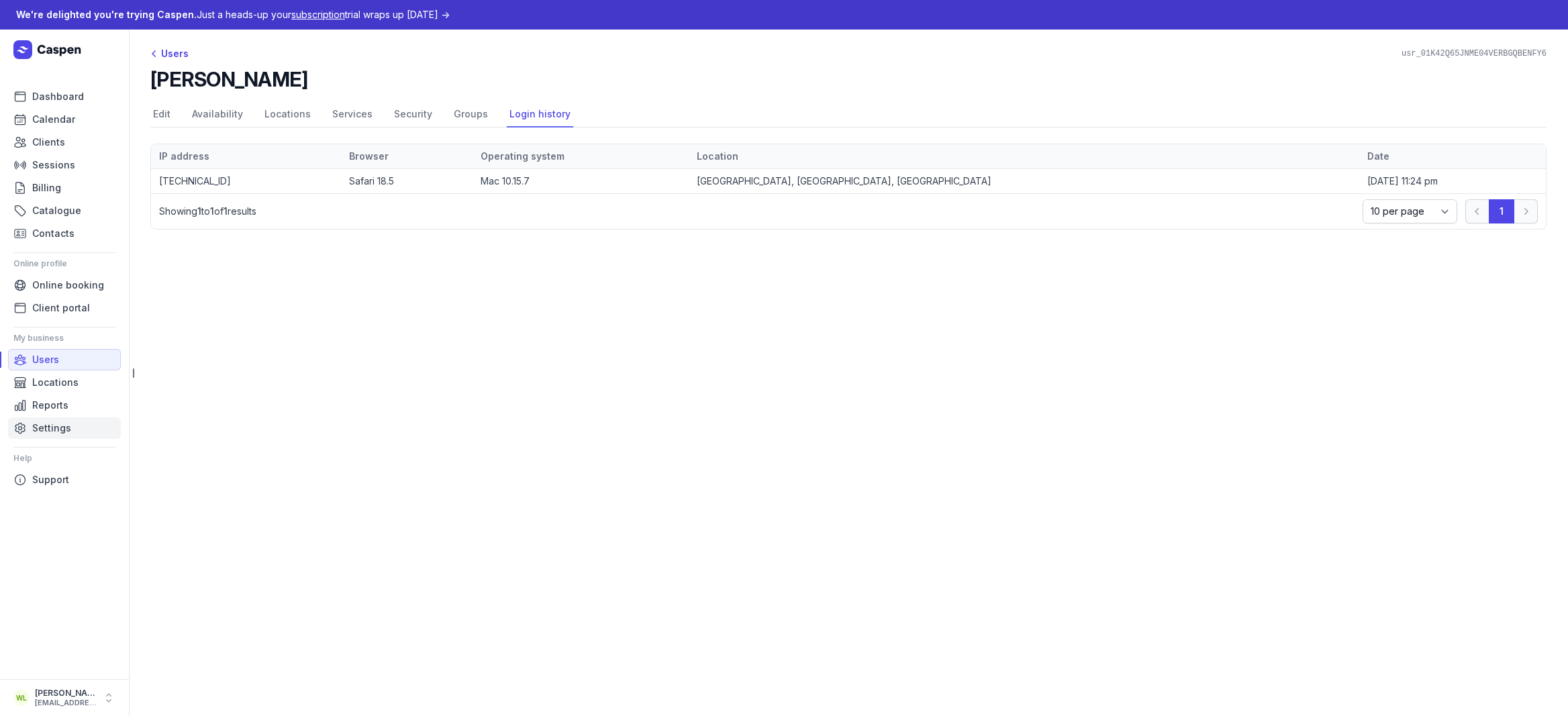
click at [77, 423] on link "Settings" at bounding box center [64, 428] width 113 height 22
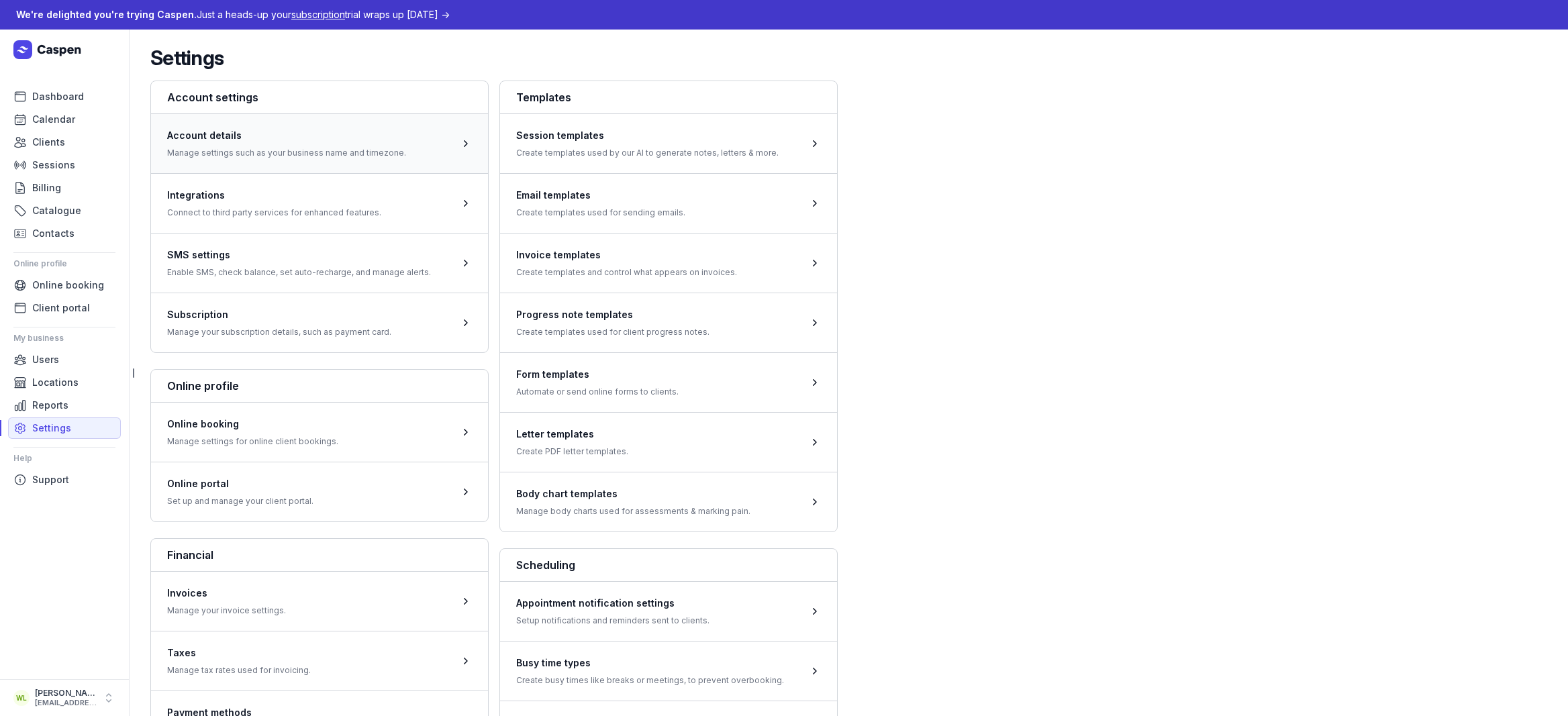
click at [347, 152] on span at bounding box center [319, 143] width 337 height 60
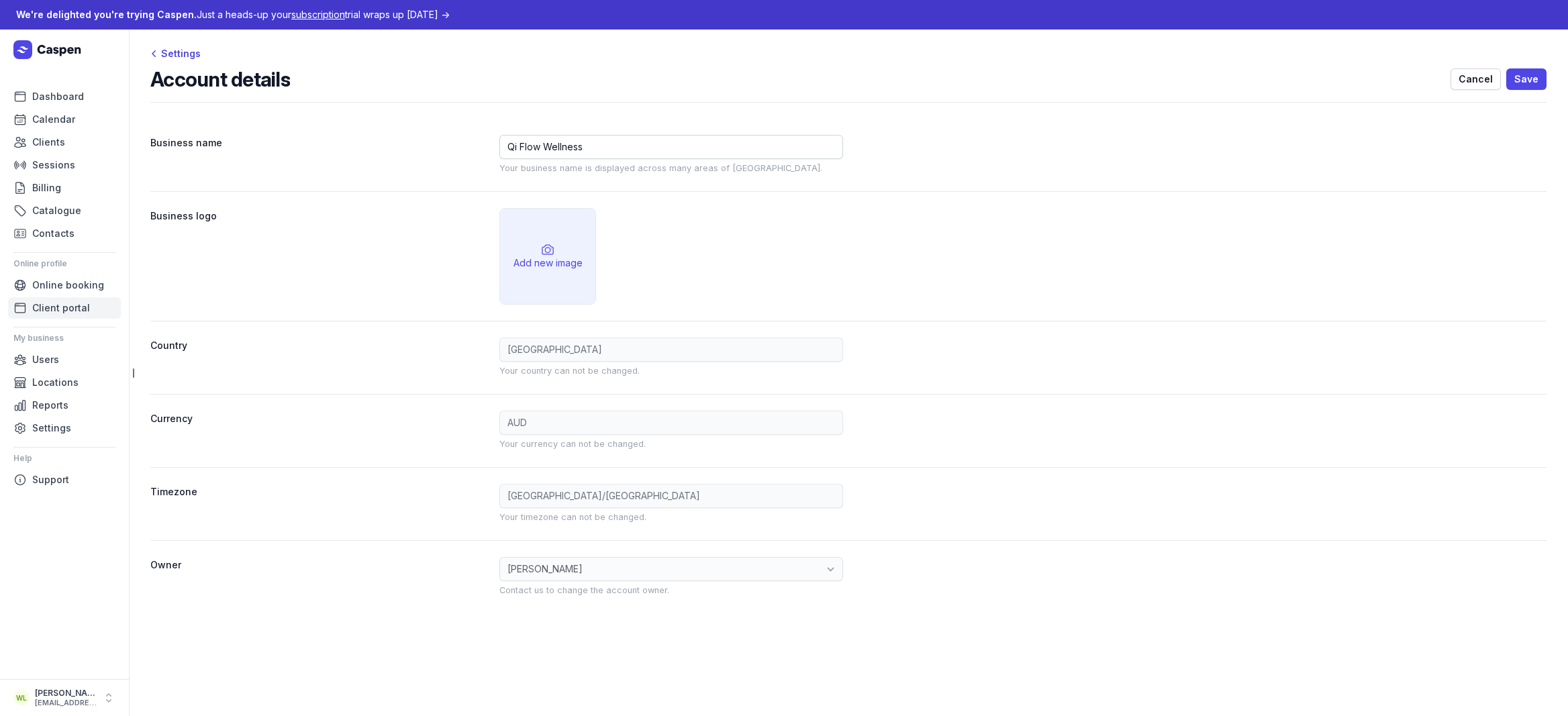
click at [79, 309] on span "Client portal" at bounding box center [62, 309] width 58 height 16
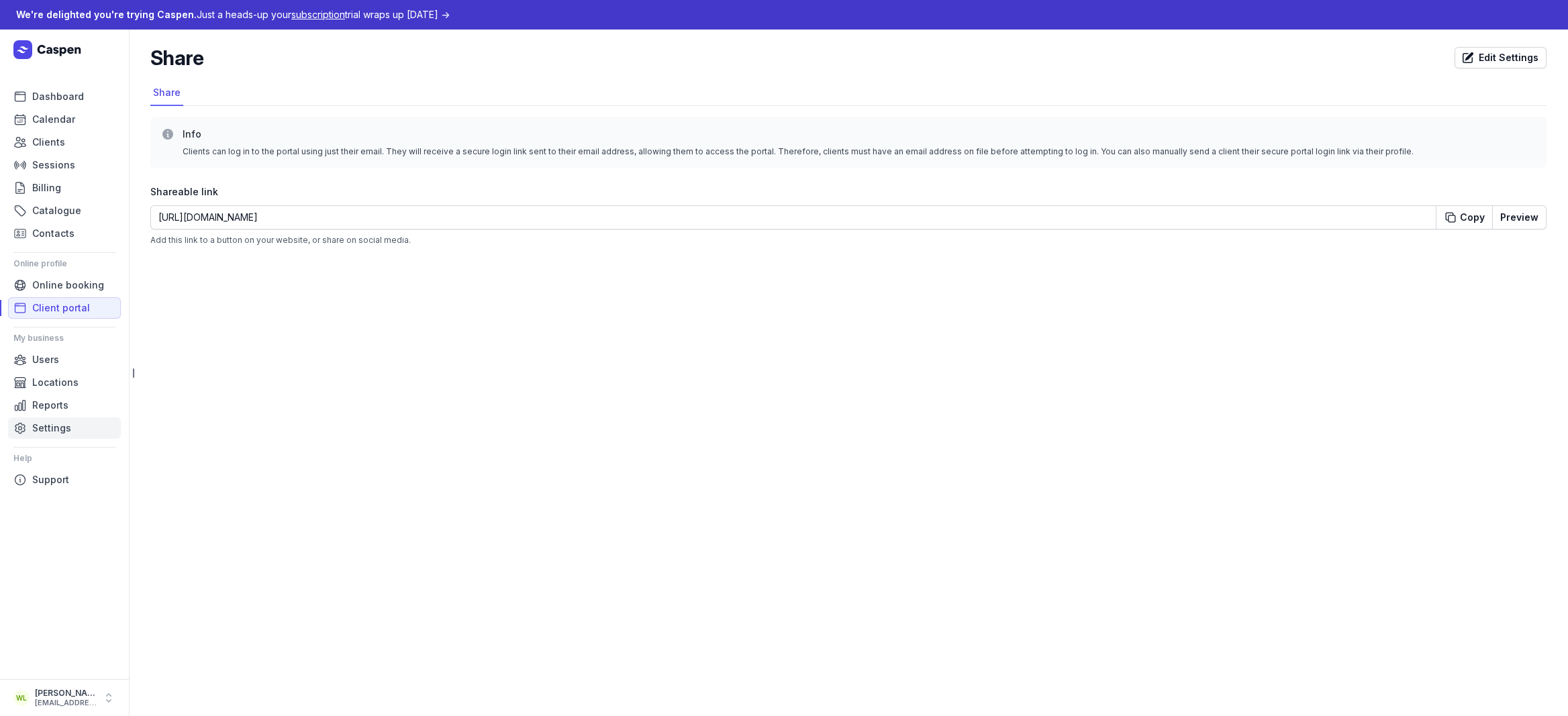
click at [74, 431] on link "Settings" at bounding box center [64, 428] width 113 height 22
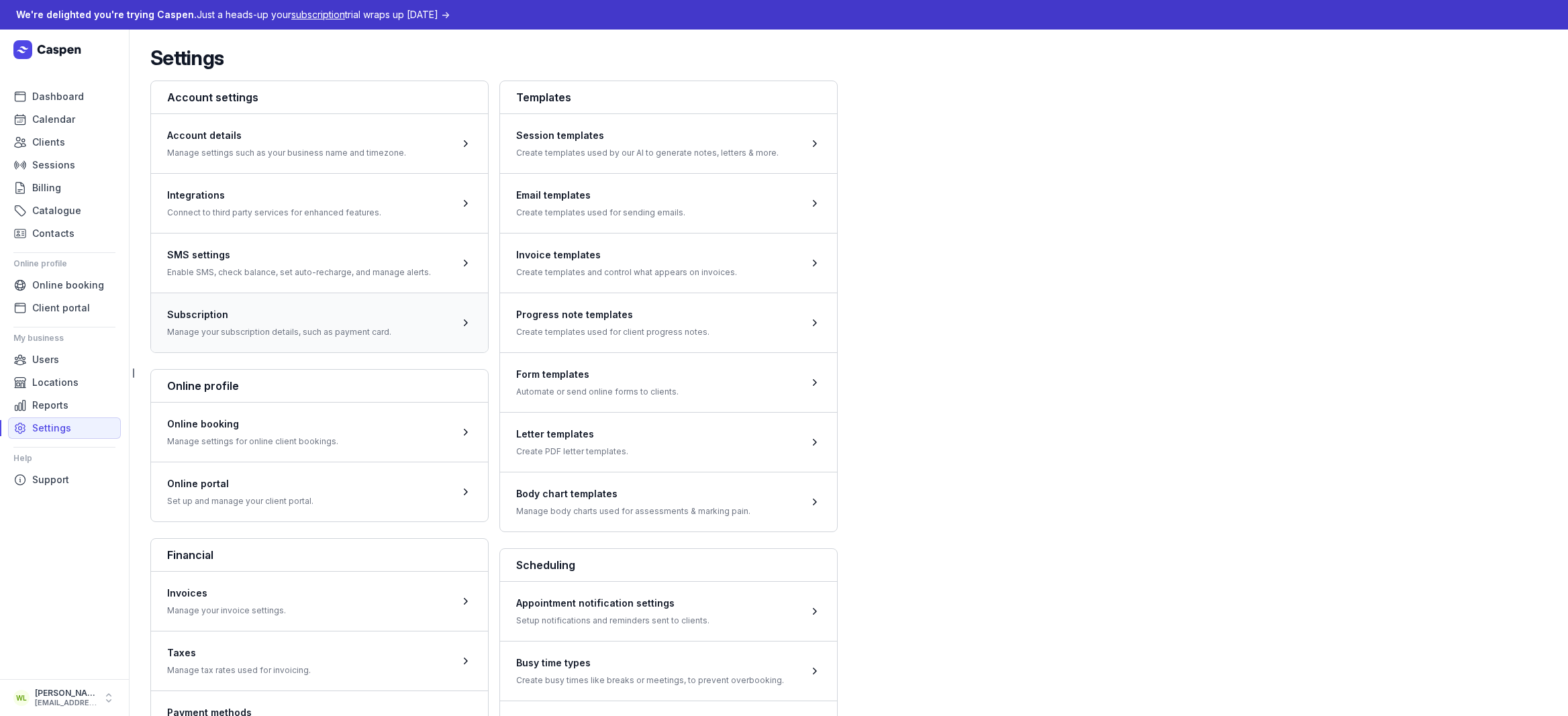
click at [318, 320] on span at bounding box center [319, 322] width 337 height 60
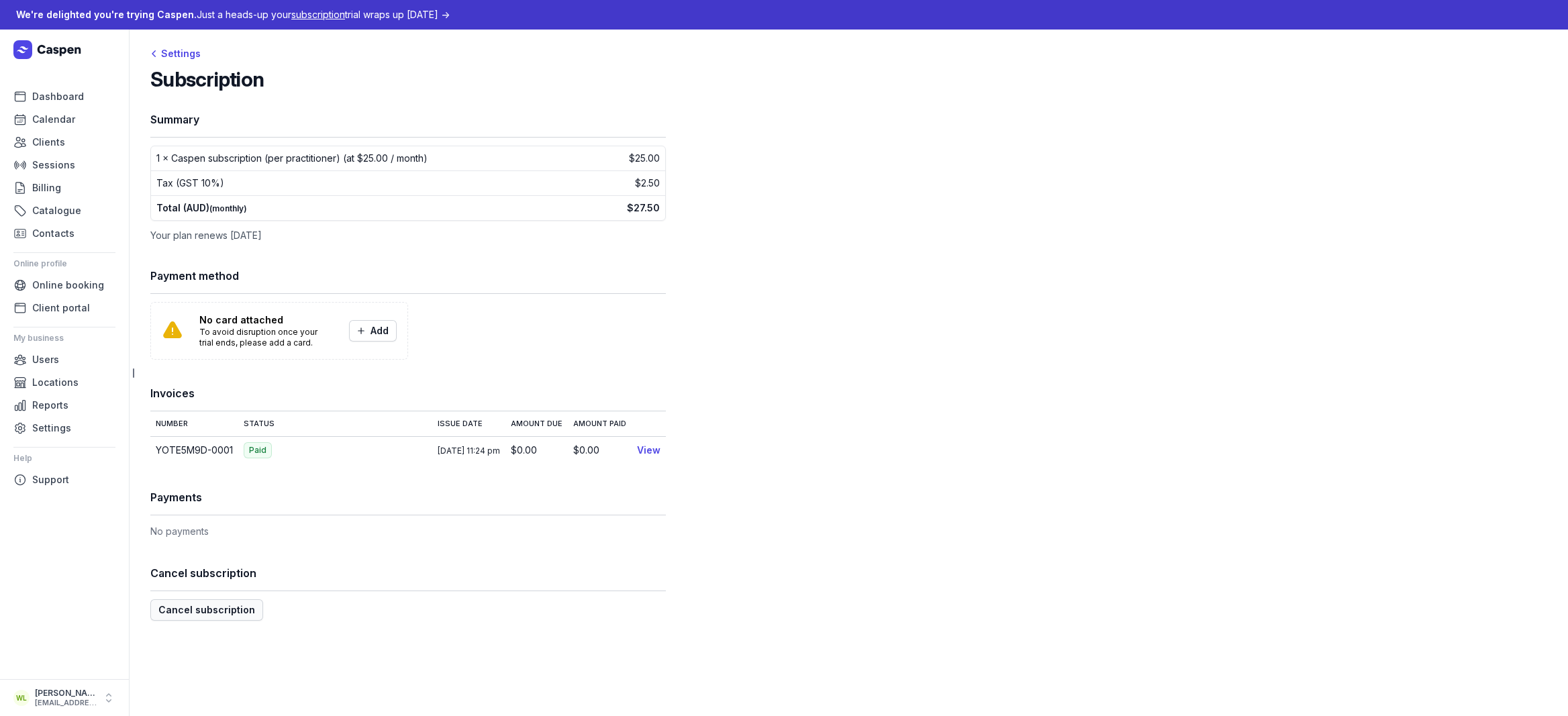
click at [220, 610] on span "Cancel subscription" at bounding box center [206, 610] width 97 height 16
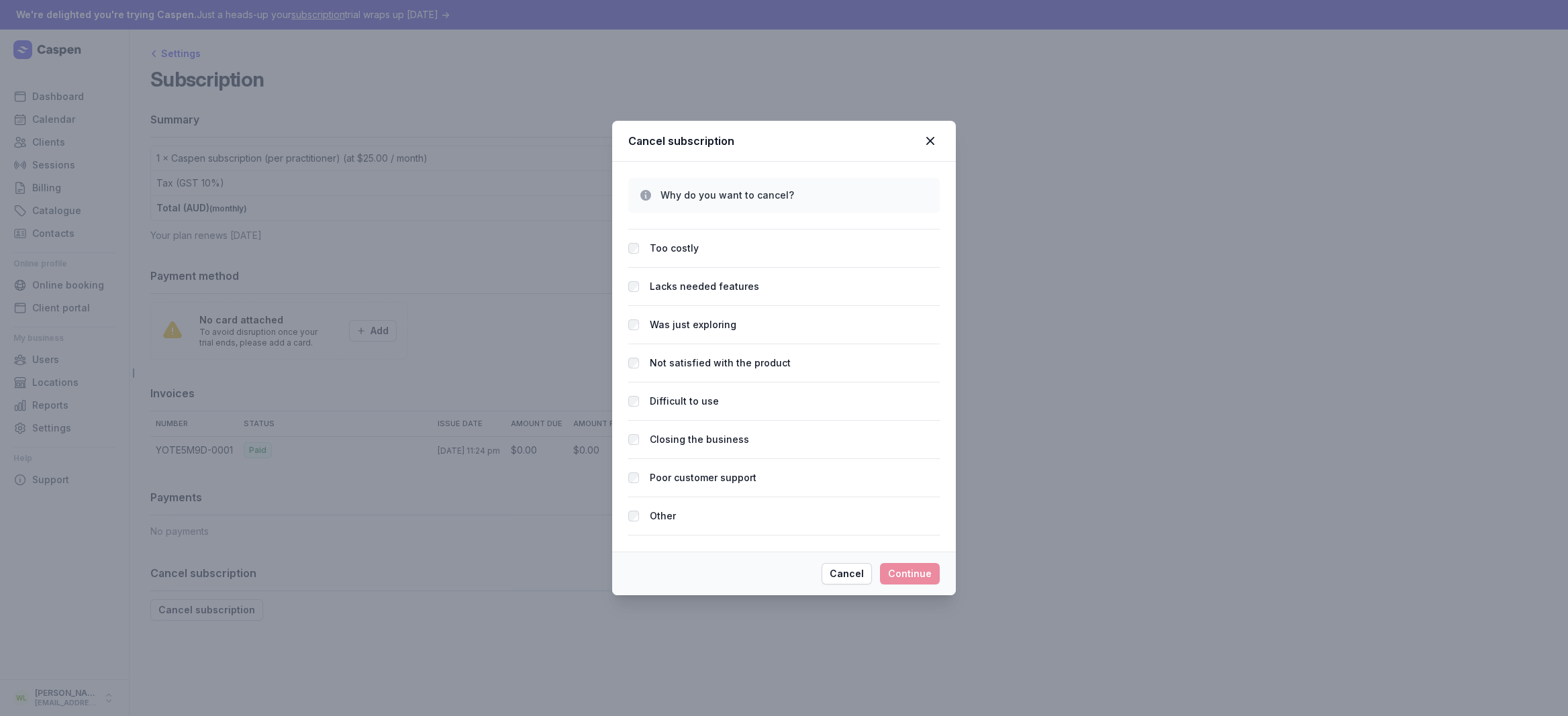
click at [728, 286] on label "Lacks needed features" at bounding box center [704, 287] width 109 height 16
click at [919, 573] on span "Continue" at bounding box center [909, 574] width 43 height 16
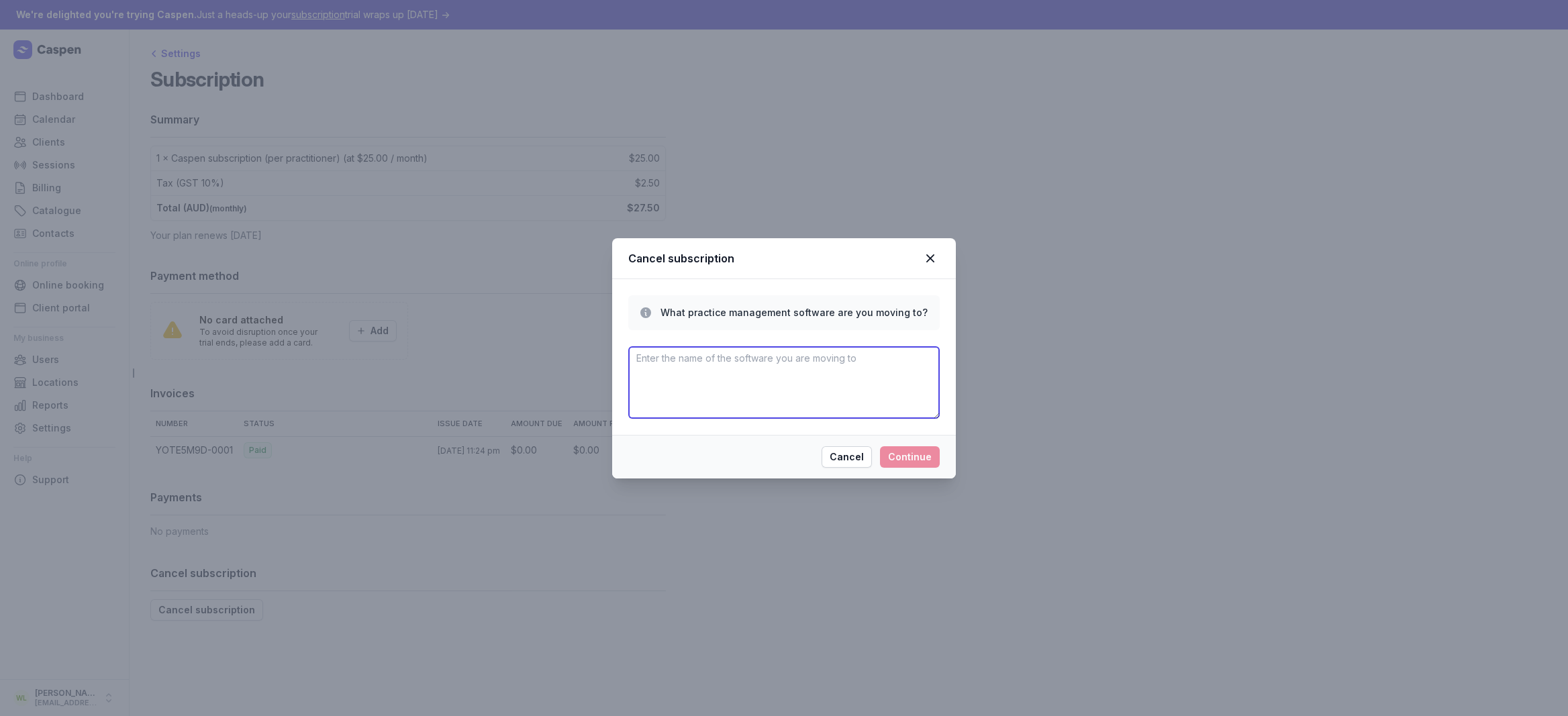
click at [836, 384] on textarea at bounding box center [784, 383] width 311 height 72
type textarea "Google intergrations"
type textarea "still exploring"
click at [932, 453] on button "Continue" at bounding box center [909, 457] width 60 height 22
click at [866, 378] on textarea at bounding box center [784, 383] width 311 height 72
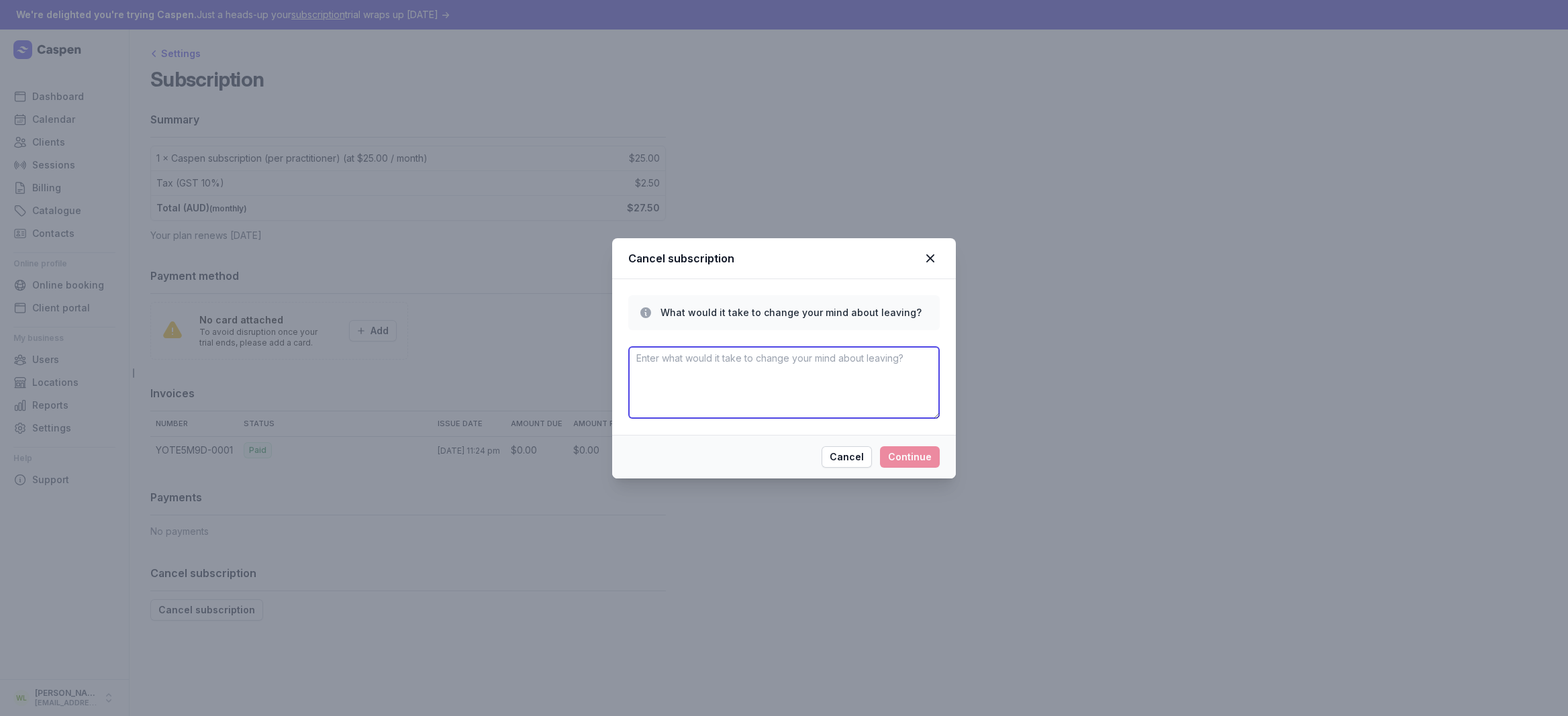
type textarea "n"
type textarea "intergration"
click at [919, 459] on span "Continue" at bounding box center [909, 457] width 43 height 16
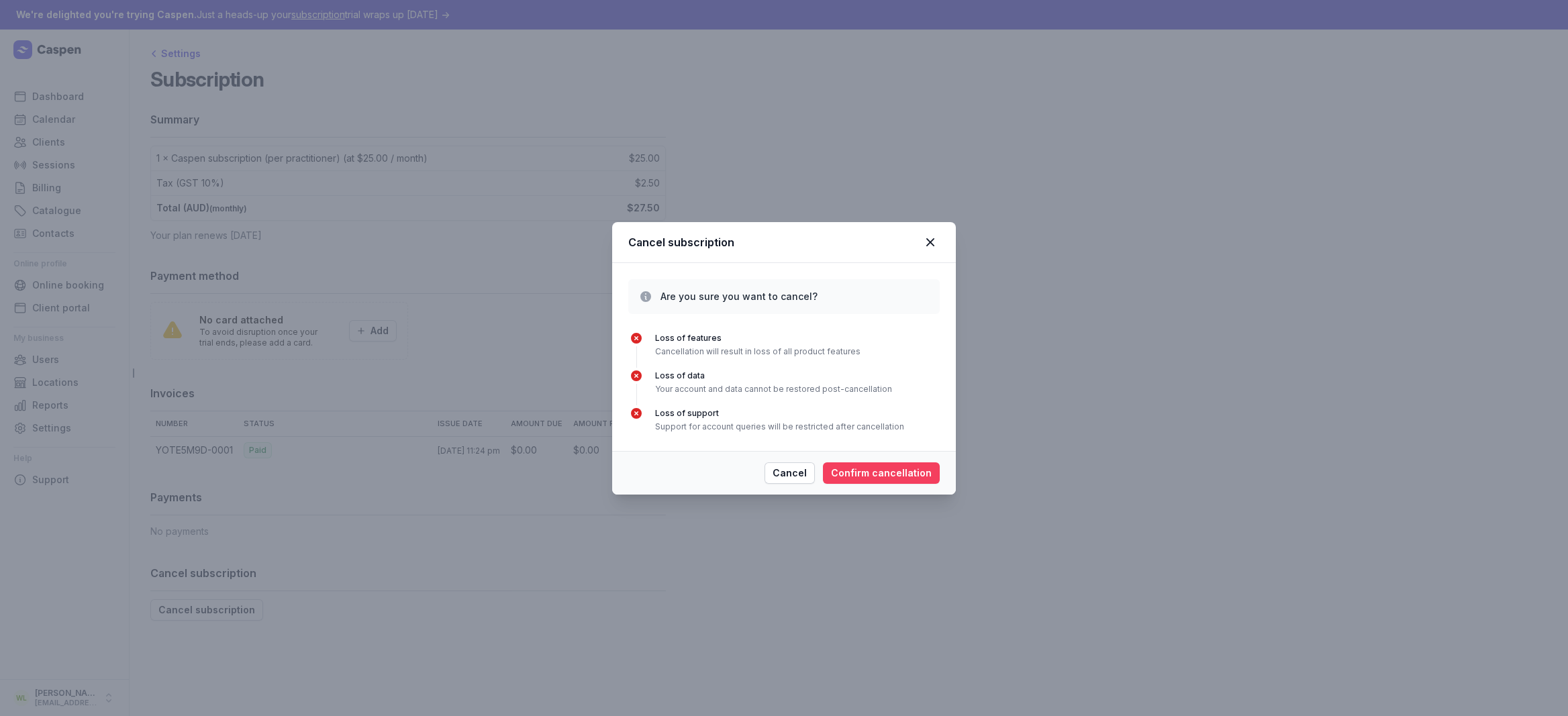
click at [903, 475] on span "Confirm cancellation" at bounding box center [880, 473] width 100 height 16
